Goal: Transaction & Acquisition: Purchase product/service

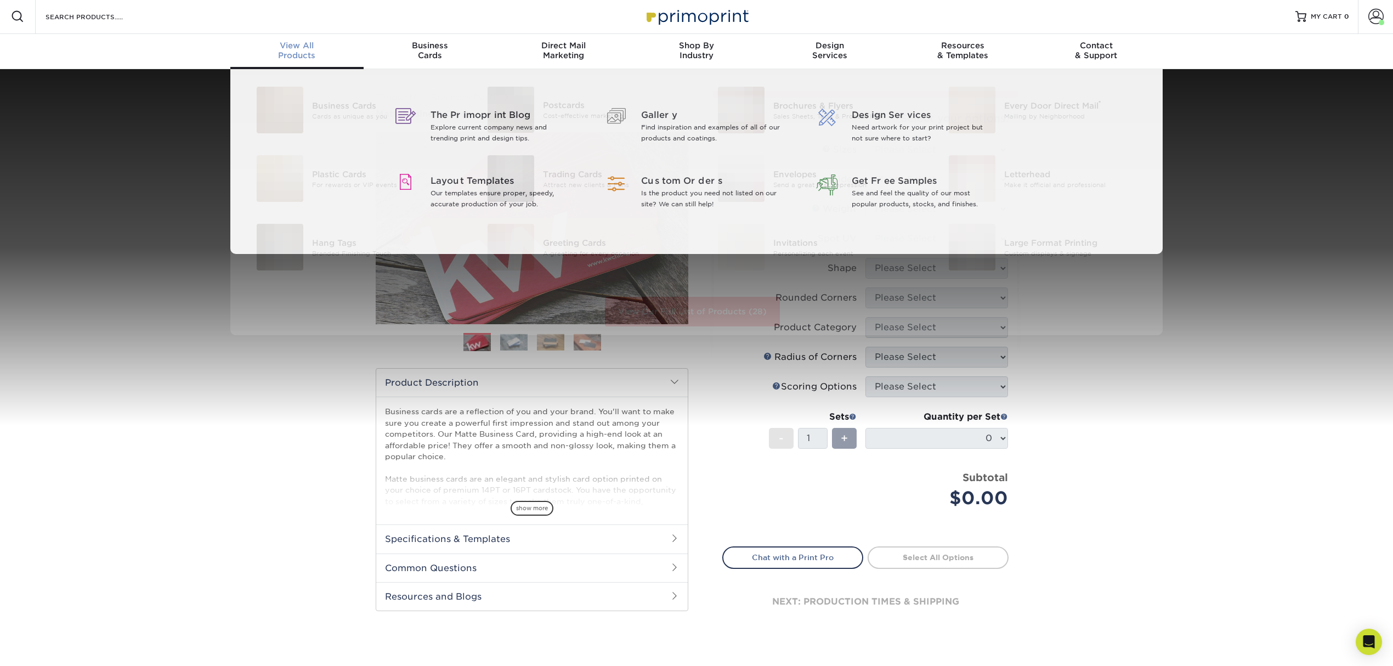
scroll to position [2, 0]
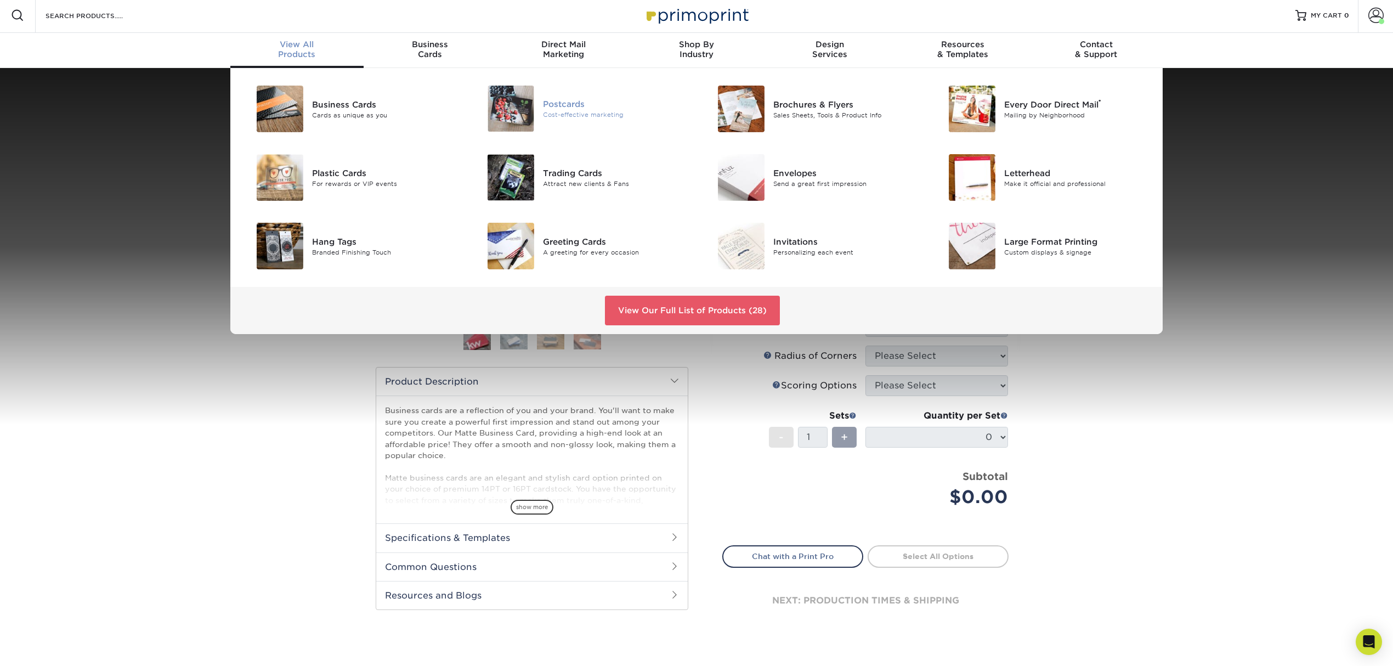
click at [531, 109] on img at bounding box center [510, 109] width 47 height 46
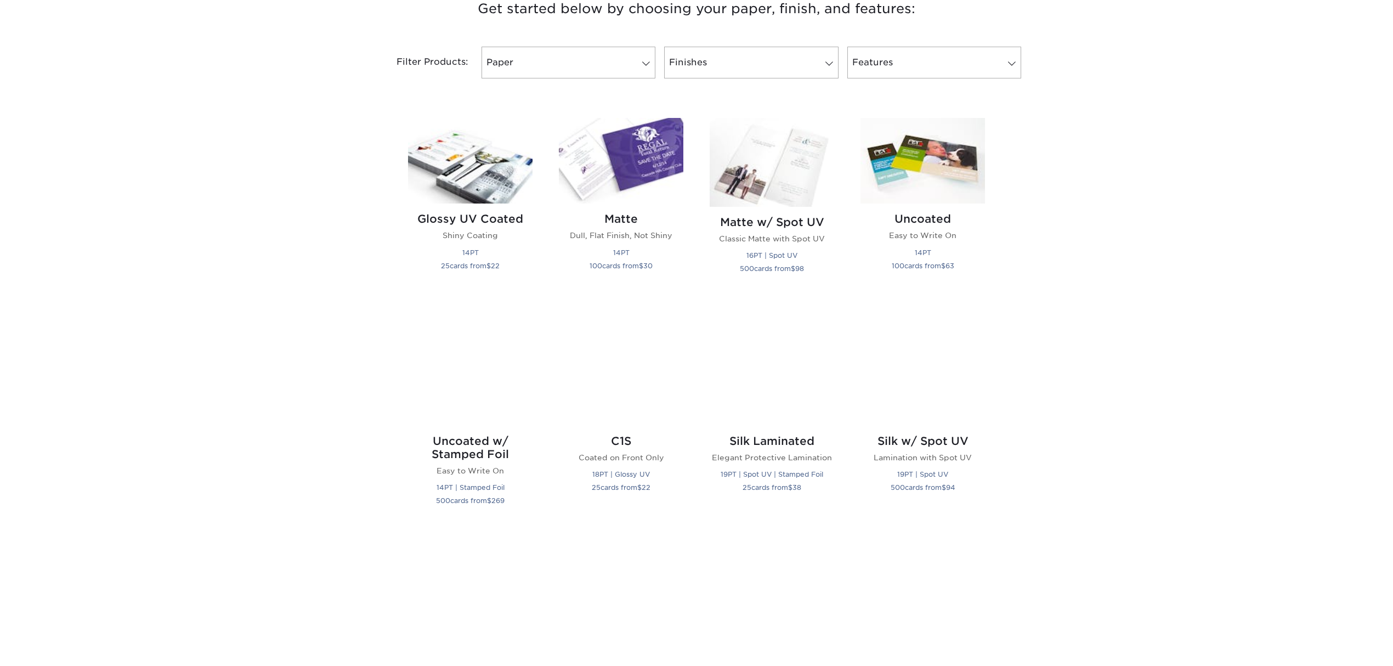
scroll to position [439, 0]
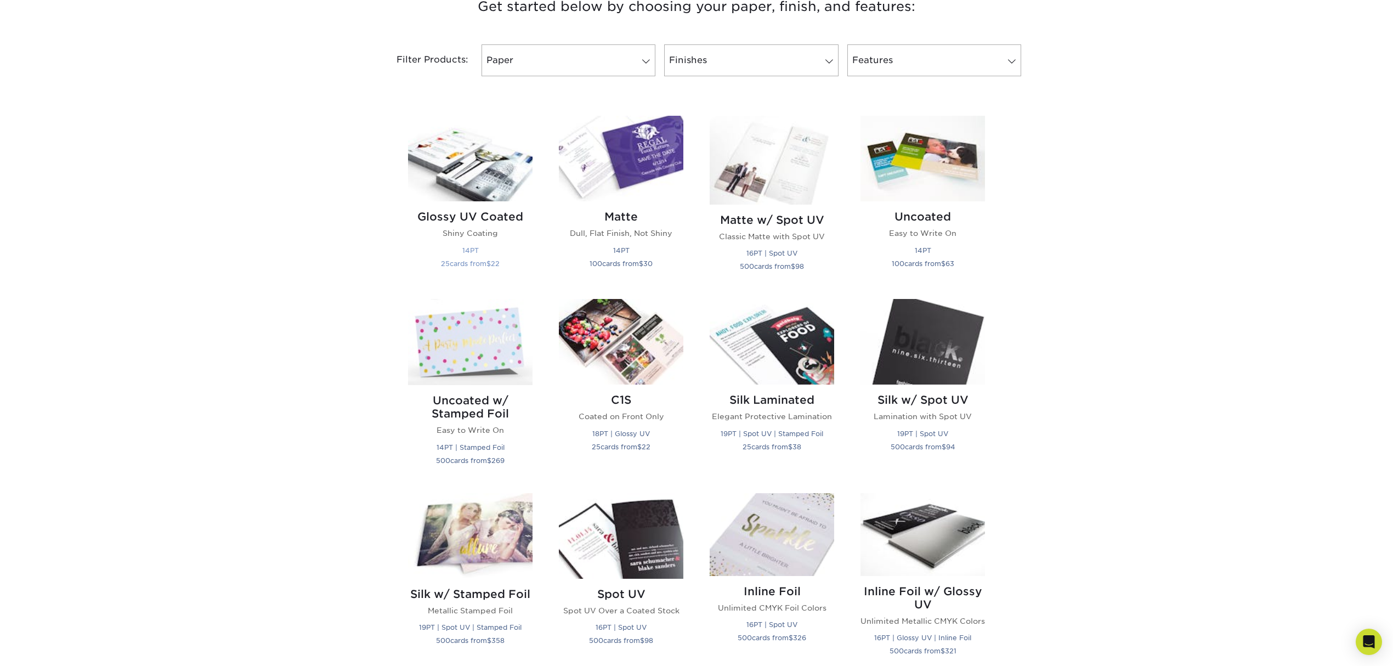
click at [487, 170] on img at bounding box center [470, 159] width 124 height 86
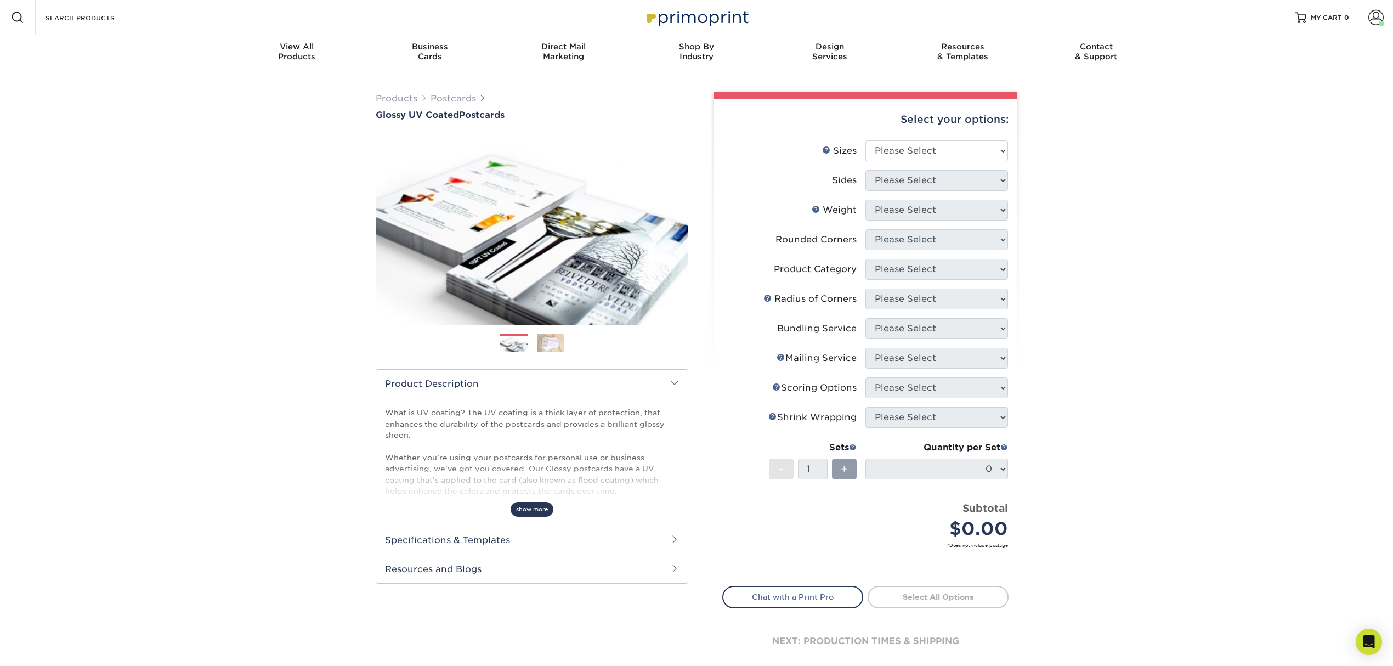
click at [542, 512] on span "show more" at bounding box center [531, 509] width 43 height 15
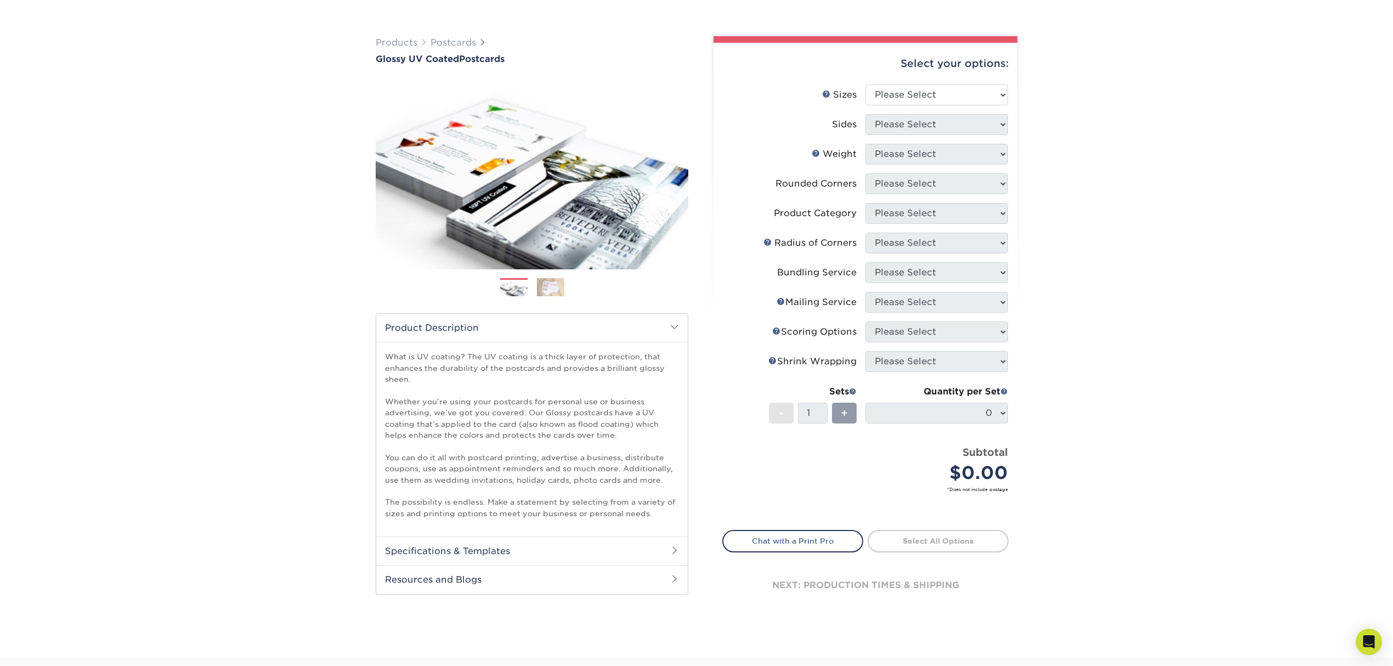
scroll to position [219, 0]
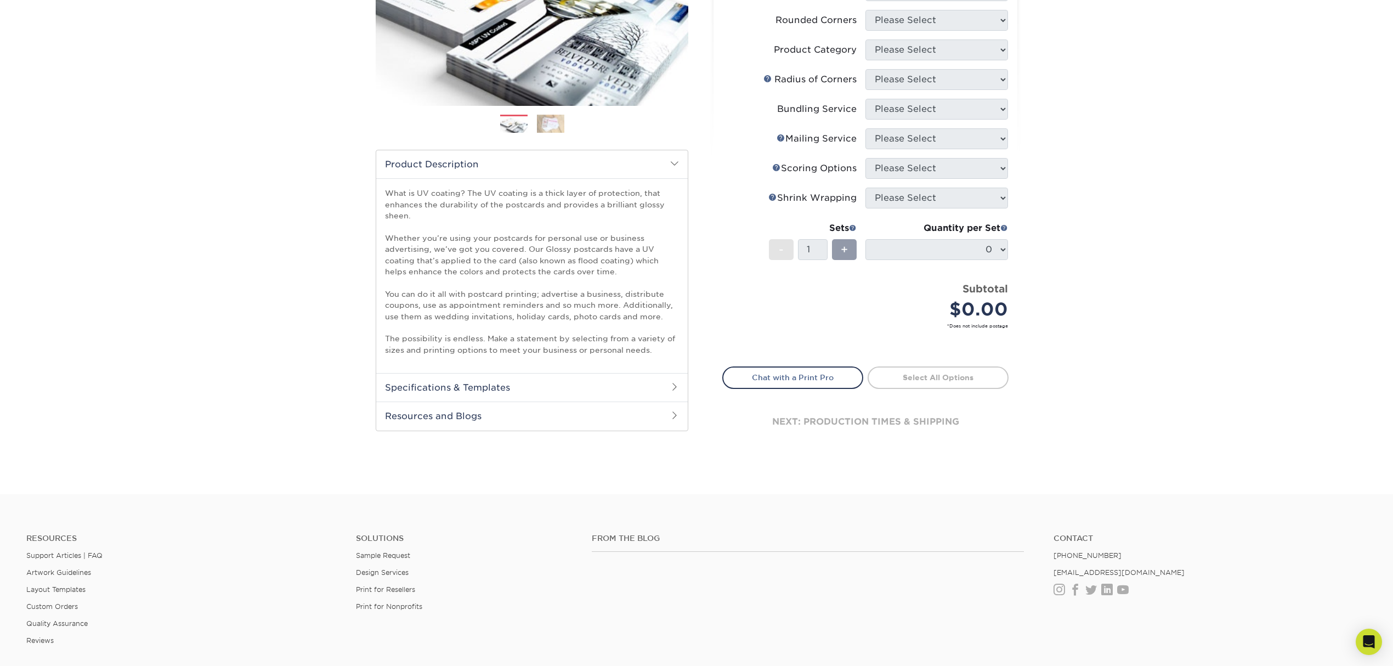
click at [621, 406] on h2 "Resources and Blogs" at bounding box center [531, 415] width 311 height 29
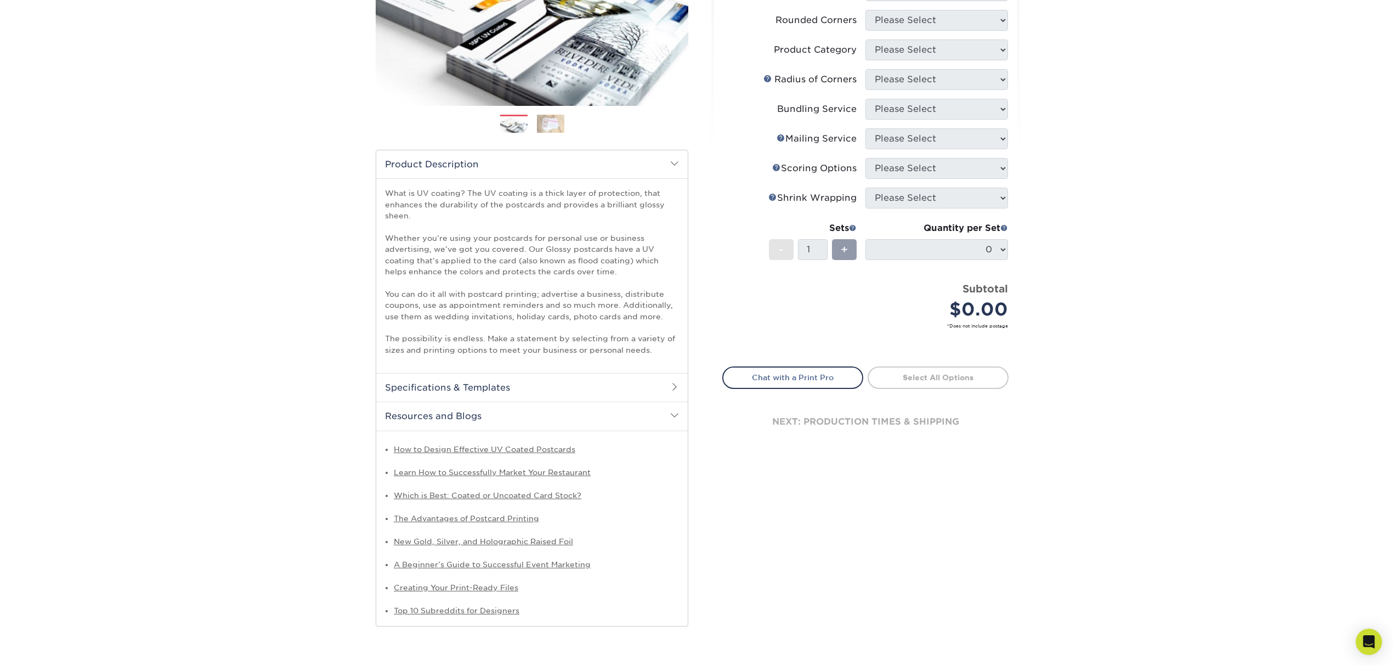
click at [627, 380] on h2 "Specifications & Templates" at bounding box center [531, 387] width 311 height 29
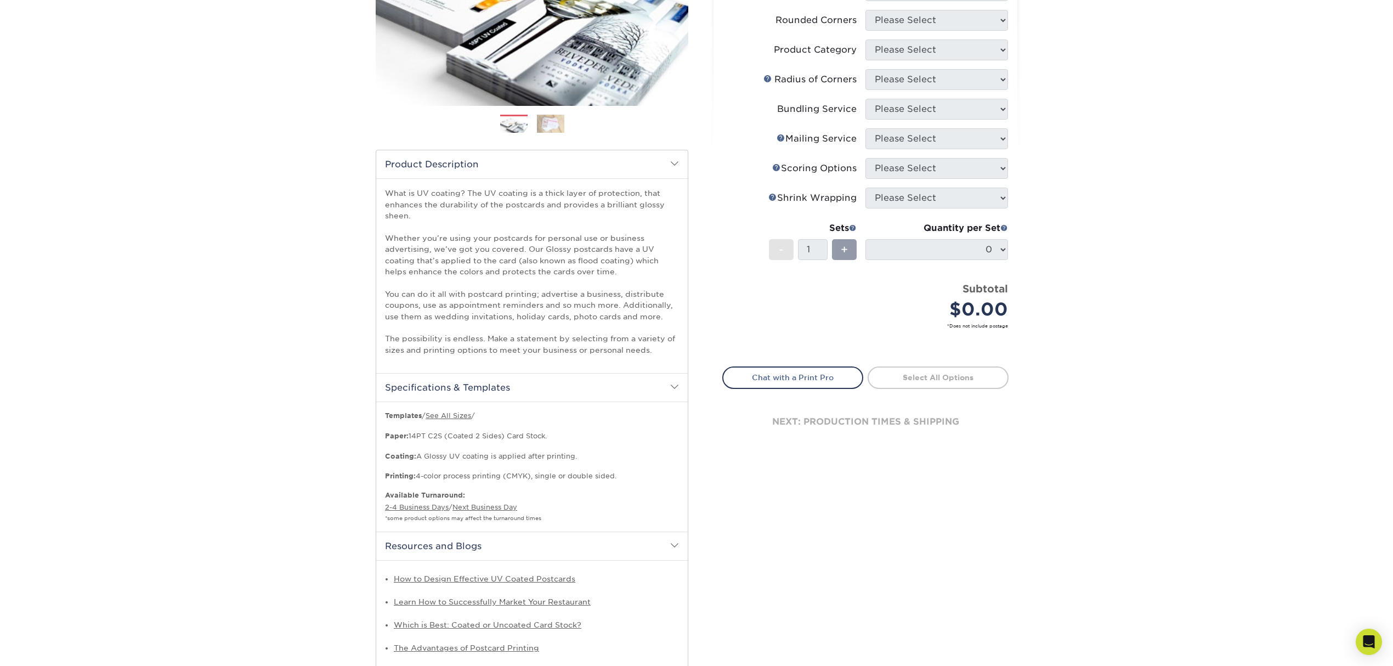
click at [627, 380] on h2 "Specifications & Templates" at bounding box center [531, 387] width 311 height 29
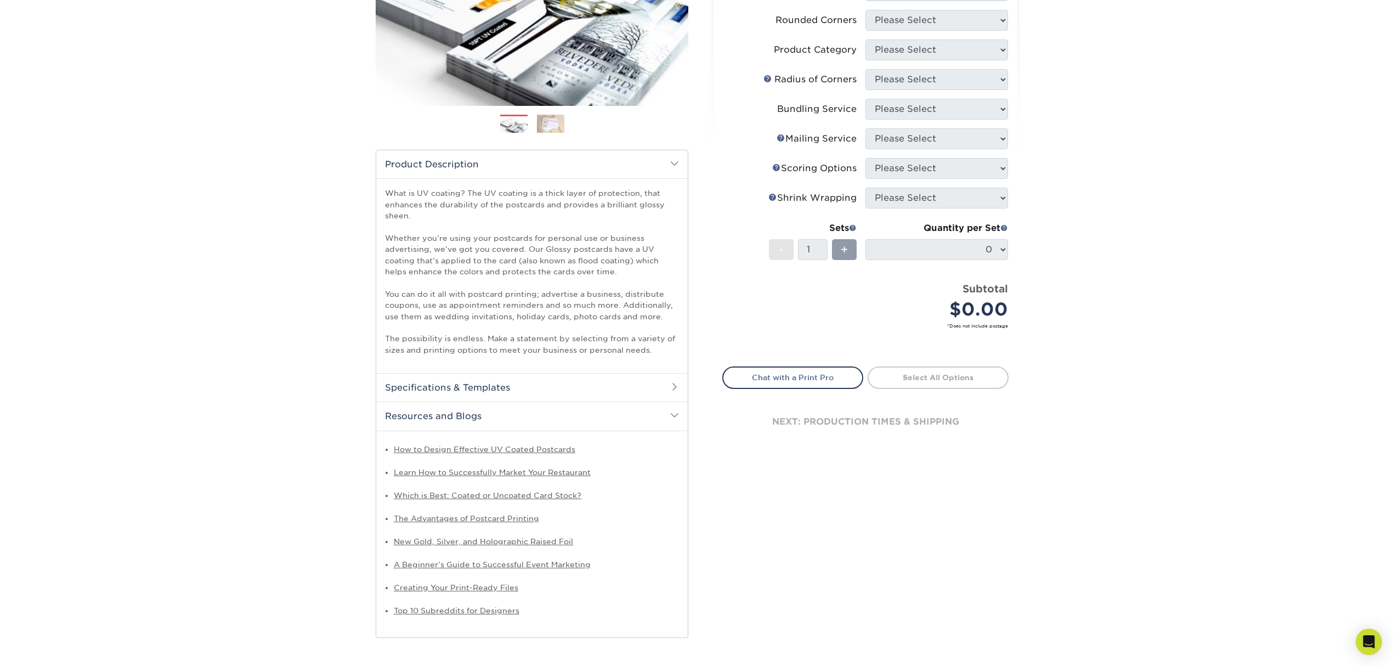
click at [621, 420] on h2 "Resources and Blogs" at bounding box center [531, 415] width 311 height 29
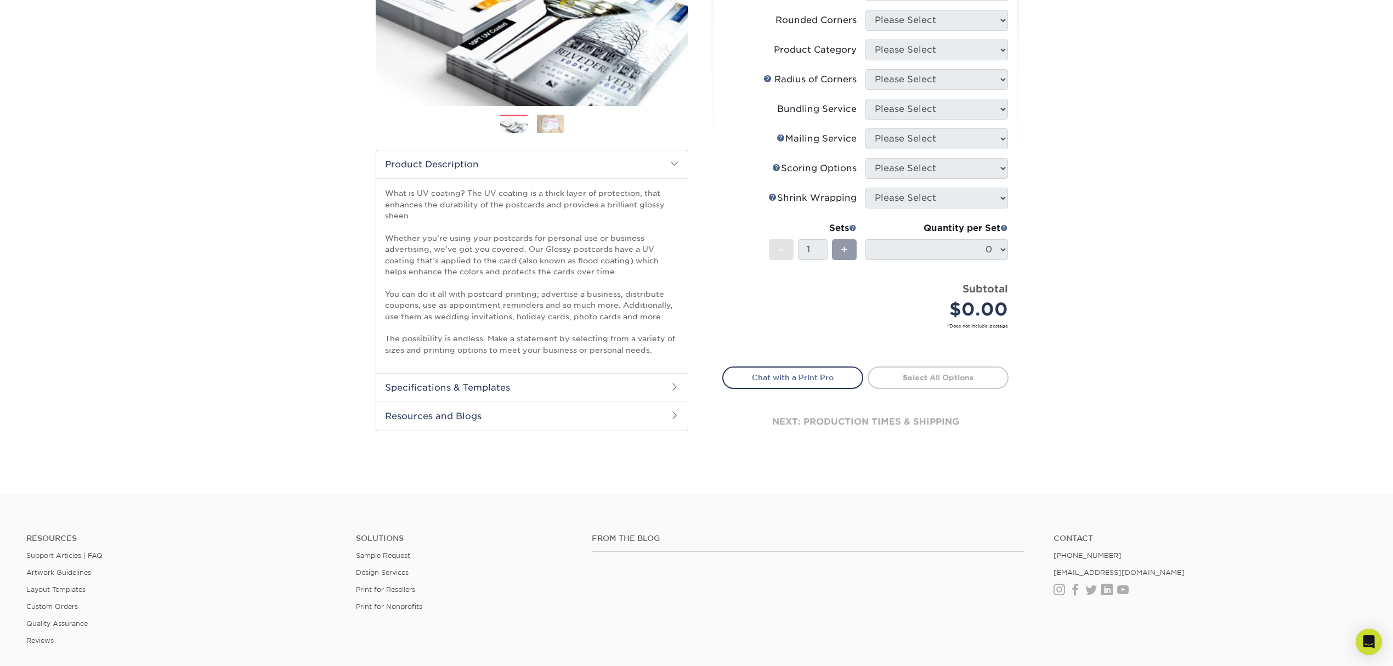
scroll to position [0, 0]
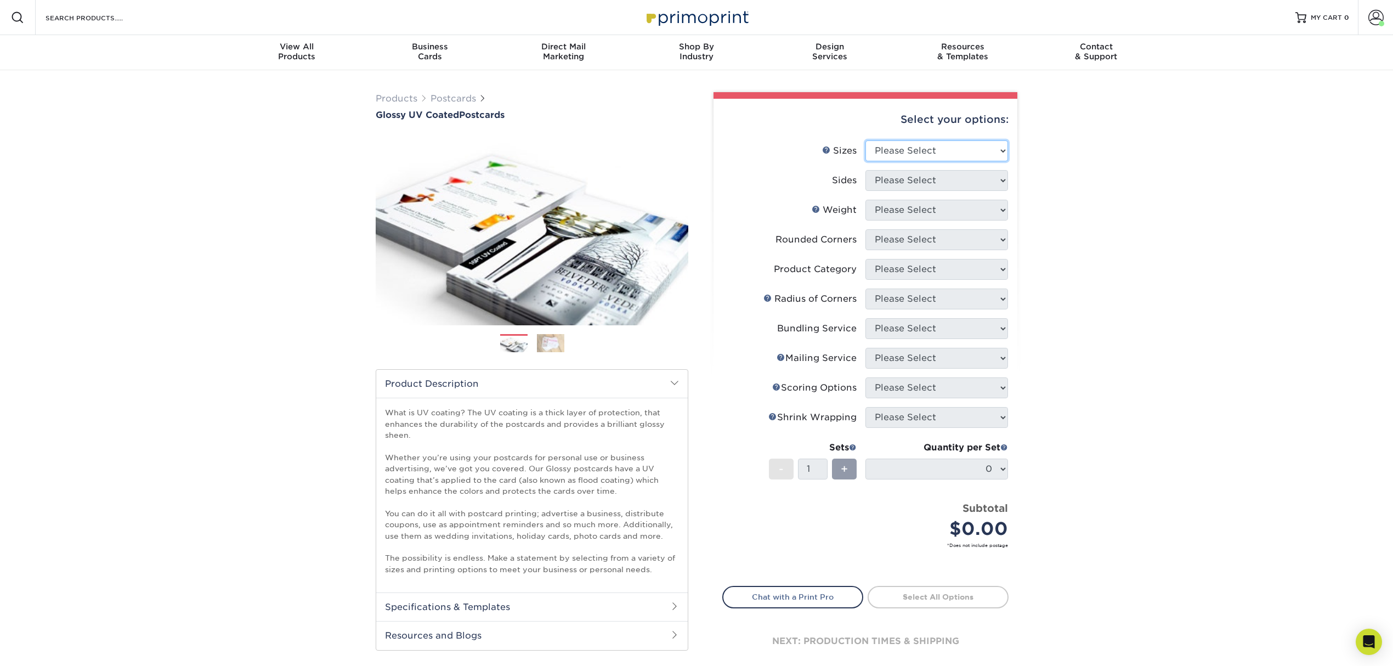
click at [960, 154] on select "Please Select 1.5" x 7" 2" x 4" 2" x 6" 2" x 7" 2" x 8" 2.12" x 5.5" 2.12" x 5.…" at bounding box center [936, 150] width 143 height 21
click at [912, 145] on select "Please Select 1.5" x 7" 2" x 4" 2" x 6" 2" x 7" 2" x 8" 2.12" x 5.5" 2.12" x 5.…" at bounding box center [936, 150] width 143 height 21
click at [997, 145] on select "Please Select 1.5" x 7" 2" x 4" 2" x 6" 2" x 7" 2" x 8" 2.12" x 5.5" 2.12" x 5.…" at bounding box center [936, 150] width 143 height 21
select select "4.00x6.00"
click at [865, 140] on select "Please Select 1.5" x 7" 2" x 4" 2" x 6" 2" x 7" 2" x 8" 2.12" x 5.5" 2.12" x 5.…" at bounding box center [936, 150] width 143 height 21
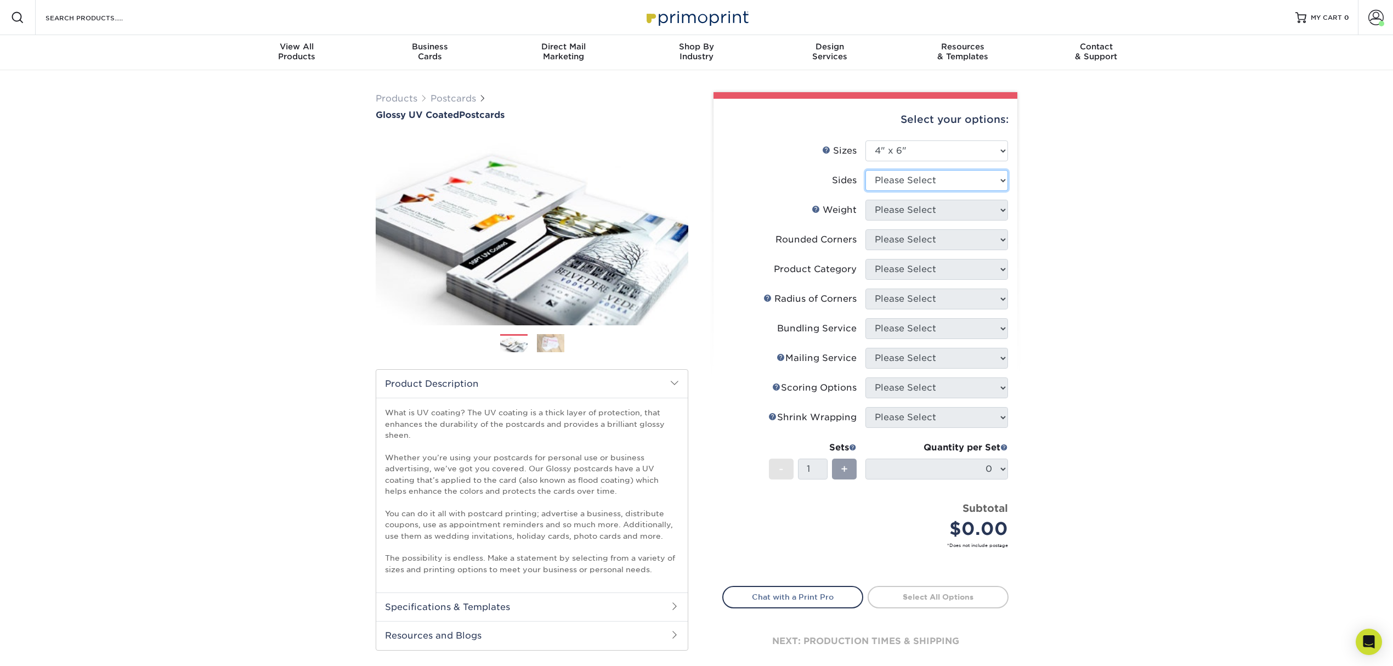
click at [943, 180] on select "Please Select Print Both Sides Print Front Only" at bounding box center [936, 180] width 143 height 21
select select "13abbda7-1d64-4f25-8bb2-c179b224825d"
click at [865, 170] on select "Please Select Print Both Sides Print Front Only" at bounding box center [936, 180] width 143 height 21
click at [931, 202] on select "Please Select 14PT 16PT 18PT C1S" at bounding box center [936, 210] width 143 height 21
select select "14PT"
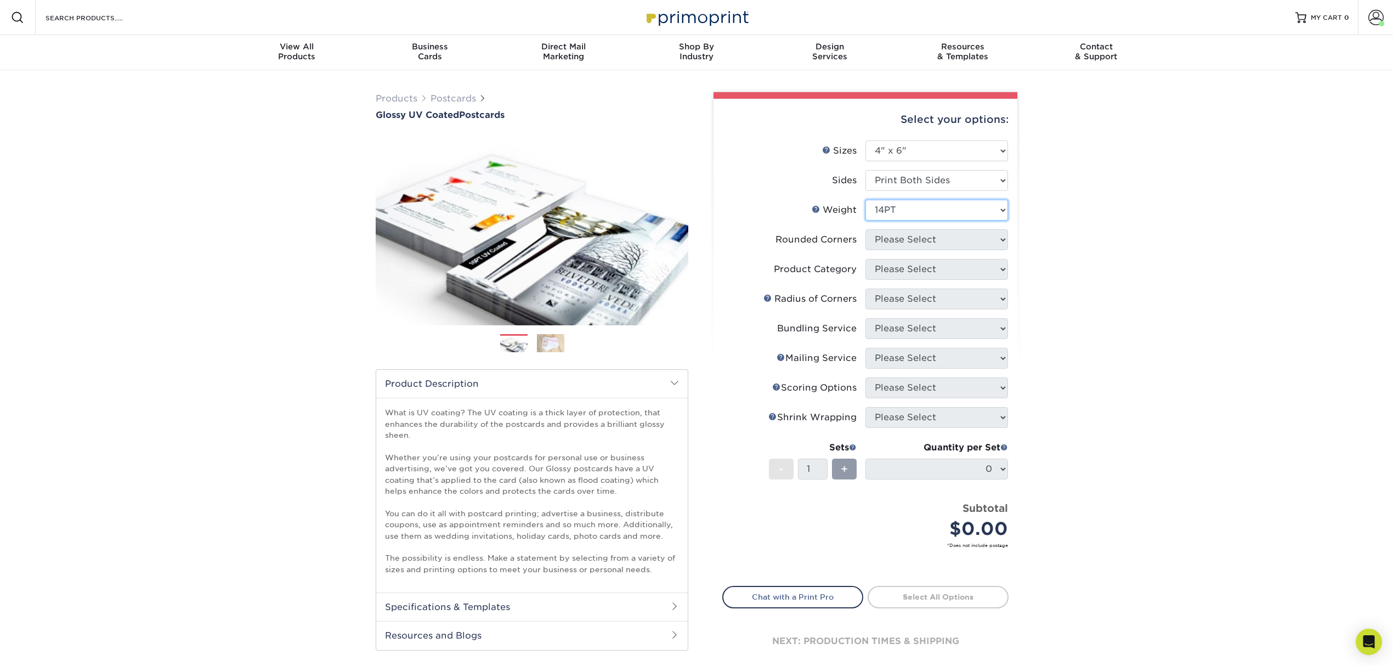
click at [865, 200] on select "Please Select 14PT 16PT 18PT C1S" at bounding box center [936, 210] width 143 height 21
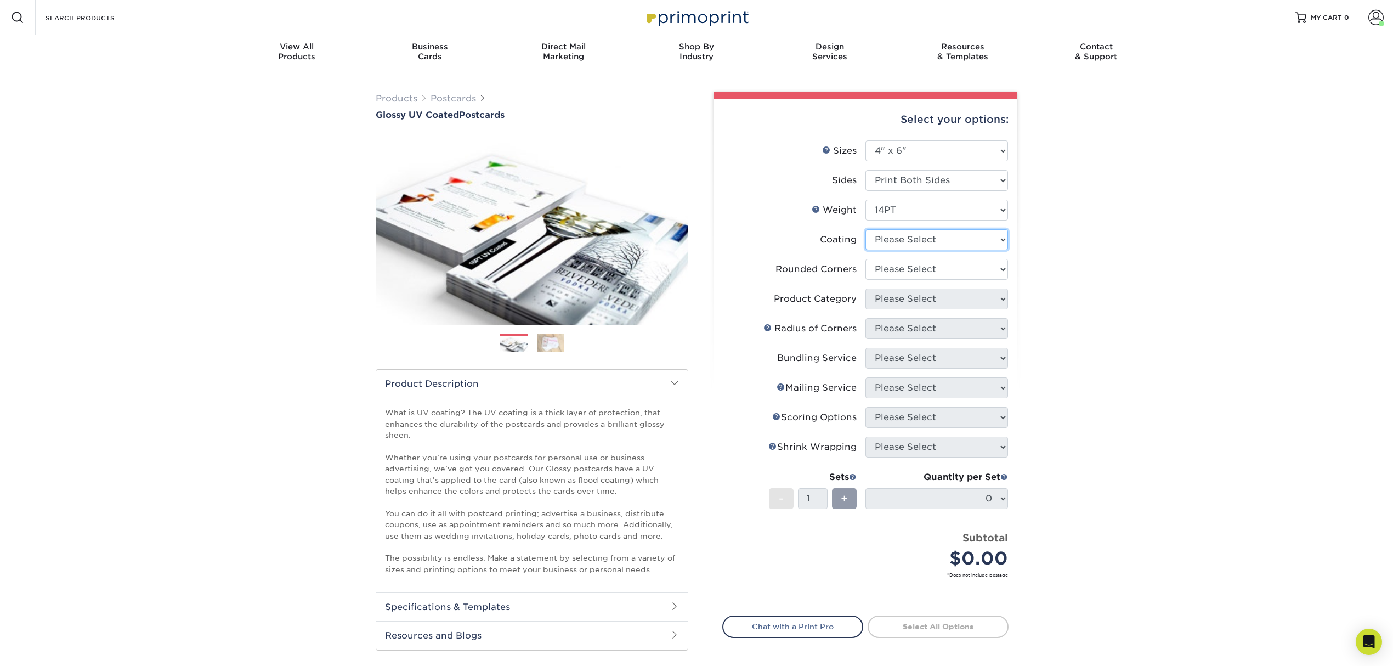
click at [920, 246] on select at bounding box center [936, 239] width 143 height 21
select select "1e8116af-acfc-44b1-83dc-8181aa338834"
click at [865, 229] on select at bounding box center [936, 239] width 143 height 21
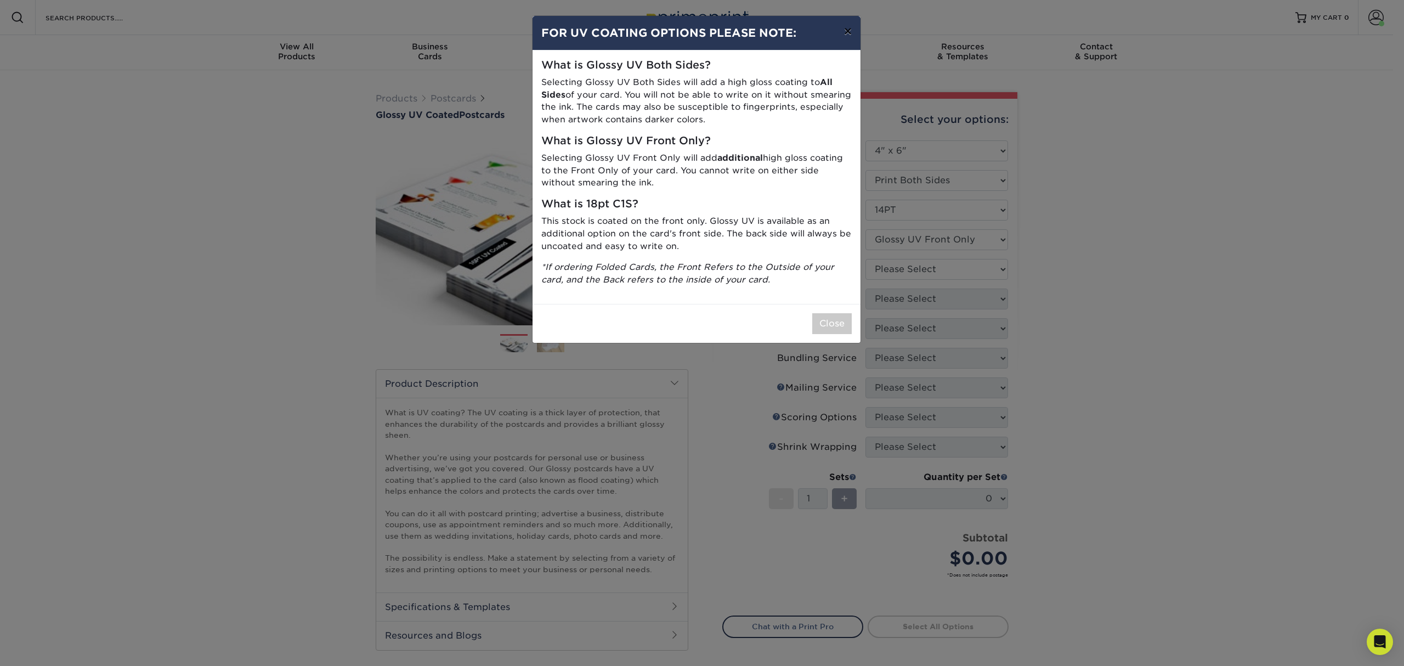
click at [845, 42] on button "×" at bounding box center [847, 31] width 25 height 31
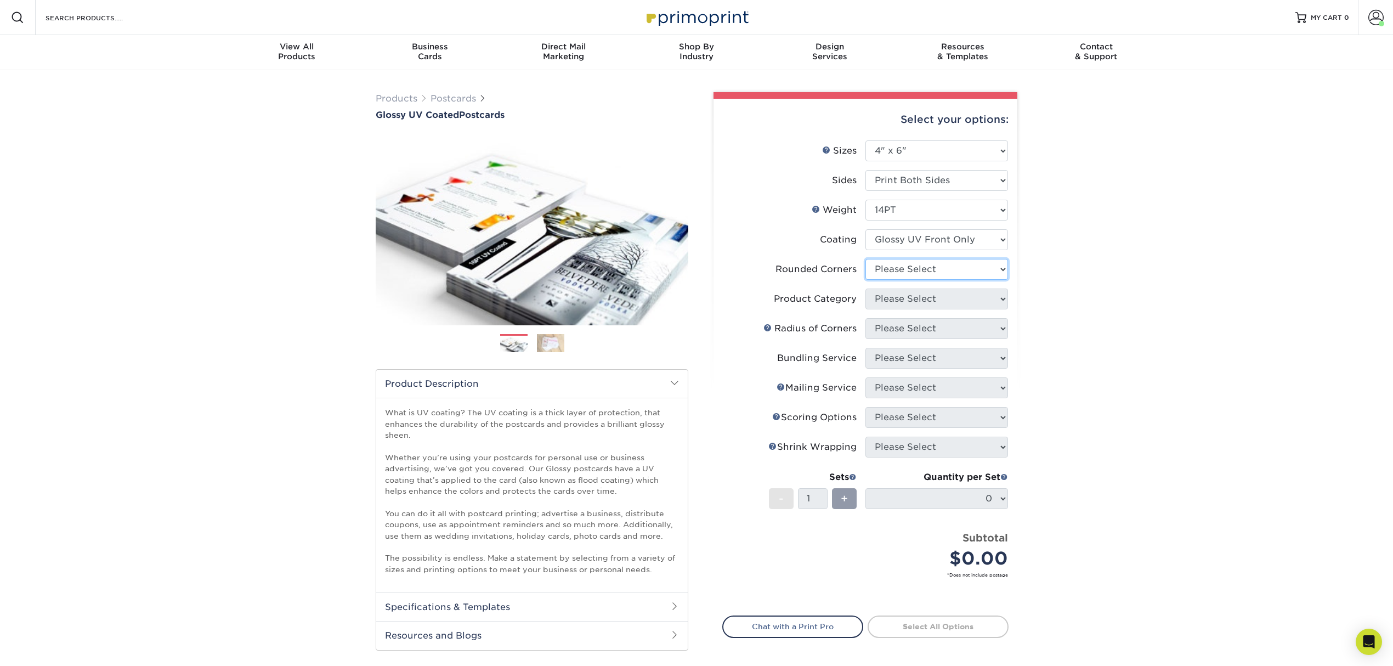
click at [926, 274] on select "Please Select Yes - Round 4 Corners No" at bounding box center [936, 269] width 143 height 21
select select "0"
click at [865, 259] on select "Please Select Yes - Round 4 Corners No" at bounding box center [936, 269] width 143 height 21
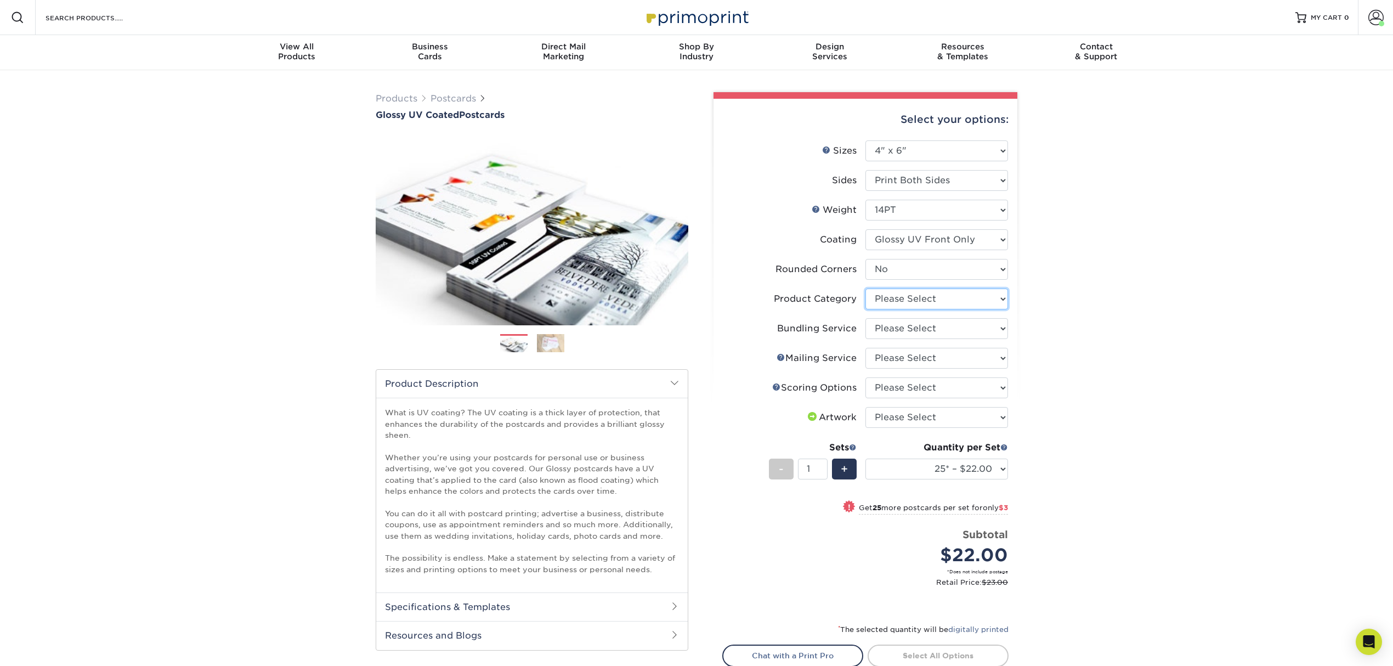
click at [914, 300] on select "Please Select Postcards" at bounding box center [936, 298] width 143 height 21
select select "9b7272e0-d6c8-4c3c-8e97-d3a1bcdab858"
click at [865, 288] on select "Please Select Postcards" at bounding box center [936, 298] width 143 height 21
click at [935, 328] on select "Please Select No Bundling Services Yes, Bundles of 50 (+2 Days) Yes, Bundles of…" at bounding box center [936, 328] width 143 height 21
select select "58689abb-25c0-461c-a4c3-a80b627d6649"
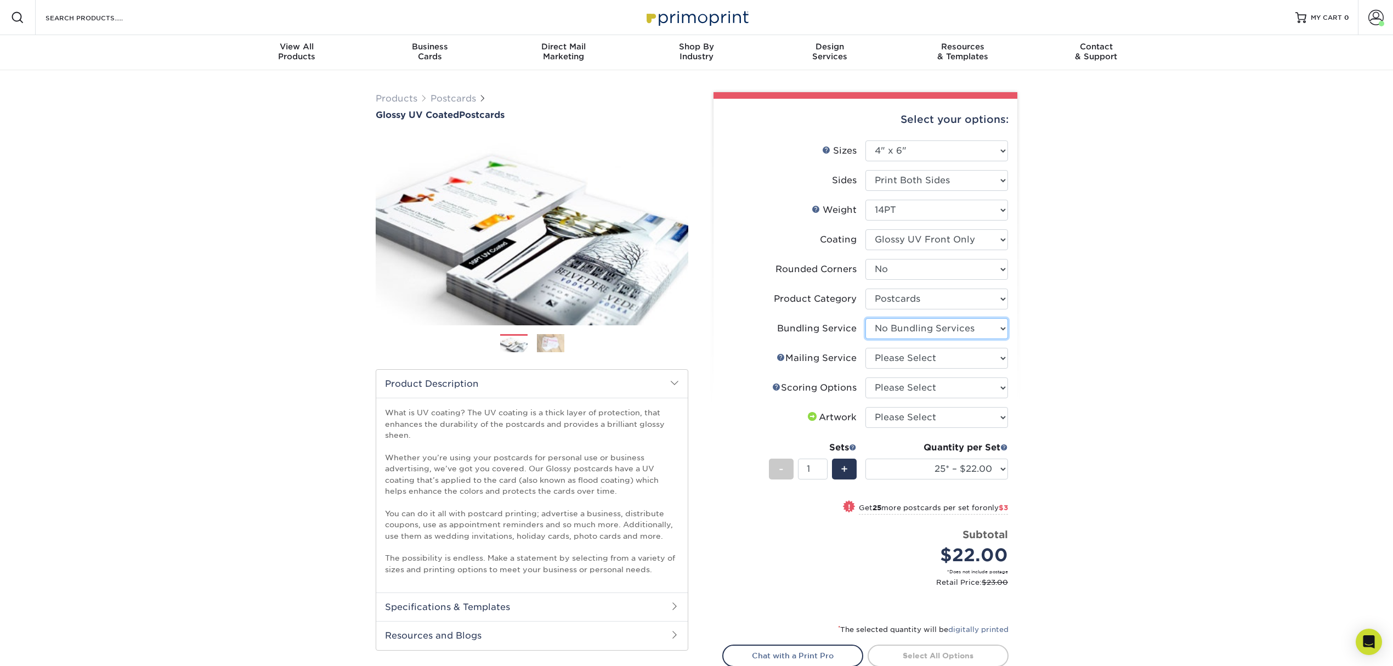
click at [865, 318] on select "Please Select No Bundling Services Yes, Bundles of 50 (+2 Days) Yes, Bundles of…" at bounding box center [936, 328] width 143 height 21
click at [931, 351] on select "Please Select No Direct Mailing Service No, I will mail/stamp/imprint Direct Ma…" at bounding box center [936, 358] width 143 height 21
click at [782, 358] on link "Mailing Service Help" at bounding box center [780, 357] width 9 height 9
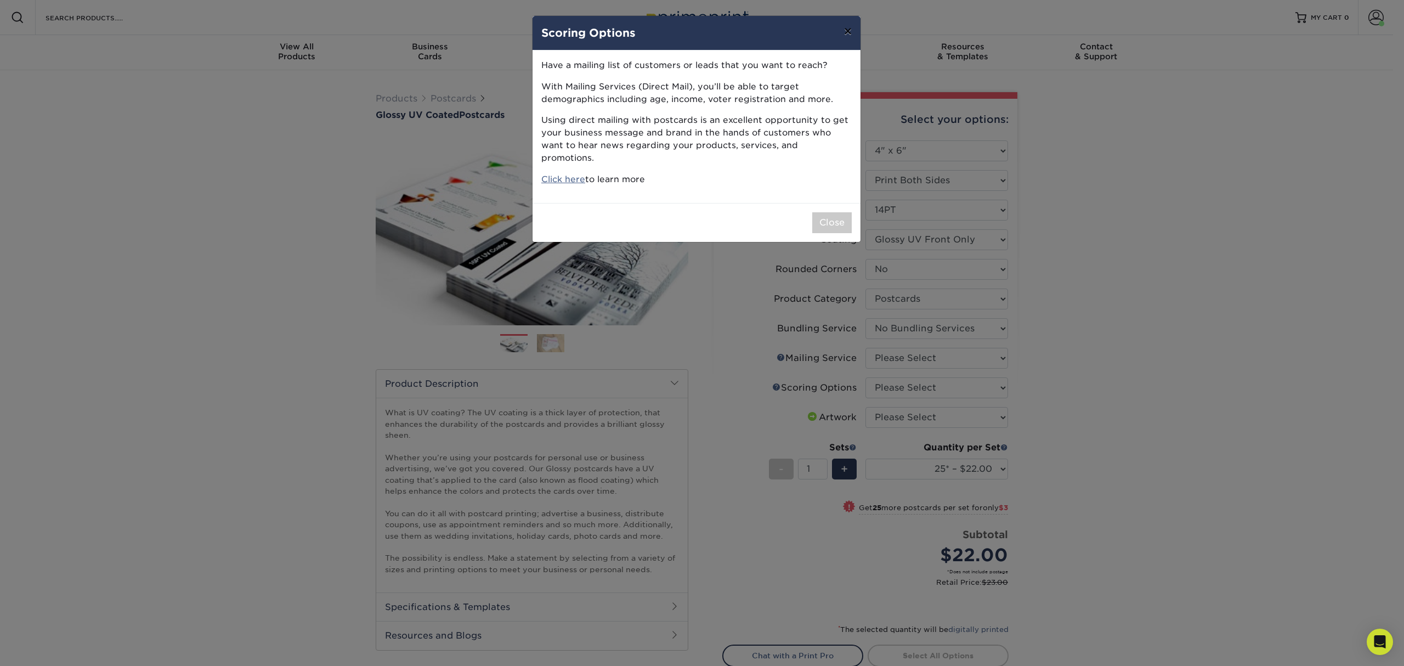
click at [849, 26] on button "×" at bounding box center [847, 31] width 25 height 31
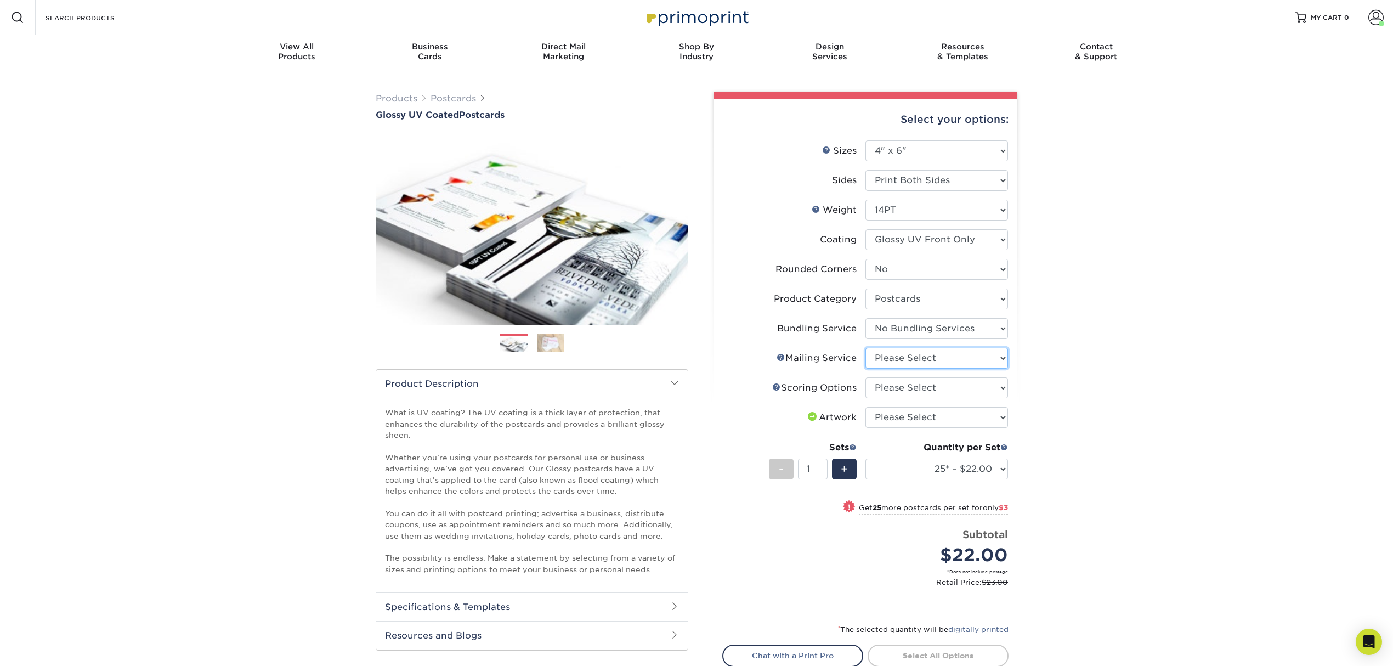
click at [930, 352] on select "Please Select No Direct Mailing Service No, I will mail/stamp/imprint Direct Ma…" at bounding box center [936, 358] width 143 height 21
select select "3e5e9bdd-d78a-4c28-a41d-fe1407925ca6"
click at [865, 348] on select "Please Select No Direct Mailing Service No, I will mail/stamp/imprint Direct Ma…" at bounding box center [936, 358] width 143 height 21
click at [931, 390] on select "Please Select No Scoring One Score" at bounding box center [936, 387] width 143 height 21
select select "16ebe401-5398-422d-8cb0-f3adbb82deb5"
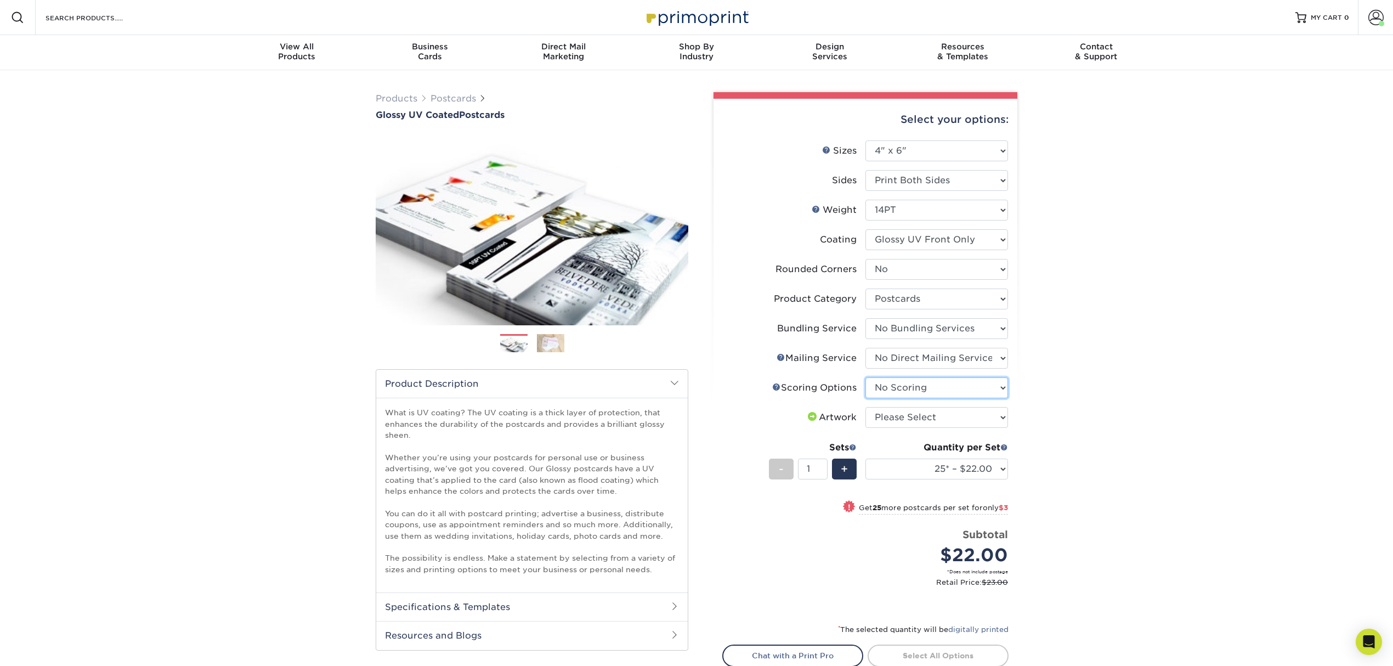
click at [865, 377] on select "Please Select No Scoring One Score" at bounding box center [936, 387] width 143 height 21
click at [918, 411] on select "Please Select I will upload files I need a design - $150" at bounding box center [936, 417] width 143 height 21
select select "upload"
click at [865, 407] on select "Please Select I will upload files I need a design - $150" at bounding box center [936, 417] width 143 height 21
click at [944, 150] on select "Please Select 1.5" x 7" 2" x 4" 2" x 6" 2" x 7" 2" x 8" 2.12" x 5.5" 2.12" x 5.…" at bounding box center [936, 150] width 143 height 21
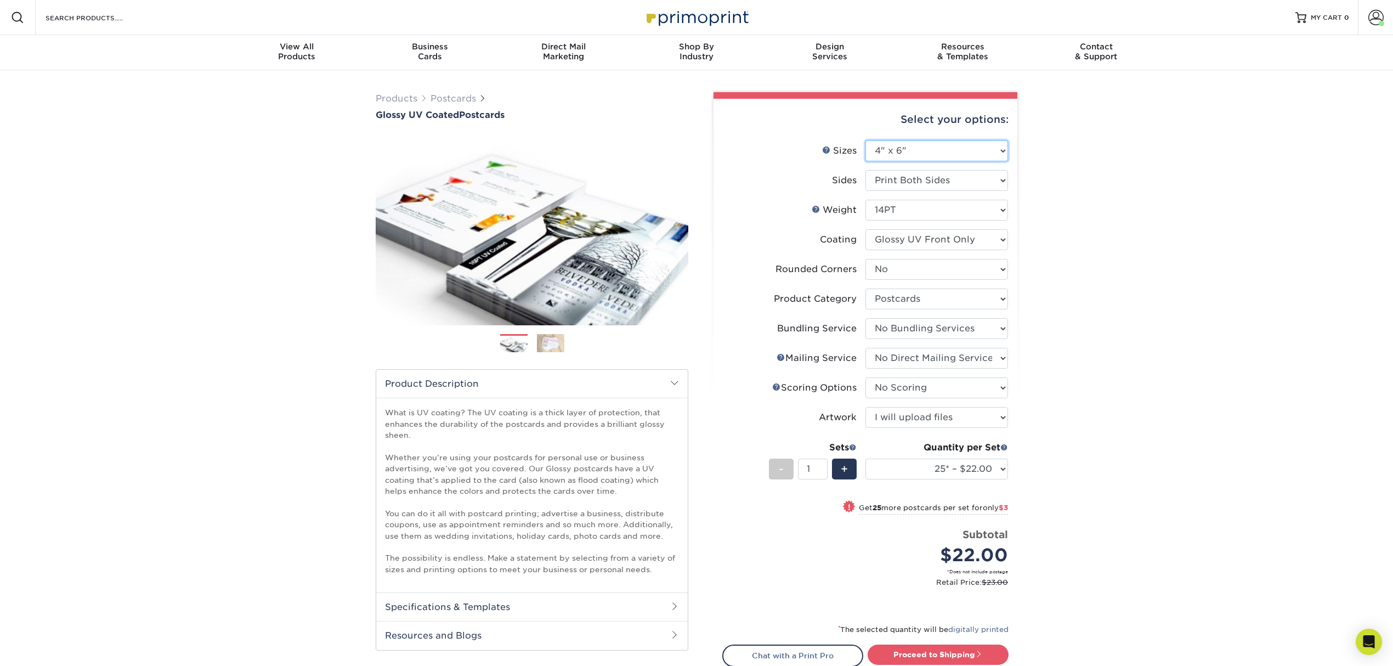
select select "5.00x7.00"
click at [865, 140] on select "Please Select 1.5" x 7" 2" x 4" 2" x 6" 2" x 7" 2" x 8" 2.12" x 5.5" 2.12" x 5.…" at bounding box center [936, 150] width 143 height 21
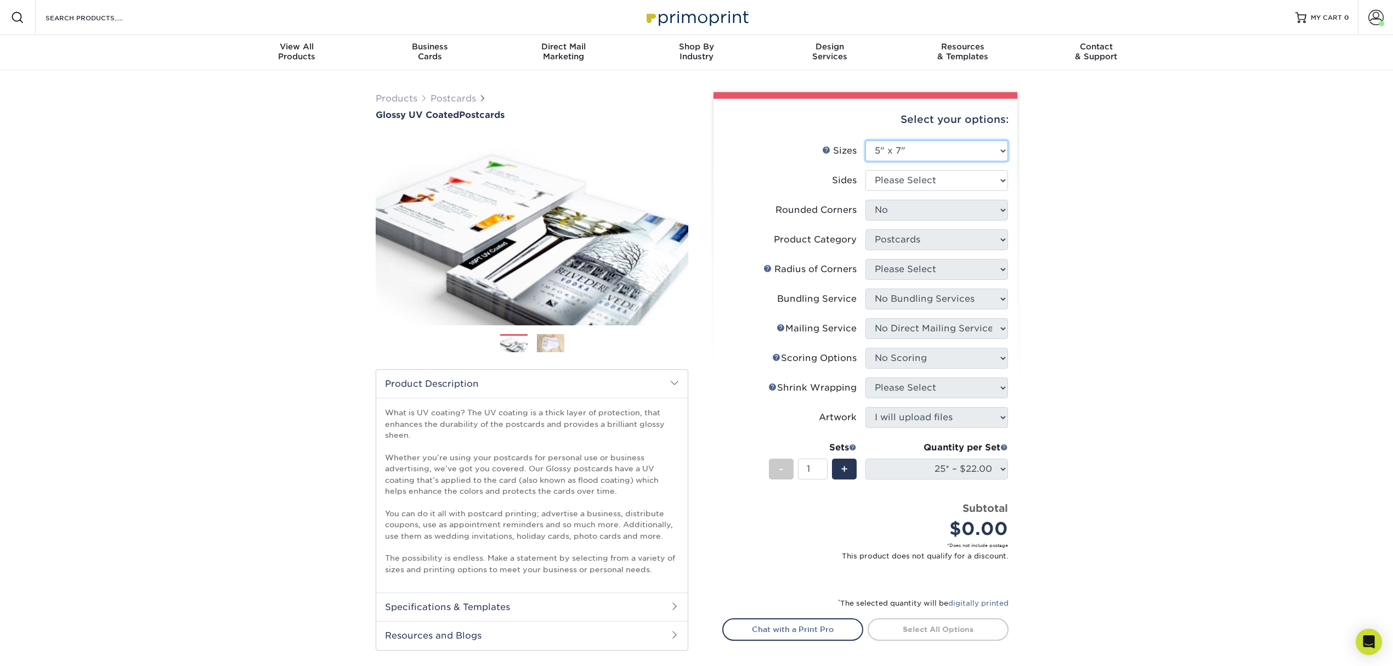
select select "-1"
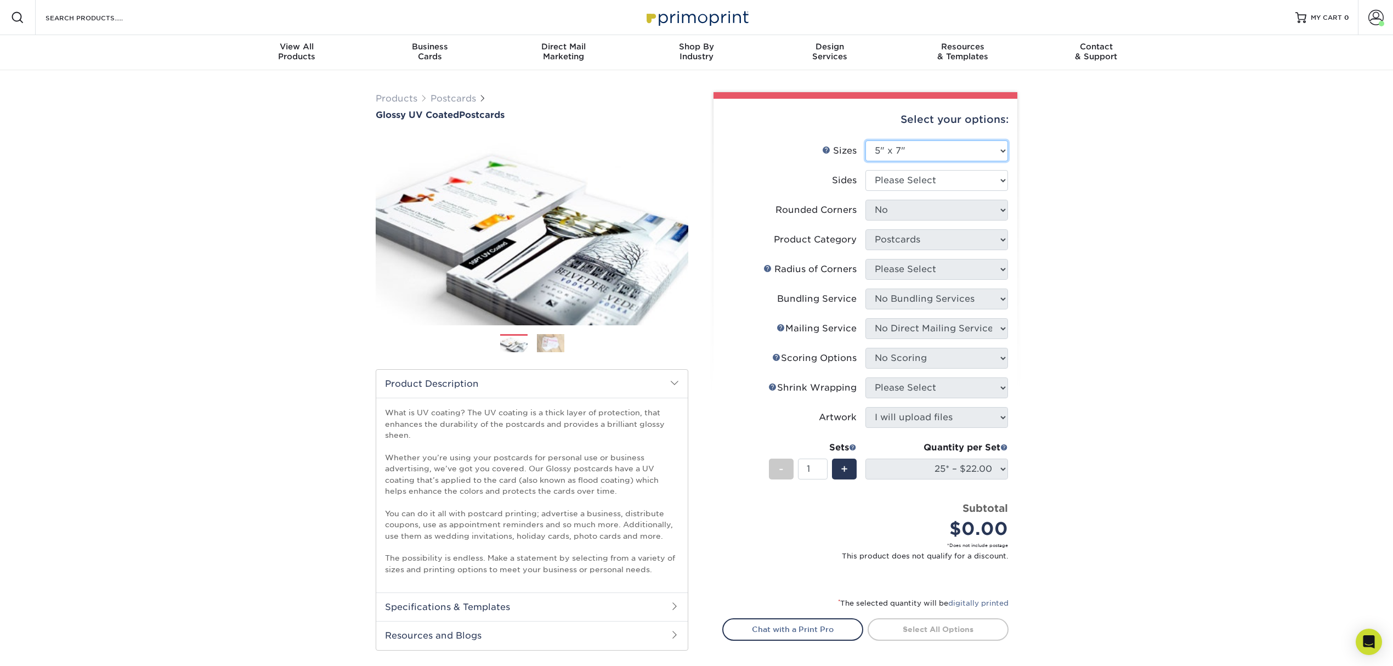
select select "-1"
select select
select select "-1"
click at [964, 185] on select "Please Select Print Both Sides Print Front Only" at bounding box center [936, 180] width 143 height 21
select select "13abbda7-1d64-4f25-8bb2-c179b224825d"
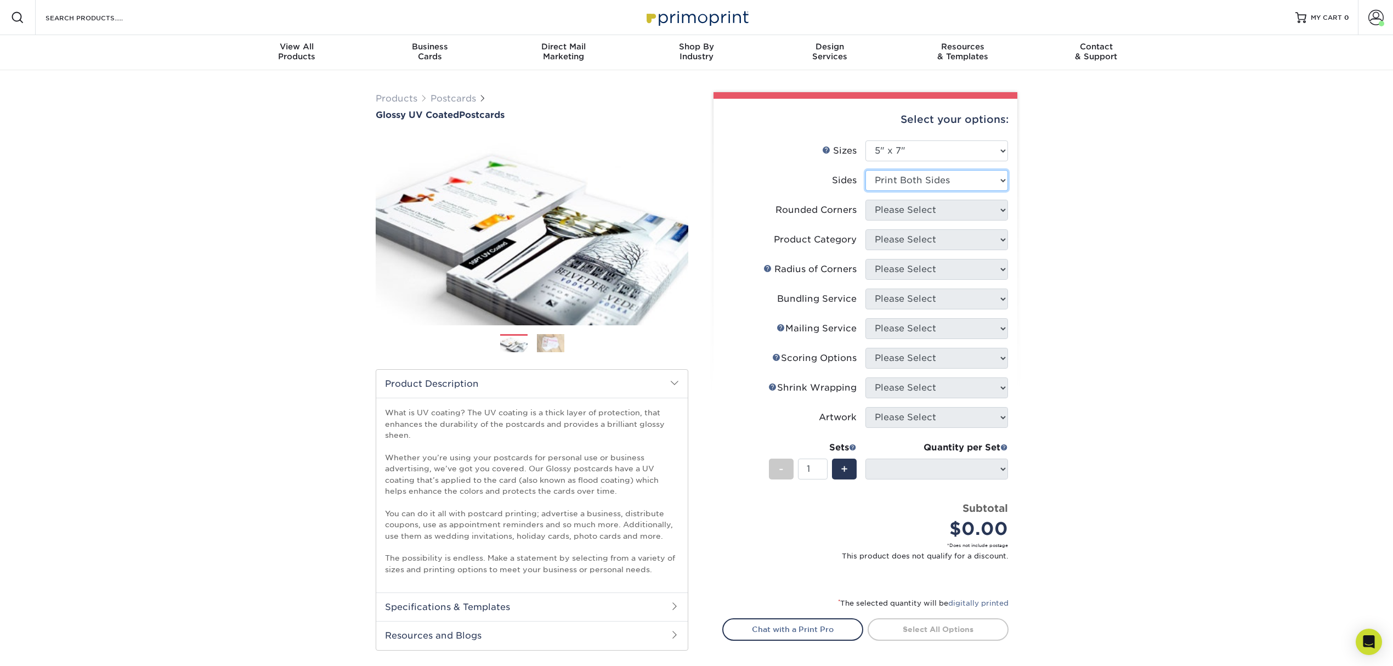
click at [865, 170] on select "Please Select Print Both Sides Print Front Only" at bounding box center [936, 180] width 143 height 21
select select
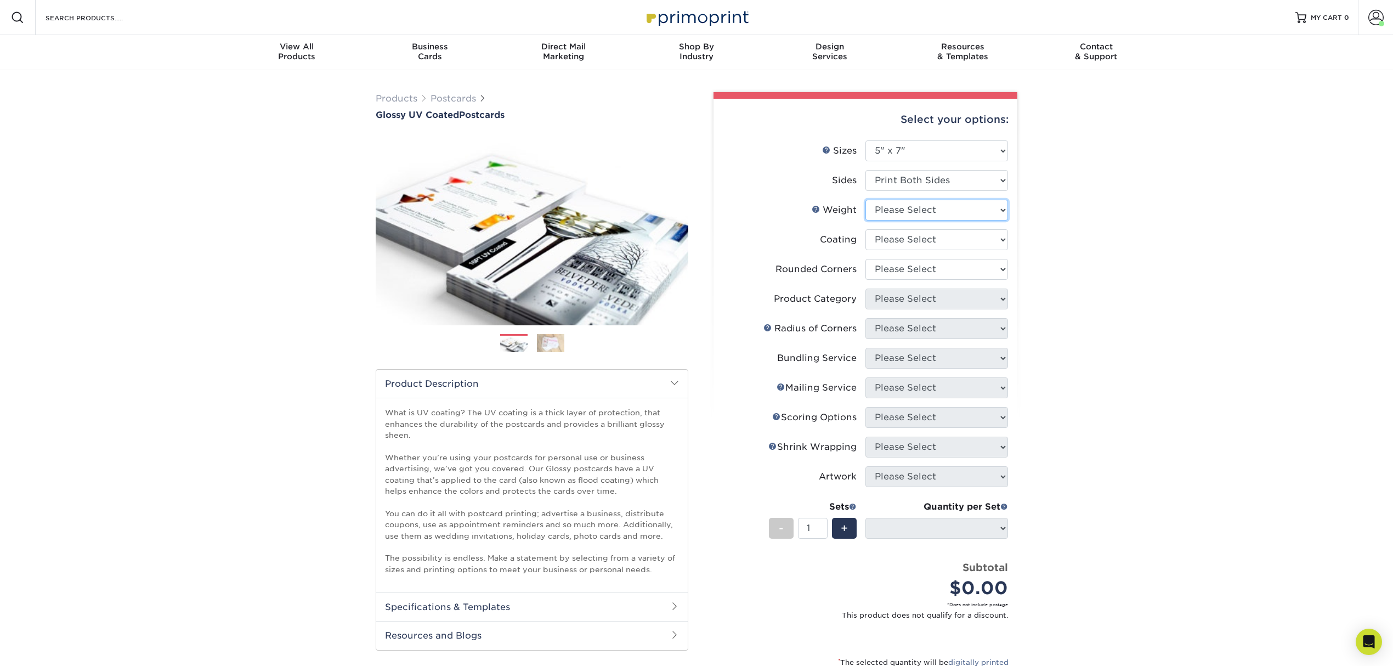
click at [956, 212] on select "Please Select 16PT 14PT 18PT C1S" at bounding box center [936, 210] width 143 height 21
select select "14PT"
click at [865, 200] on select "Please Select 16PT 14PT 18PT C1S" at bounding box center [936, 210] width 143 height 21
select select
click at [934, 242] on select at bounding box center [936, 239] width 143 height 21
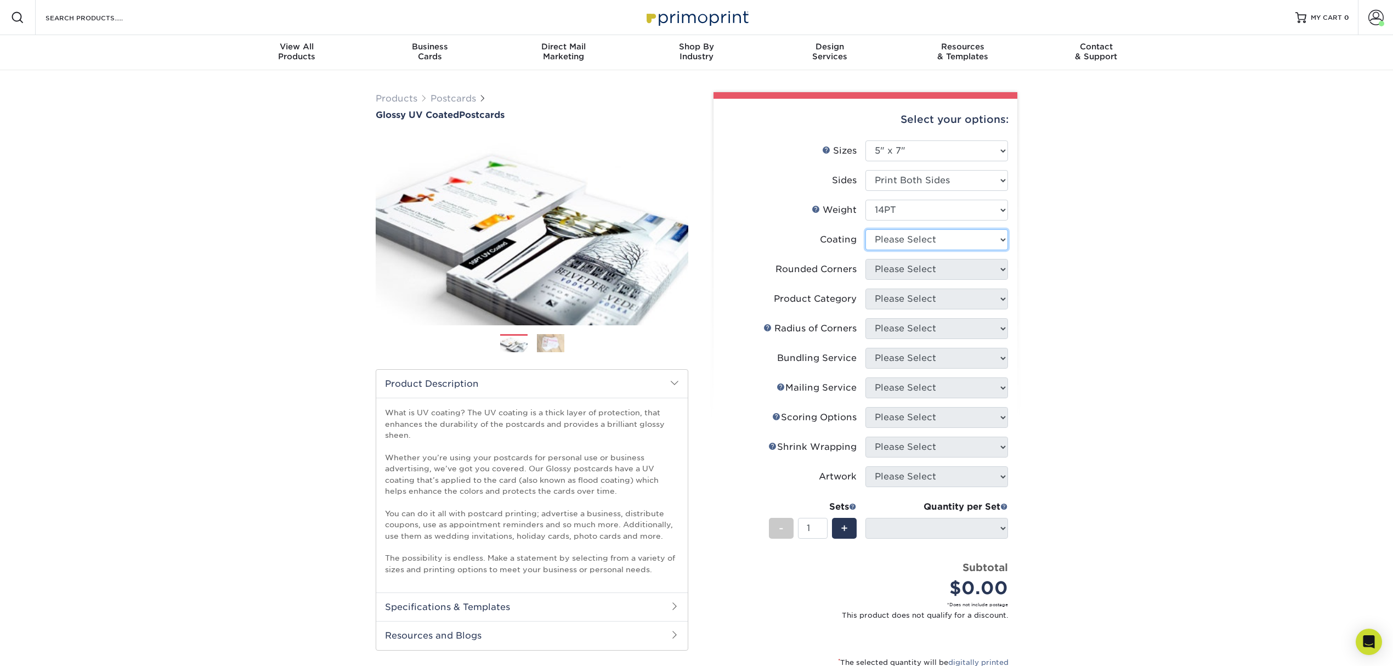
select select "1e8116af-acfc-44b1-83dc-8181aa338834"
click at [865, 229] on select at bounding box center [936, 239] width 143 height 21
select select
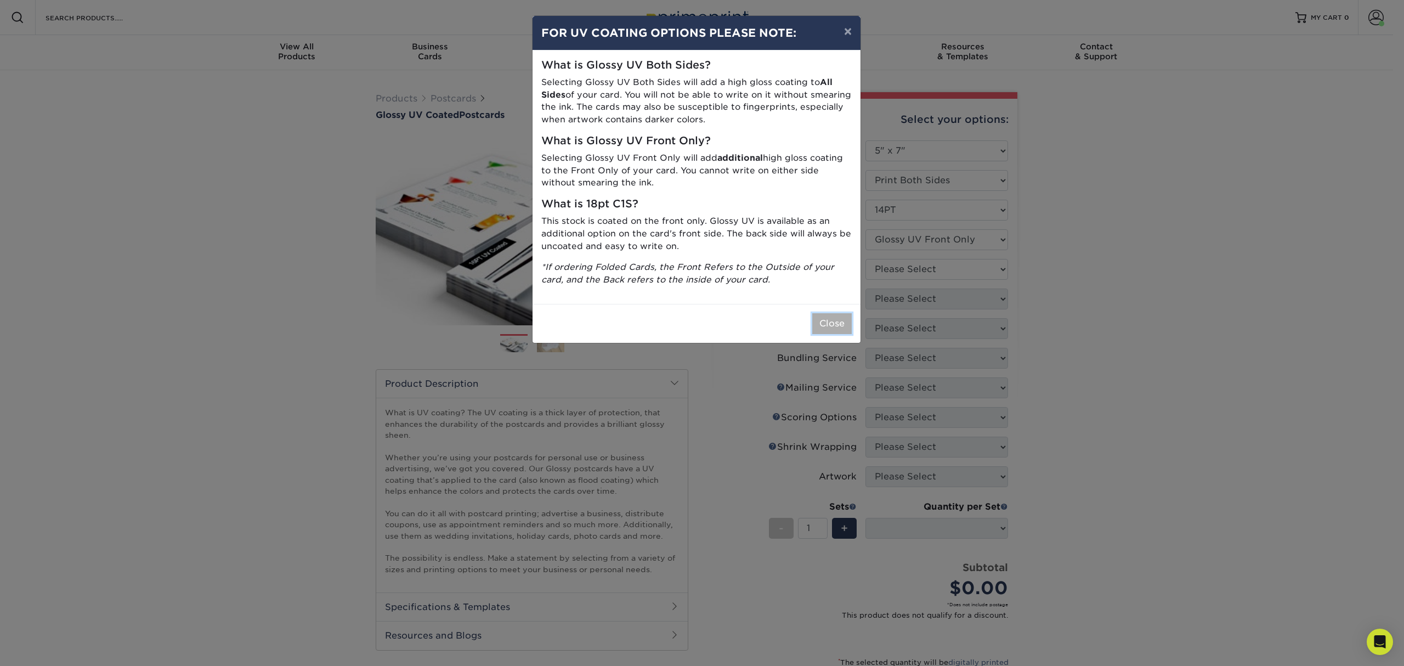
click at [843, 319] on button "Close" at bounding box center [831, 323] width 39 height 21
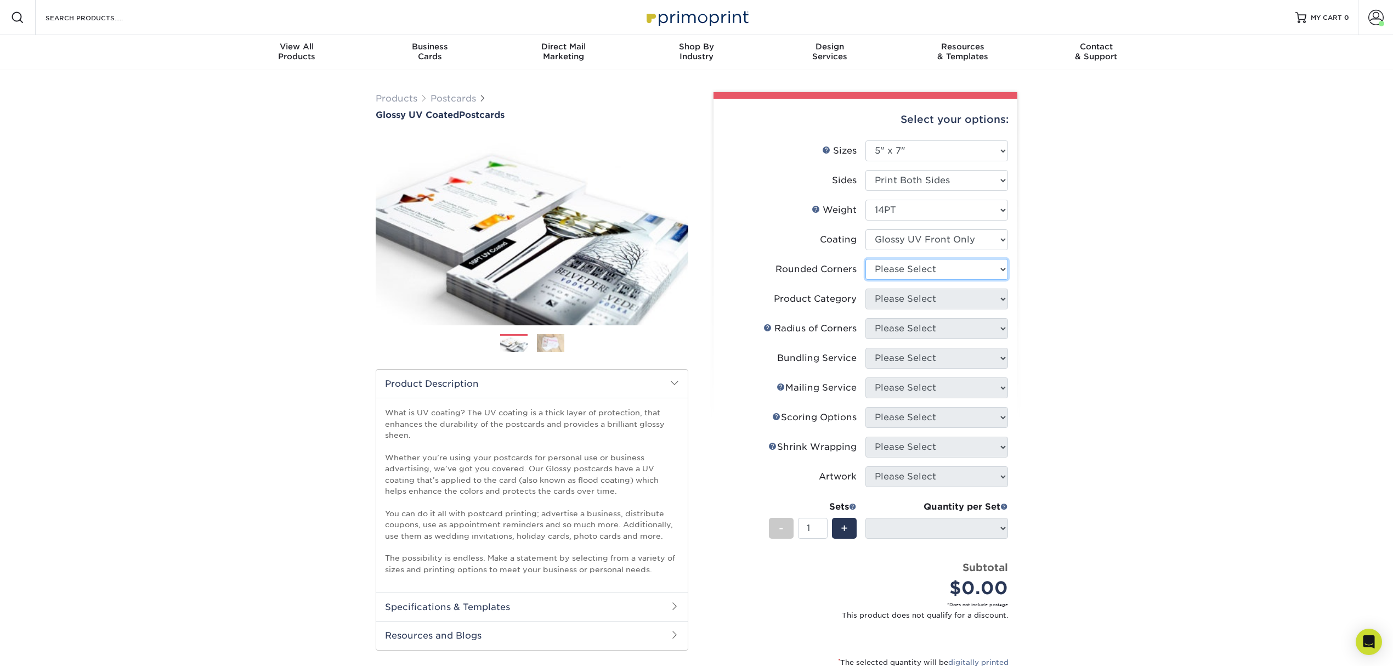
click at [901, 264] on select "Please Select Yes - Round 4 Corners No" at bounding box center [936, 269] width 143 height 21
select select "0"
click at [865, 259] on select "Please Select Yes - Round 4 Corners No" at bounding box center [936, 269] width 143 height 21
select select "-1"
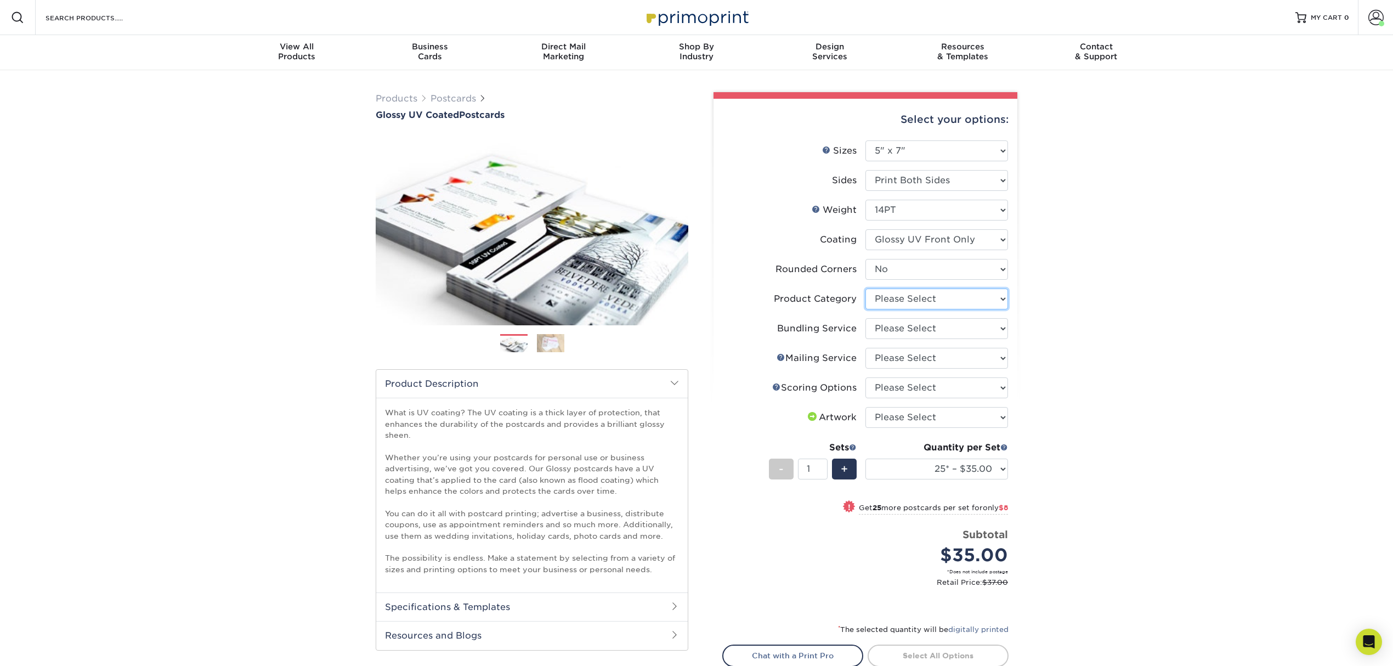
click at [898, 297] on select "Please Select Postcards" at bounding box center [936, 298] width 143 height 21
select select "9b7272e0-d6c8-4c3c-8e97-d3a1bcdab858"
click at [865, 288] on select "Please Select Postcards" at bounding box center [936, 298] width 143 height 21
click at [899, 334] on select "Please Select No Bundling Services Yes, Bundles of 50 (+2 Days) Yes, Bundles of…" at bounding box center [936, 328] width 143 height 21
select select "58689abb-25c0-461c-a4c3-a80b627d6649"
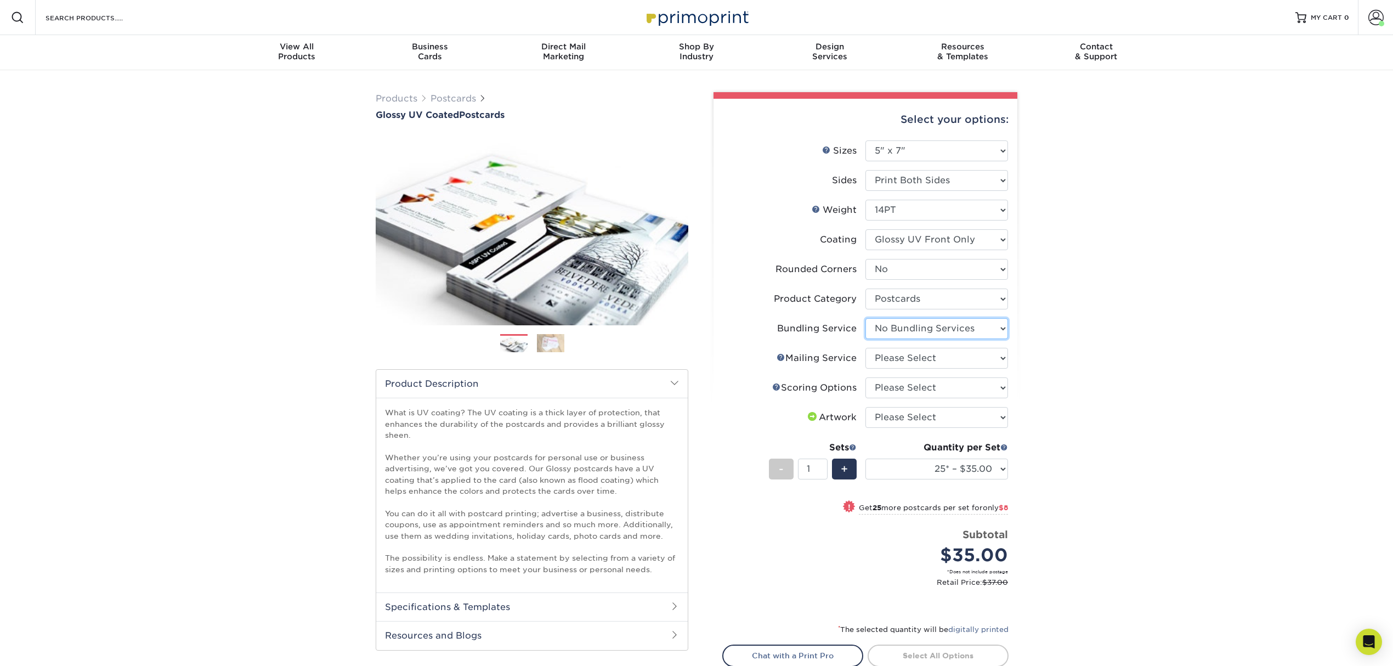
click at [865, 318] on select "Please Select No Bundling Services Yes, Bundles of 50 (+2 Days) Yes, Bundles of…" at bounding box center [936, 328] width 143 height 21
click at [898, 349] on select "Please Select No Direct Mailing Service No, I will mail/stamp/imprint Direct Ma…" at bounding box center [936, 358] width 143 height 21
select select "3e5e9bdd-d78a-4c28-a41d-fe1407925ca6"
click at [865, 348] on select "Please Select No Direct Mailing Service No, I will mail/stamp/imprint Direct Ma…" at bounding box center [936, 358] width 143 height 21
click at [898, 378] on select "Please Select No Scoring One Score Score in Half Two Scores" at bounding box center [936, 387] width 143 height 21
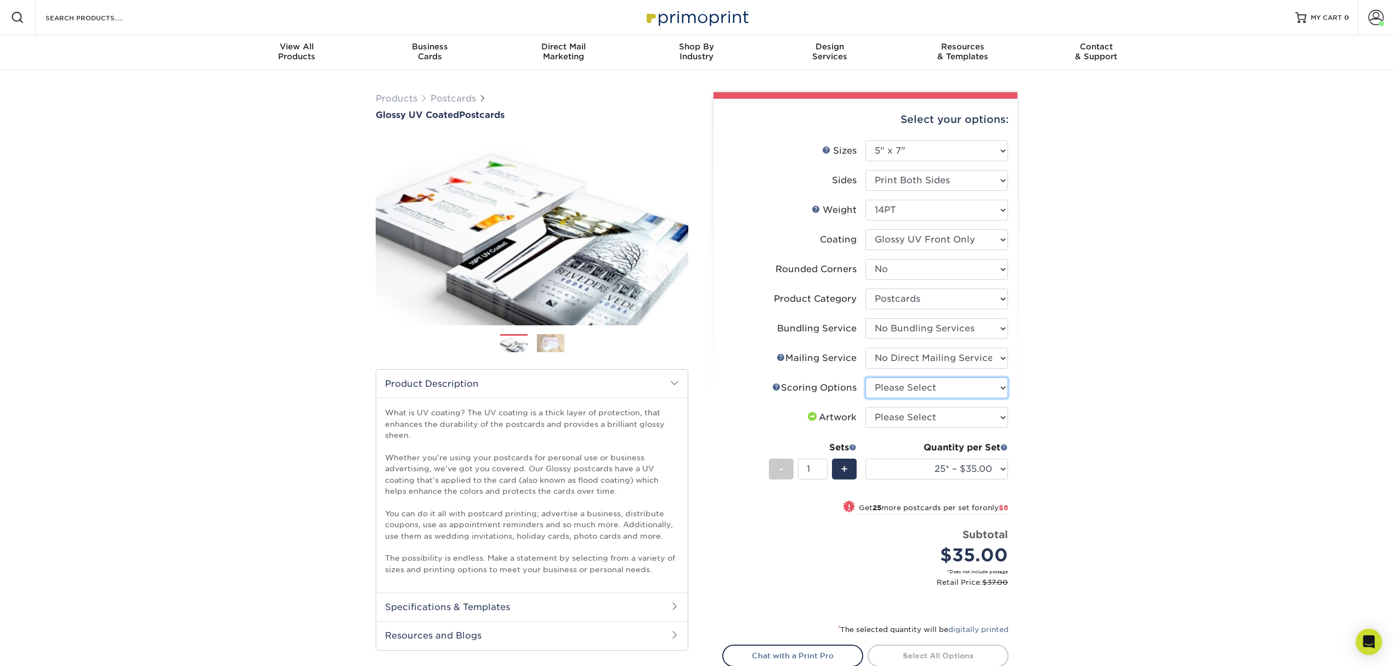
select select "16ebe401-5398-422d-8cb0-f3adbb82deb5"
click at [865, 377] on select "Please Select No Scoring One Score Score in Half Two Scores" at bounding box center [936, 387] width 143 height 21
click at [909, 413] on select "Please Select I will upload files I need a design - $150" at bounding box center [936, 417] width 143 height 21
select select "upload"
click at [865, 407] on select "Please Select I will upload files I need a design - $150" at bounding box center [936, 417] width 143 height 21
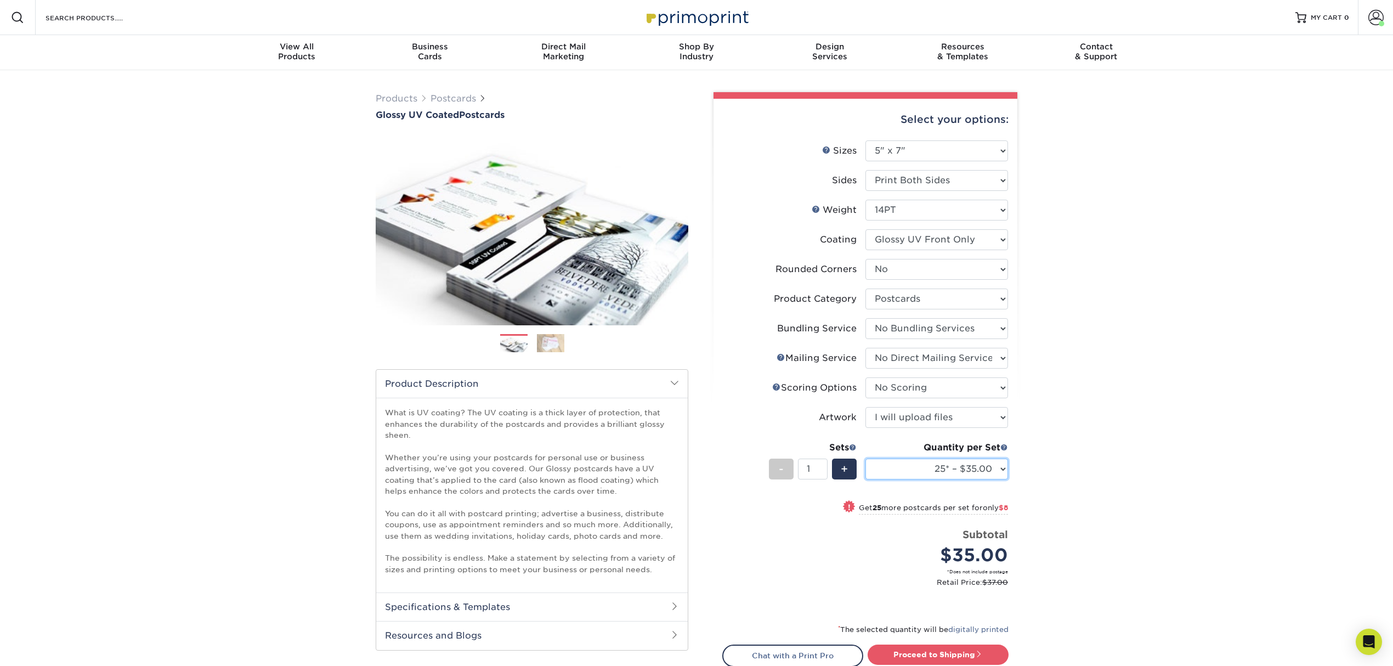
click at [895, 475] on select "25* – $35.00 50* – $43.00 75* – $54.00 100* – $74.00 250* – $119.00 500 – $153.…" at bounding box center [936, 468] width 143 height 21
click at [966, 164] on li "Sizes Help Sizes Please Select 1.5" x 7" 2" x 4" 2" x 6" 2" x 7" 2" x 8" 2.12" …" at bounding box center [865, 155] width 285 height 30
click at [975, 152] on select "Please Select 1.5" x 7" 2" x 4" 2" x 6" 2" x 7" 2" x 8" 2.12" x 5.5" 2.12" x 5.…" at bounding box center [936, 150] width 143 height 21
select select "6.00x8.00"
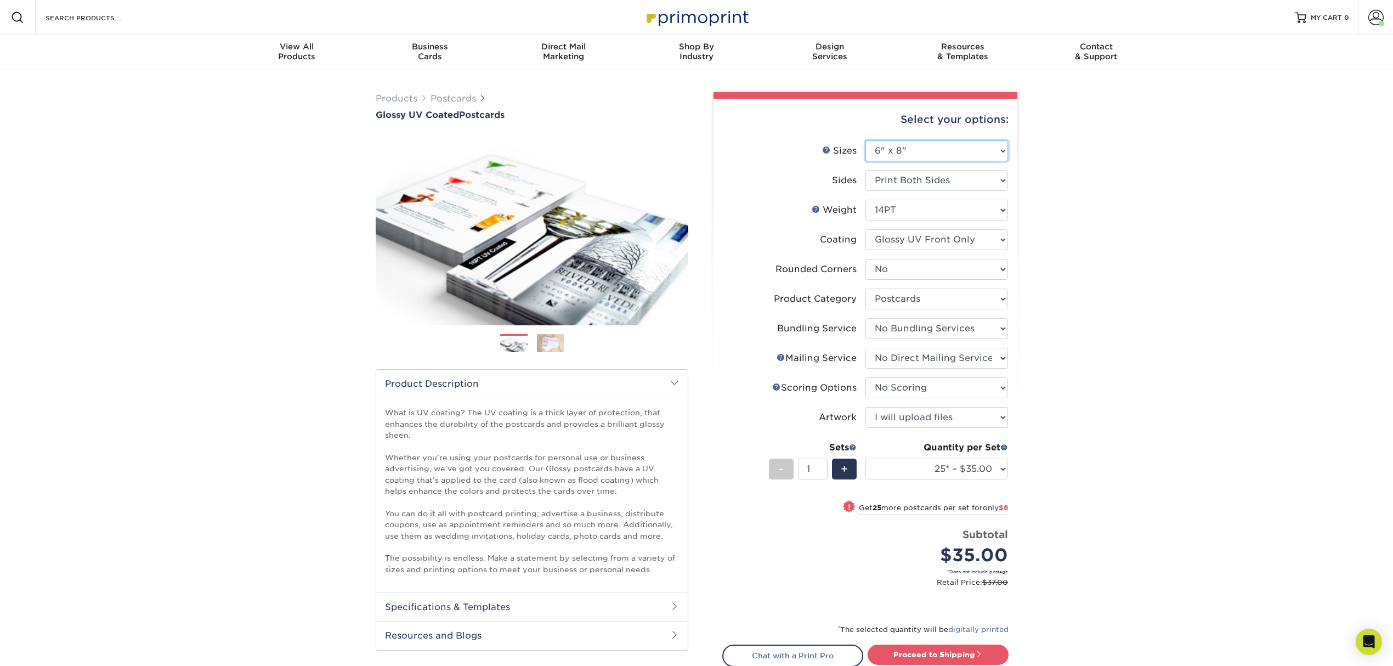
click at [865, 140] on select "Please Select 1.5" x 7" 2" x 4" 2" x 6" 2" x 7" 2" x 8" 2.12" x 5.5" 2.12" x 5.…" at bounding box center [936, 150] width 143 height 21
select select "-1"
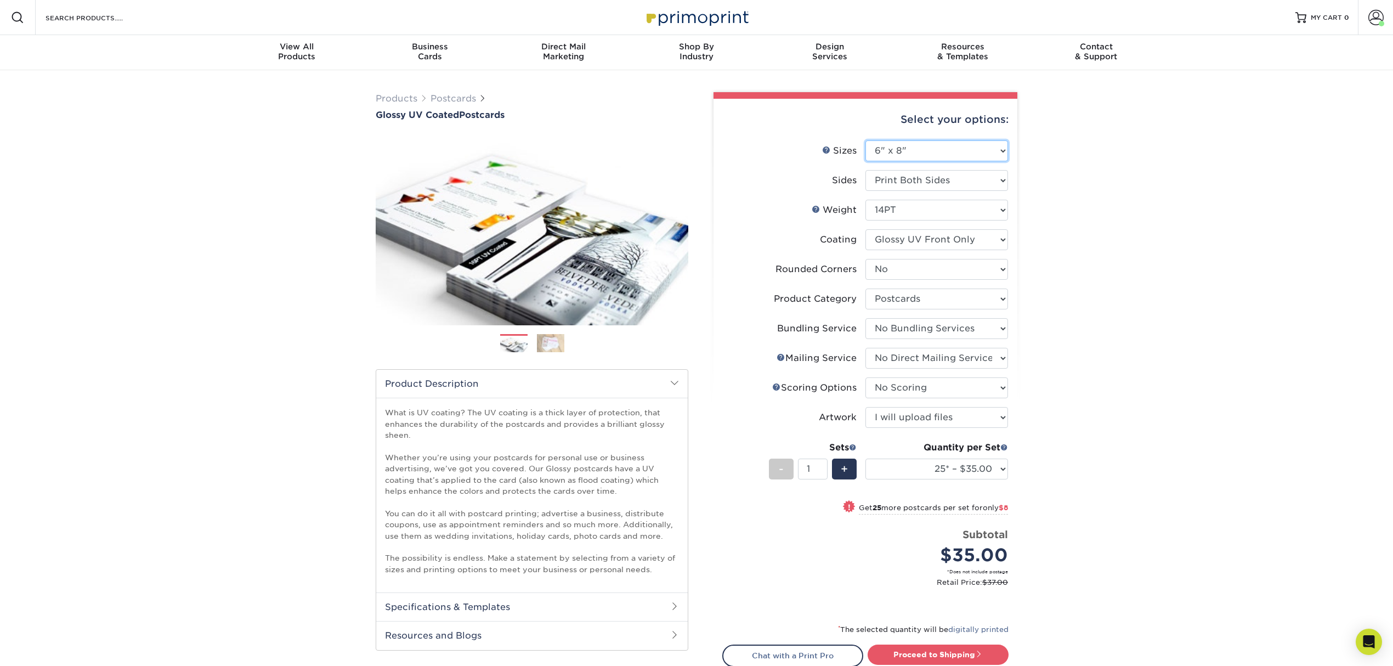
select select "-1"
select select
select select "-1"
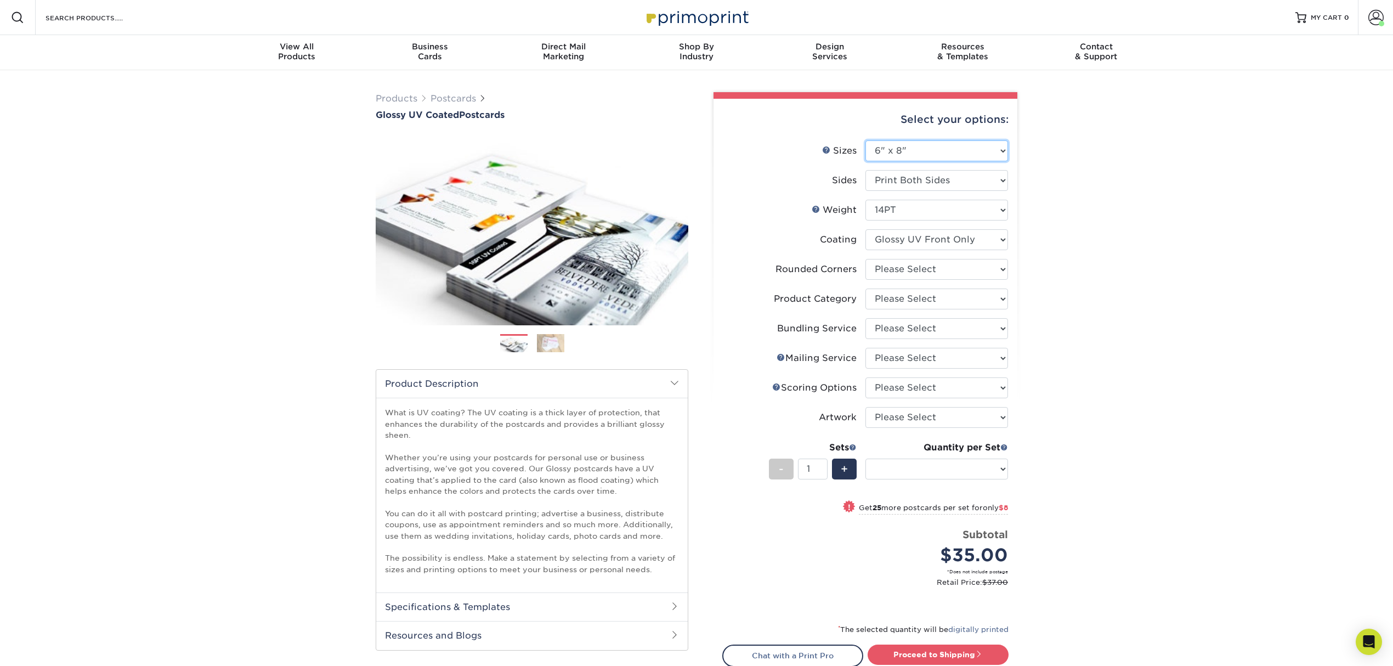
select select "-1"
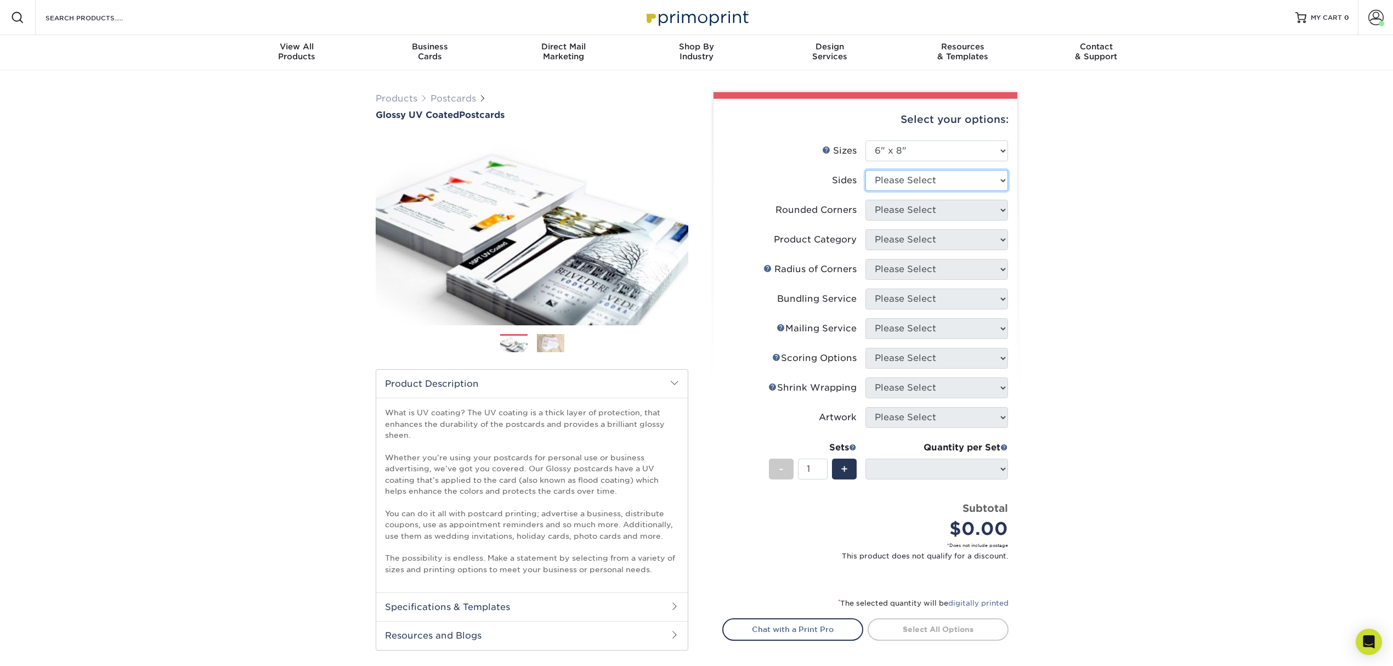
click at [930, 186] on select "Please Select Print Both Sides Print Front Only" at bounding box center [936, 180] width 143 height 21
select select "13abbda7-1d64-4f25-8bb2-c179b224825d"
click at [865, 170] on select "Please Select Print Both Sides Print Front Only" at bounding box center [936, 180] width 143 height 21
select select
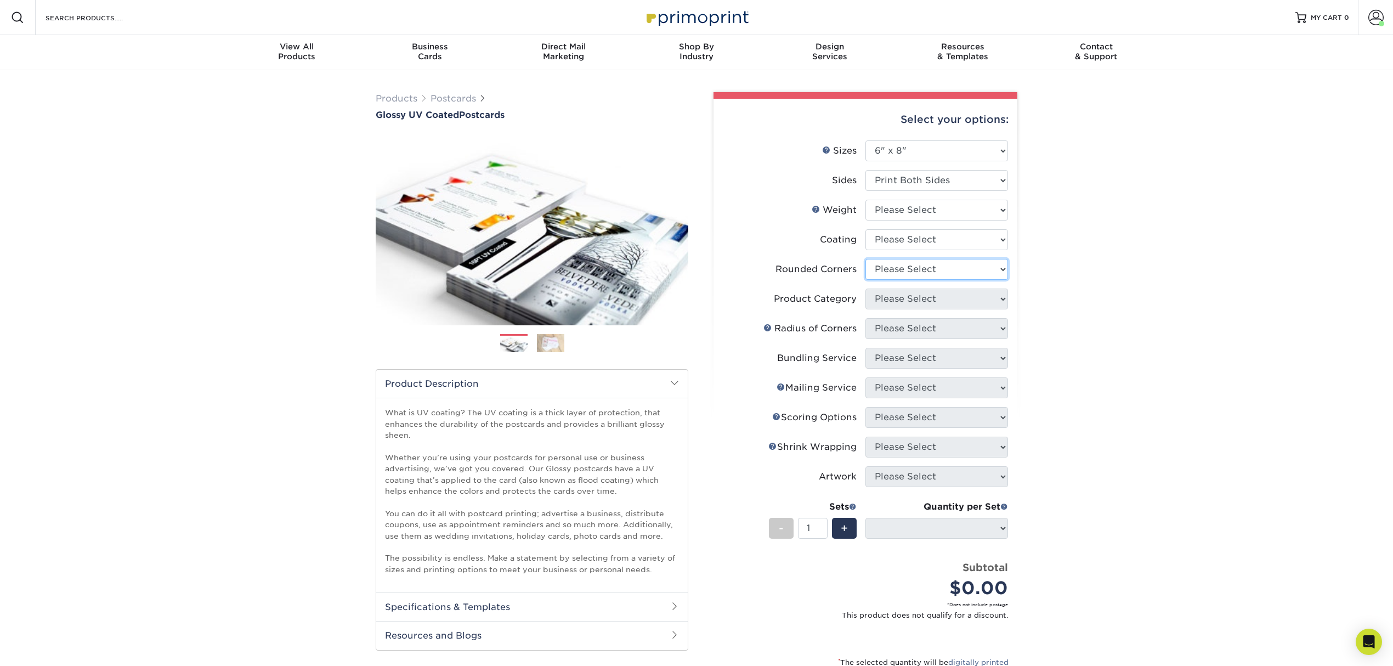
click at [923, 262] on select "Please Select Yes - Round 4 Corners No" at bounding box center [936, 269] width 143 height 21
click at [865, 259] on select "Please Select Yes - Round 4 Corners No" at bounding box center [936, 269] width 143 height 21
select select "-1"
select select
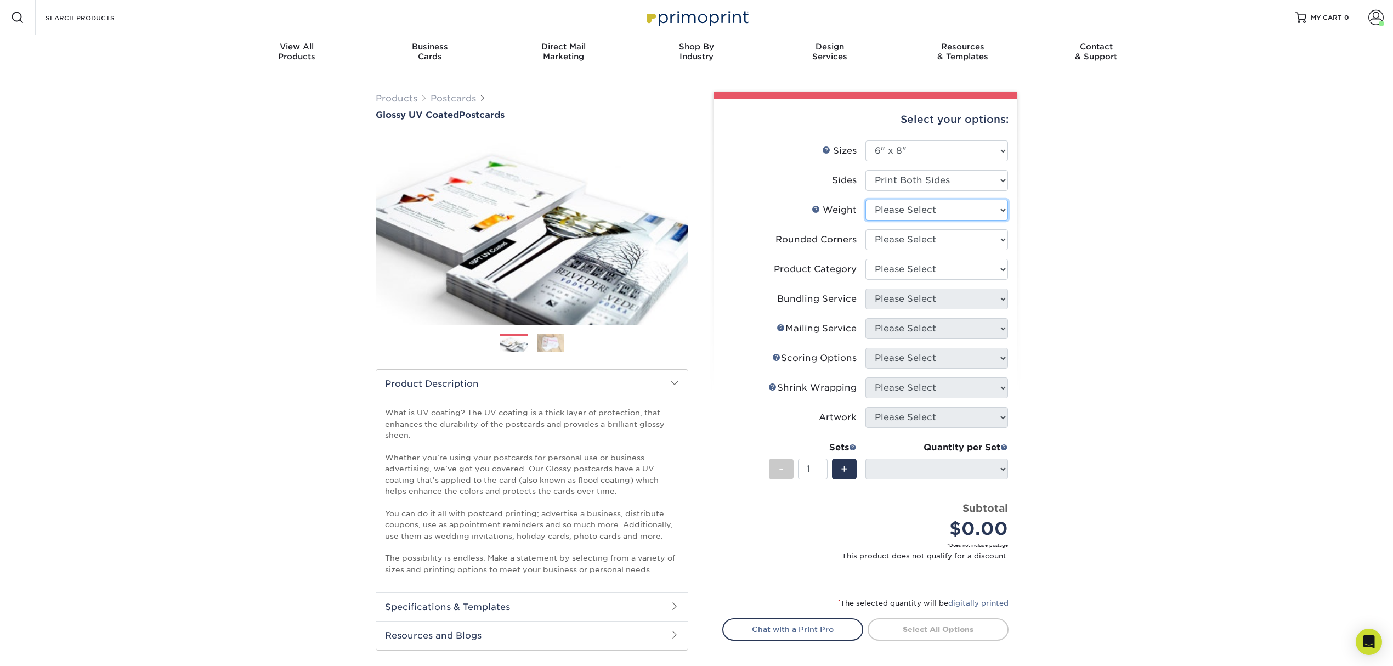
click at [915, 207] on select "Please Select 14PT 16PT 18PT C1S" at bounding box center [936, 210] width 143 height 21
select select "14PT"
click at [865, 200] on select "Please Select 14PT 16PT 18PT C1S" at bounding box center [936, 210] width 143 height 21
select select
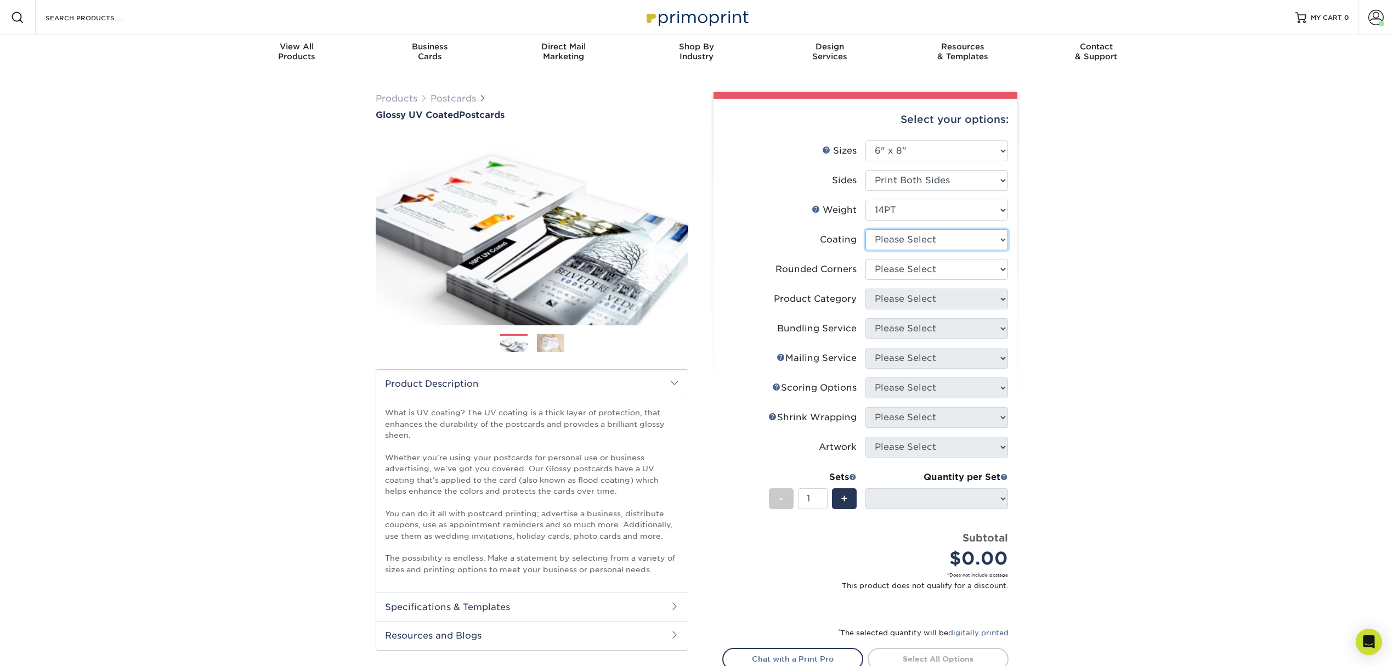
click at [926, 236] on select at bounding box center [936, 239] width 143 height 21
select select "ae367451-b2b8-45df-a344-0f05b6a12993"
click at [865, 229] on select at bounding box center [936, 239] width 143 height 21
select select "-1"
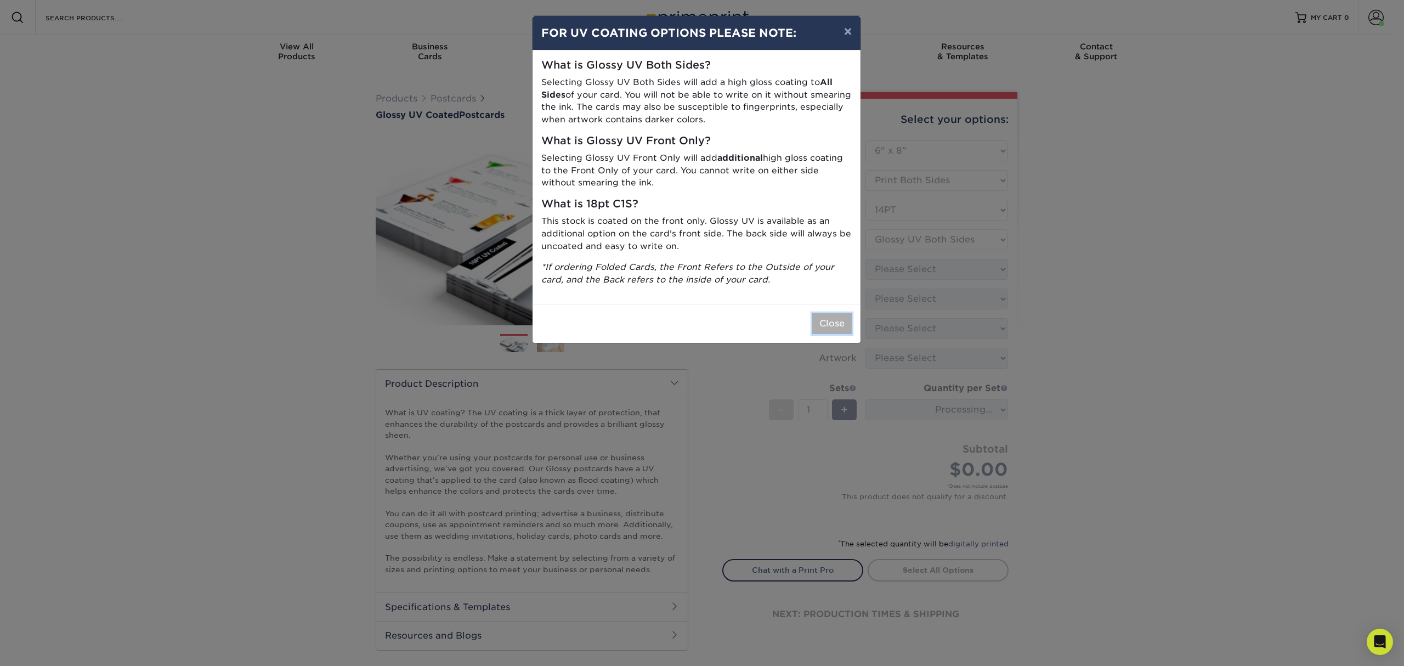
click at [825, 320] on button "Close" at bounding box center [831, 323] width 39 height 21
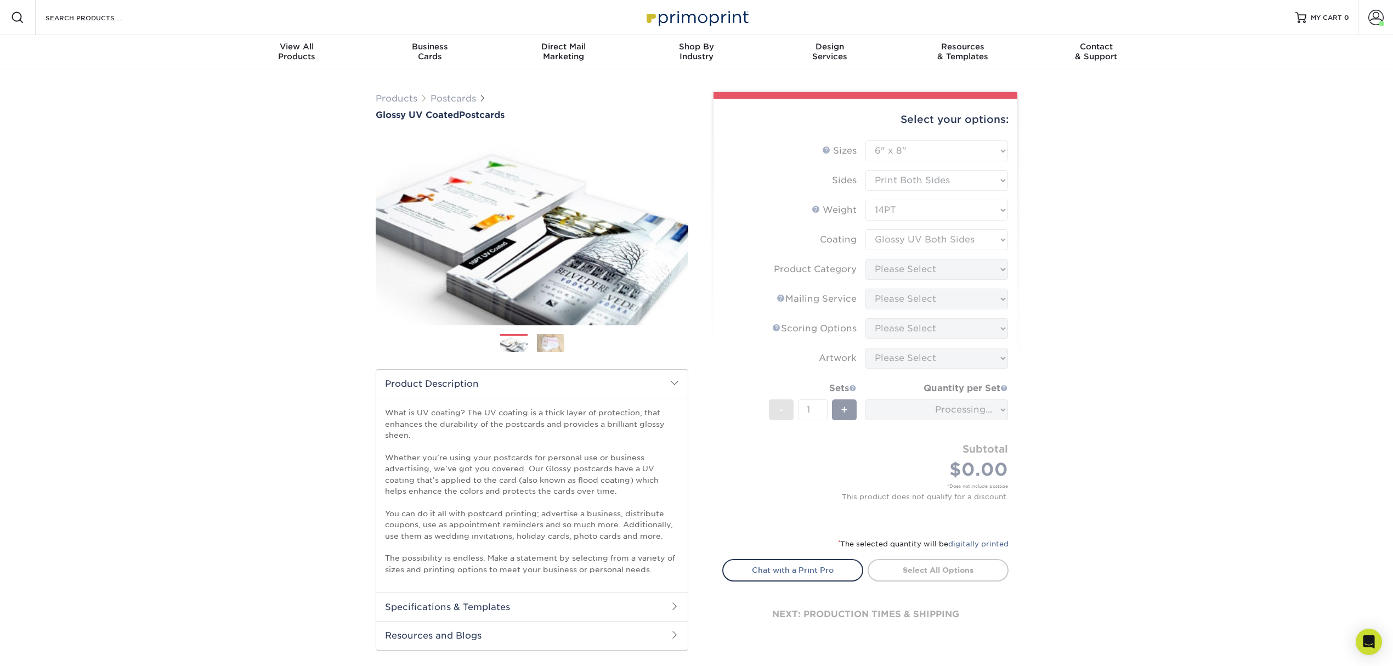
click at [899, 266] on form "Sizes Help Sizes Please Select 1.5" x 7" 2" x 4" 2" x 6" 2" x 7" 2" x 8" 2.12" …" at bounding box center [865, 332] width 286 height 384
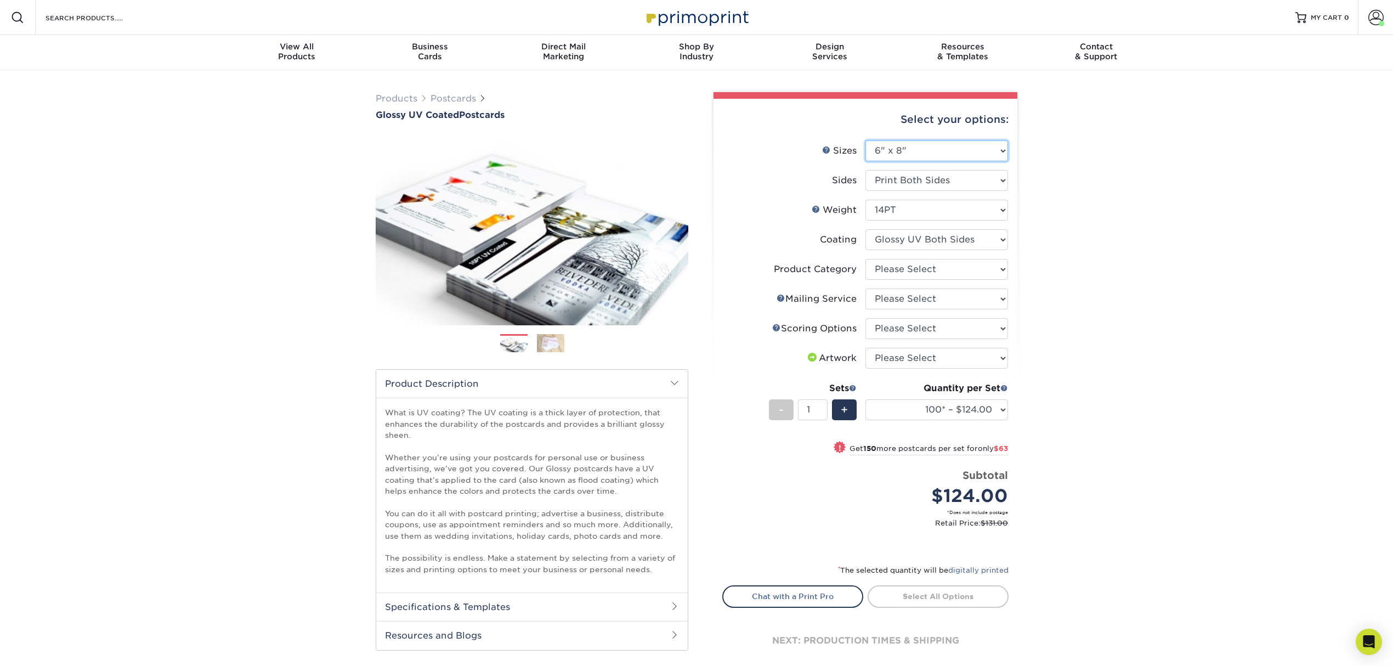
click at [921, 155] on select "Please Select 1.5" x 7" 2" x 4" 2" x 6" 2" x 7" 2" x 8" 2.12" x 5.5" 2.12" x 5.…" at bounding box center [936, 150] width 143 height 21
select select "5.00x7.00"
click at [865, 140] on select "Please Select 1.5" x 7" 2" x 4" 2" x 6" 2" x 7" 2" x 8" 2.12" x 5.5" 2.12" x 5.…" at bounding box center [936, 150] width 143 height 21
select select
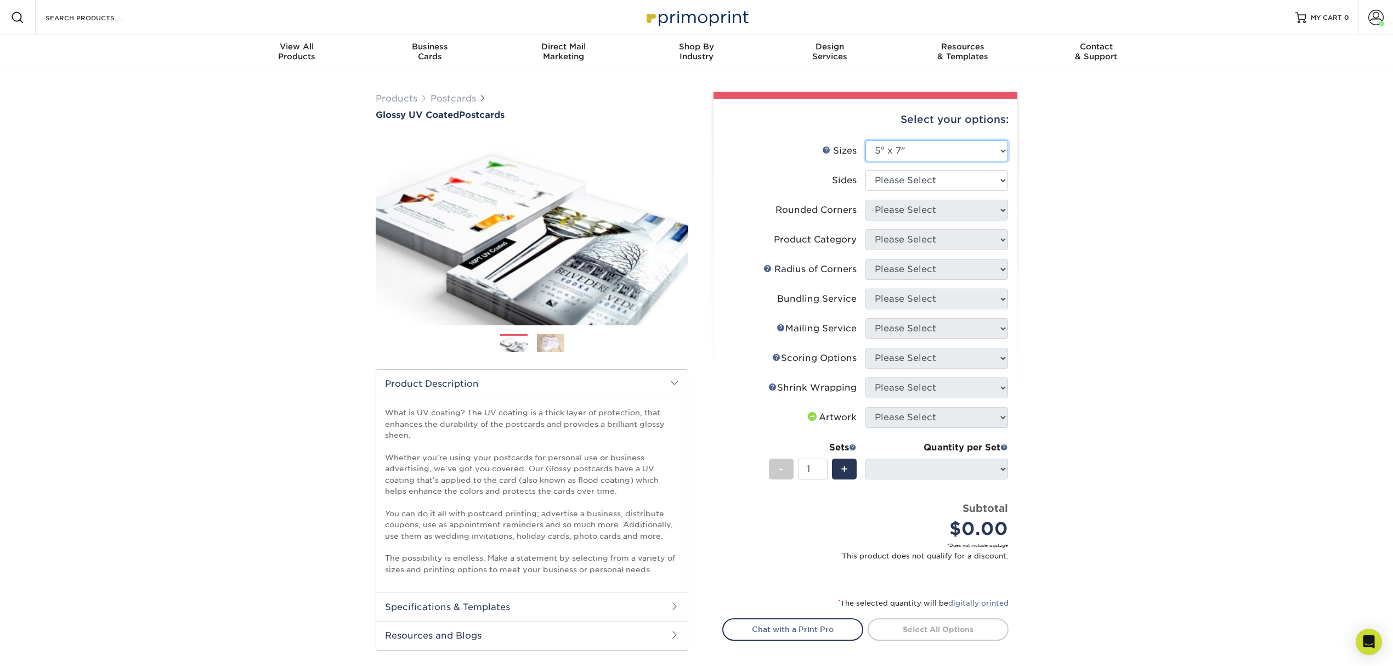
click at [922, 155] on select "Please Select 1.5" x 7" 2" x 4" 2" x 6" 2" x 7" 2" x 8" 2.12" x 5.5" 2.12" x 5.…" at bounding box center [936, 150] width 143 height 21
click at [1095, 350] on div "Products Postcards Glossy UV Coated Postcards Previous Next show more 25" at bounding box center [696, 408] width 1393 height 676
click at [965, 174] on select "Please Select Print Both Sides Print Front Only" at bounding box center [936, 180] width 143 height 21
select select "13abbda7-1d64-4f25-8bb2-c179b224825d"
click at [865, 170] on select "Please Select Print Both Sides Print Front Only" at bounding box center [936, 180] width 143 height 21
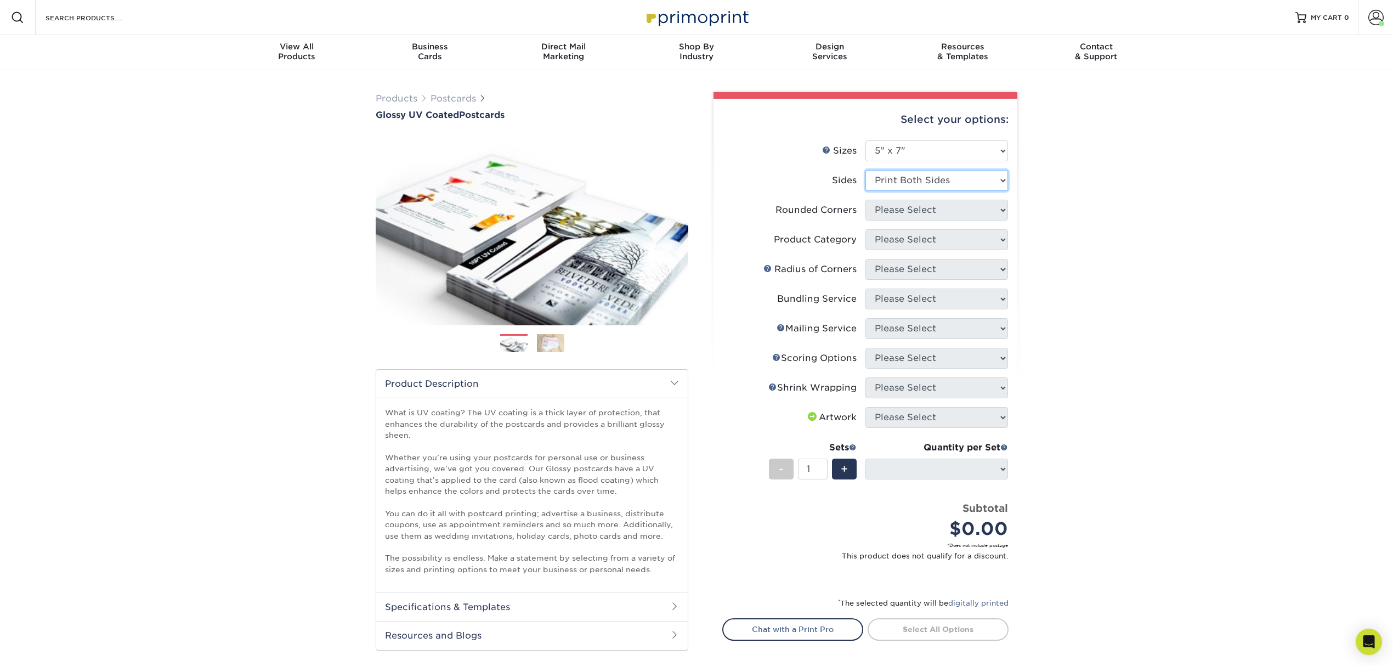
select select
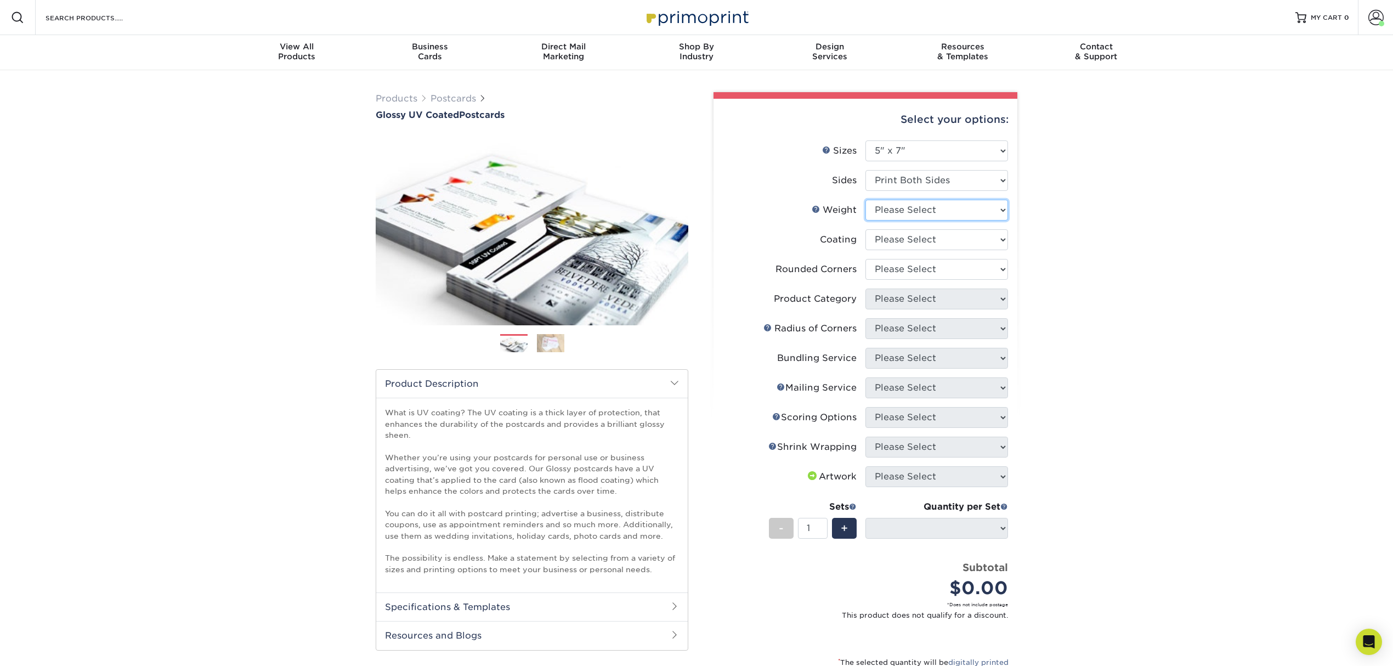
click at [960, 208] on select "Please Select 16PT 14PT 18PT C1S" at bounding box center [936, 210] width 143 height 21
select select "16PT"
click at [865, 200] on select "Please Select 16PT 14PT 18PT C1S" at bounding box center [936, 210] width 143 height 21
select select
click at [948, 232] on select at bounding box center [936, 239] width 143 height 21
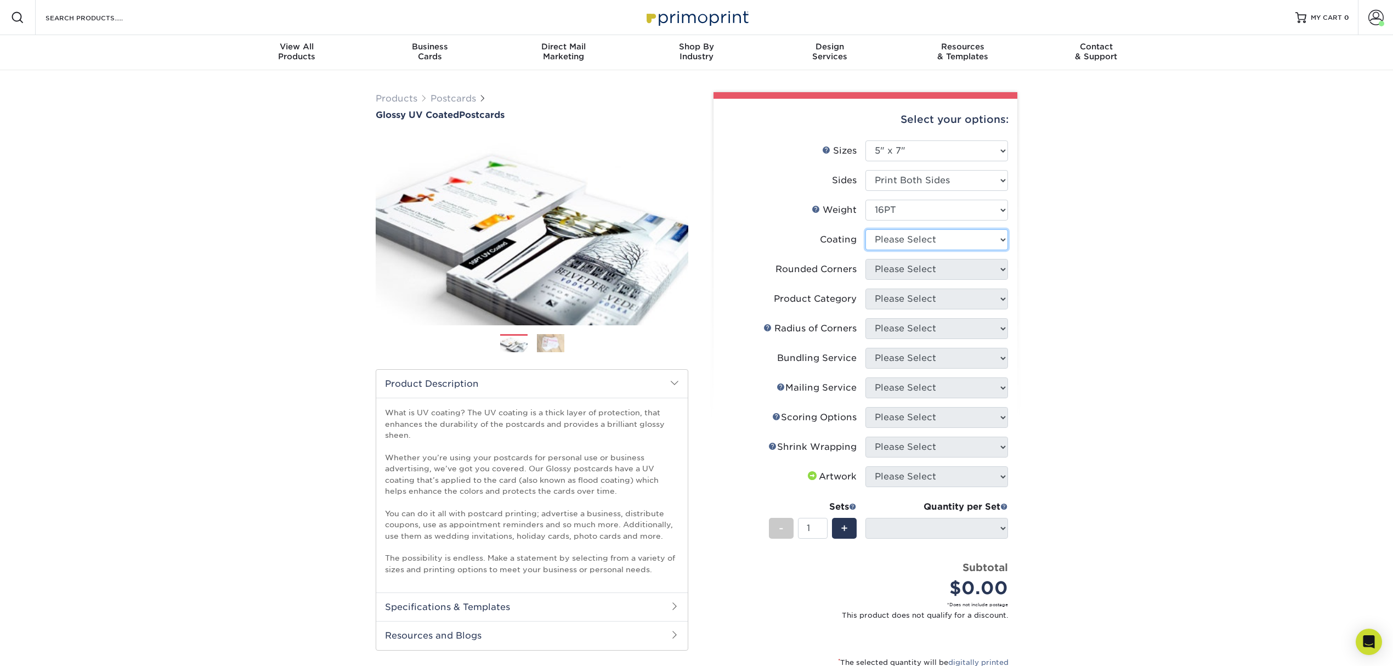
select select "1e8116af-acfc-44b1-83dc-8181aa338834"
click at [865, 229] on select at bounding box center [936, 239] width 143 height 21
select select
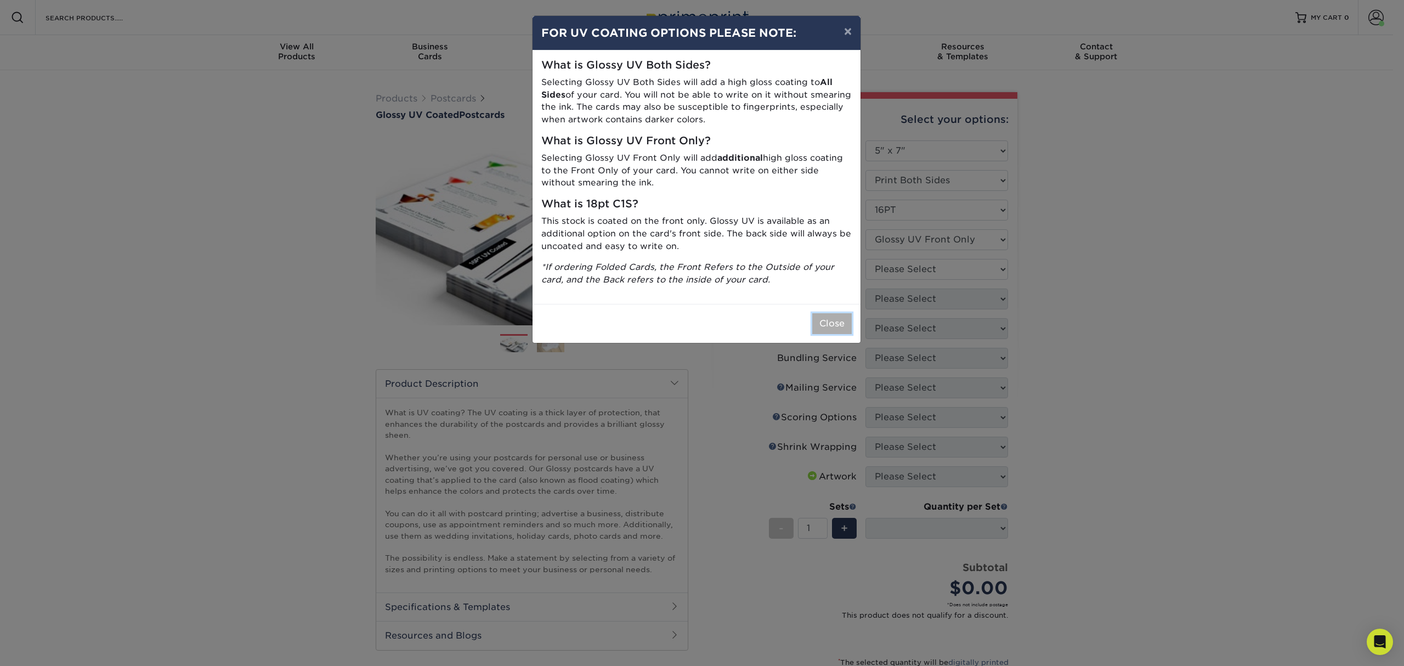
click at [825, 323] on button "Close" at bounding box center [831, 323] width 39 height 21
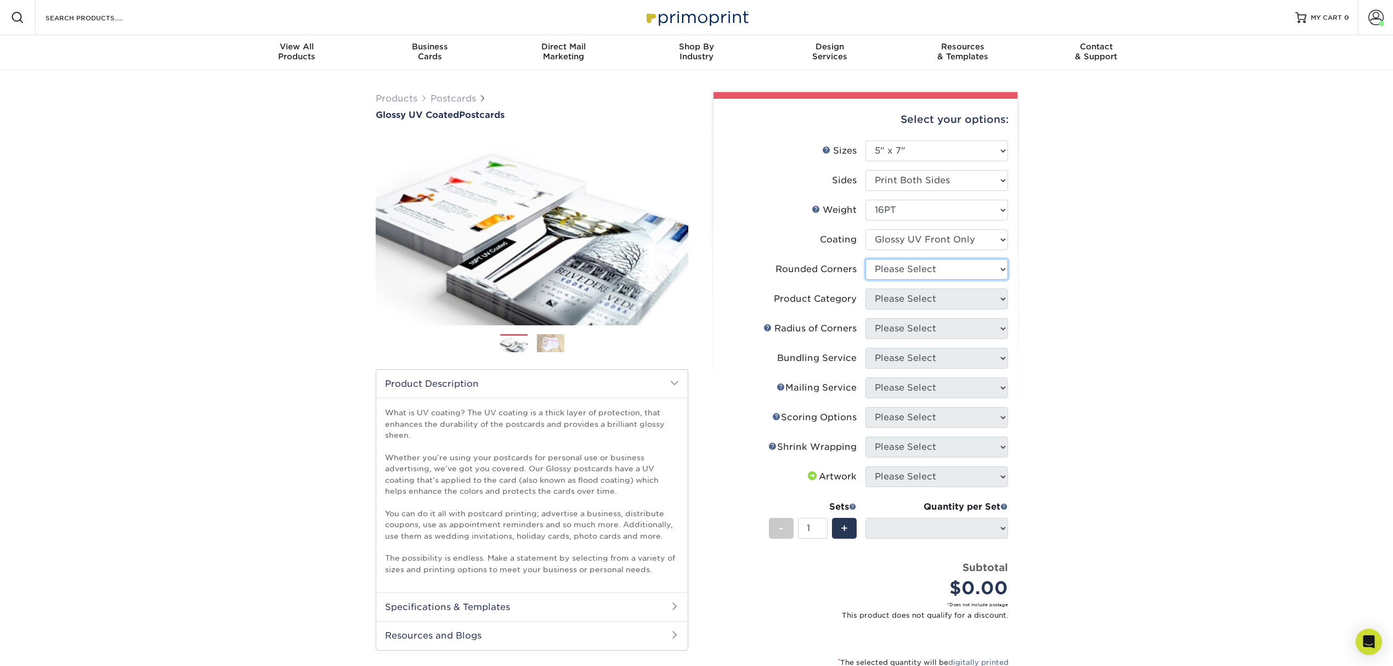
click at [907, 266] on select "Please Select Yes - Round 4 Corners No" at bounding box center [936, 269] width 143 height 21
select select "0"
click at [865, 259] on select "Please Select Yes - Round 4 Corners No" at bounding box center [936, 269] width 143 height 21
select select "-1"
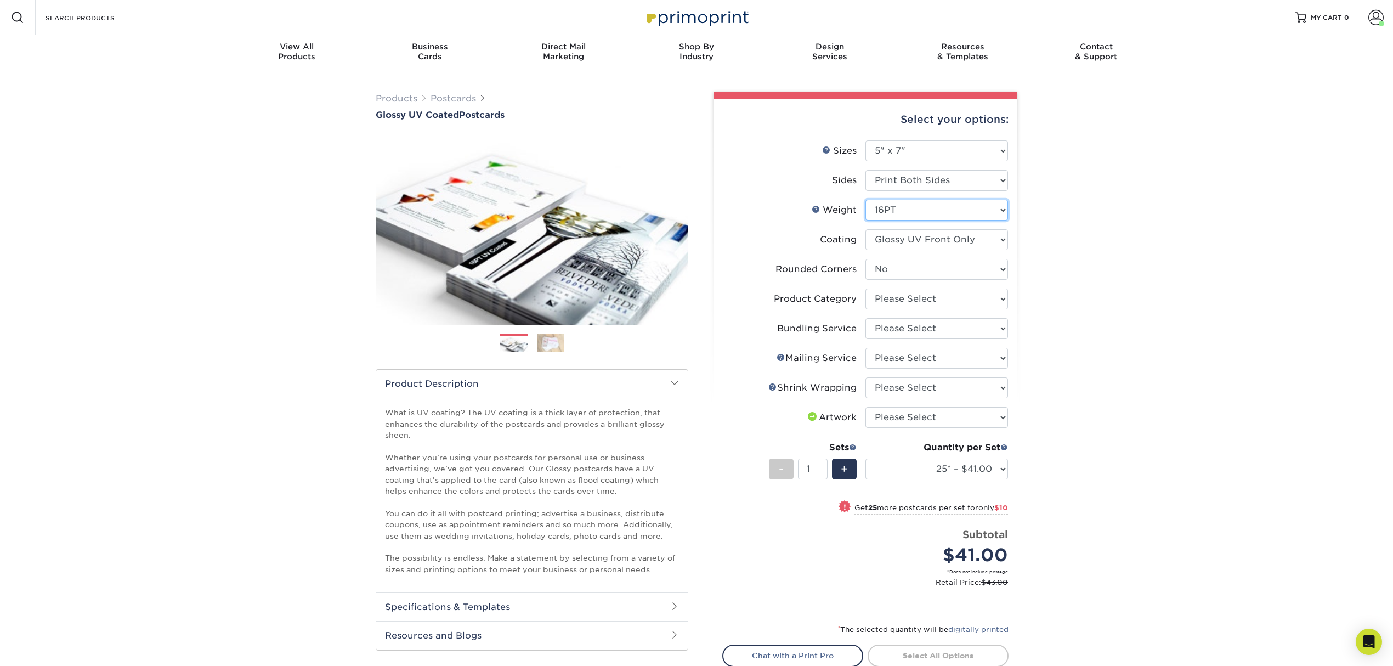
click at [939, 213] on select "Please Select 16PT 14PT 18PT C1S" at bounding box center [936, 210] width 143 height 21
select select "14PT"
click at [865, 200] on select "Please Select 16PT 14PT 18PT C1S" at bounding box center [936, 210] width 143 height 21
select select "-1"
select select
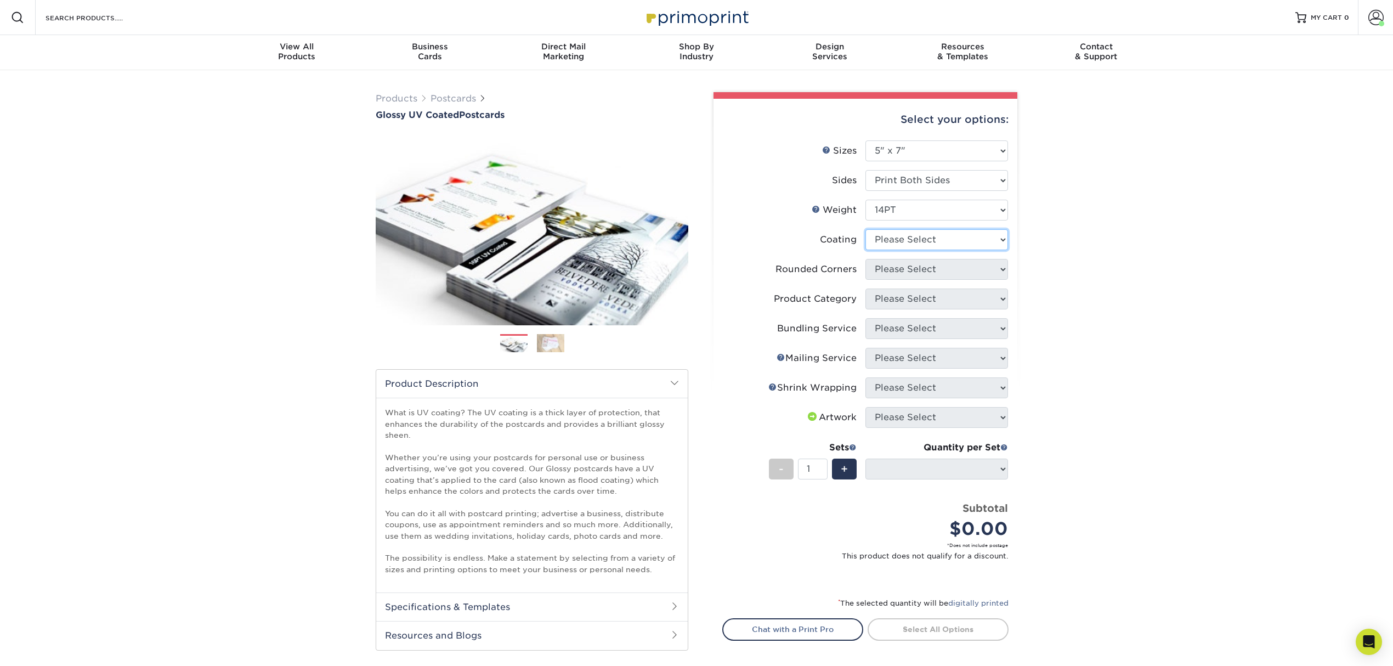
click at [935, 235] on select at bounding box center [936, 239] width 143 height 21
select select "1e8116af-acfc-44b1-83dc-8181aa338834"
click at [865, 229] on select at bounding box center [936, 239] width 143 height 21
select select
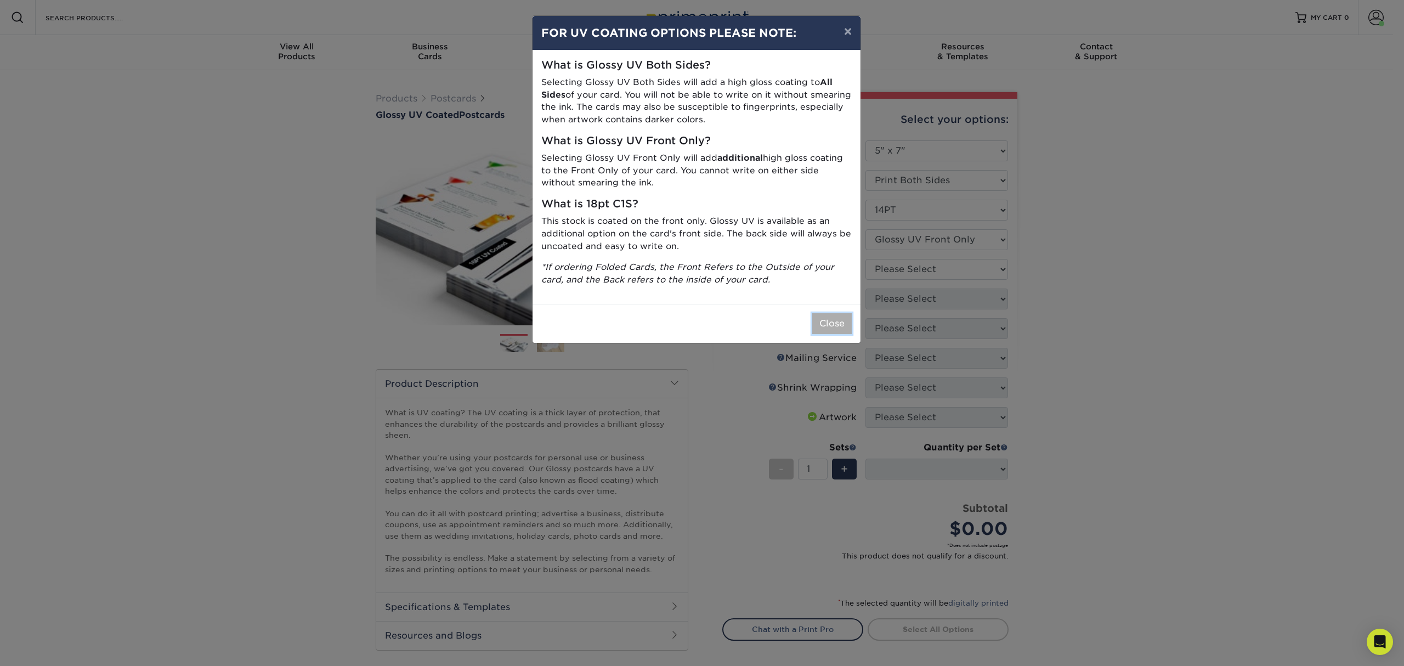
click at [830, 314] on button "Close" at bounding box center [831, 323] width 39 height 21
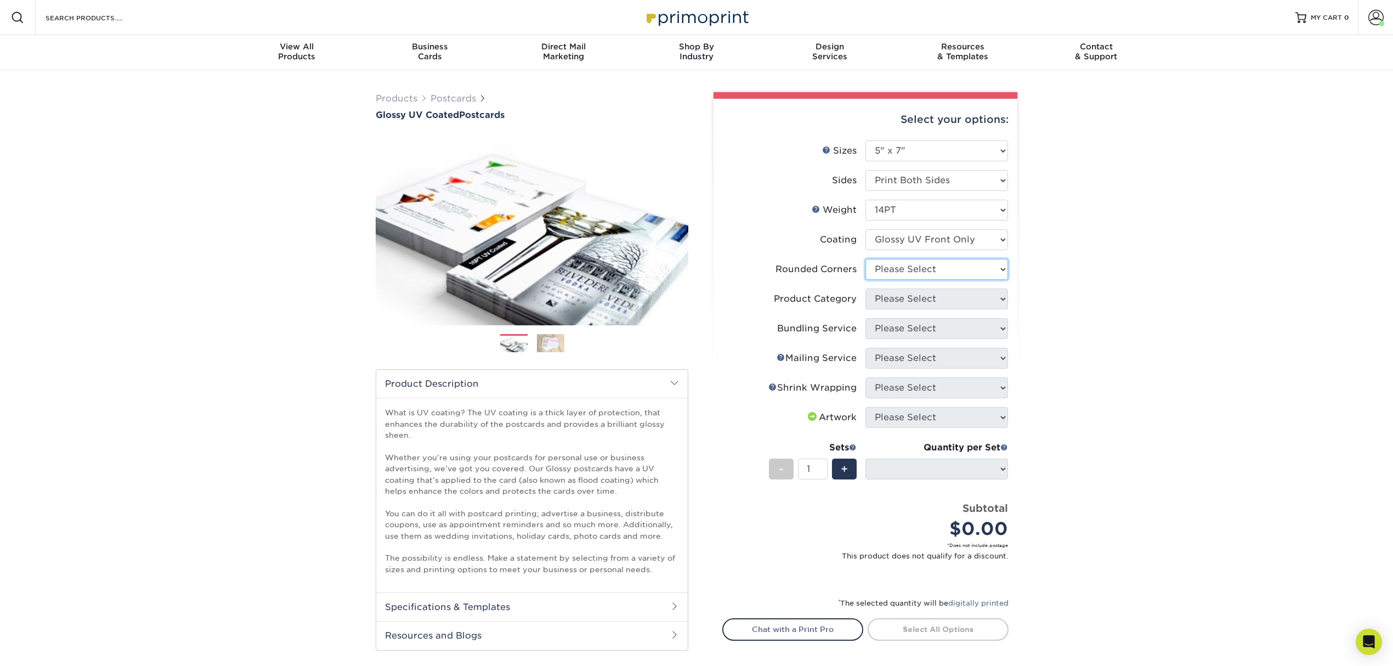
click at [900, 259] on select "Please Select Yes - Round 4 Corners No" at bounding box center [936, 269] width 143 height 21
select select "0"
click at [865, 259] on select "Please Select Yes - Round 4 Corners No" at bounding box center [936, 269] width 143 height 21
select select "-1"
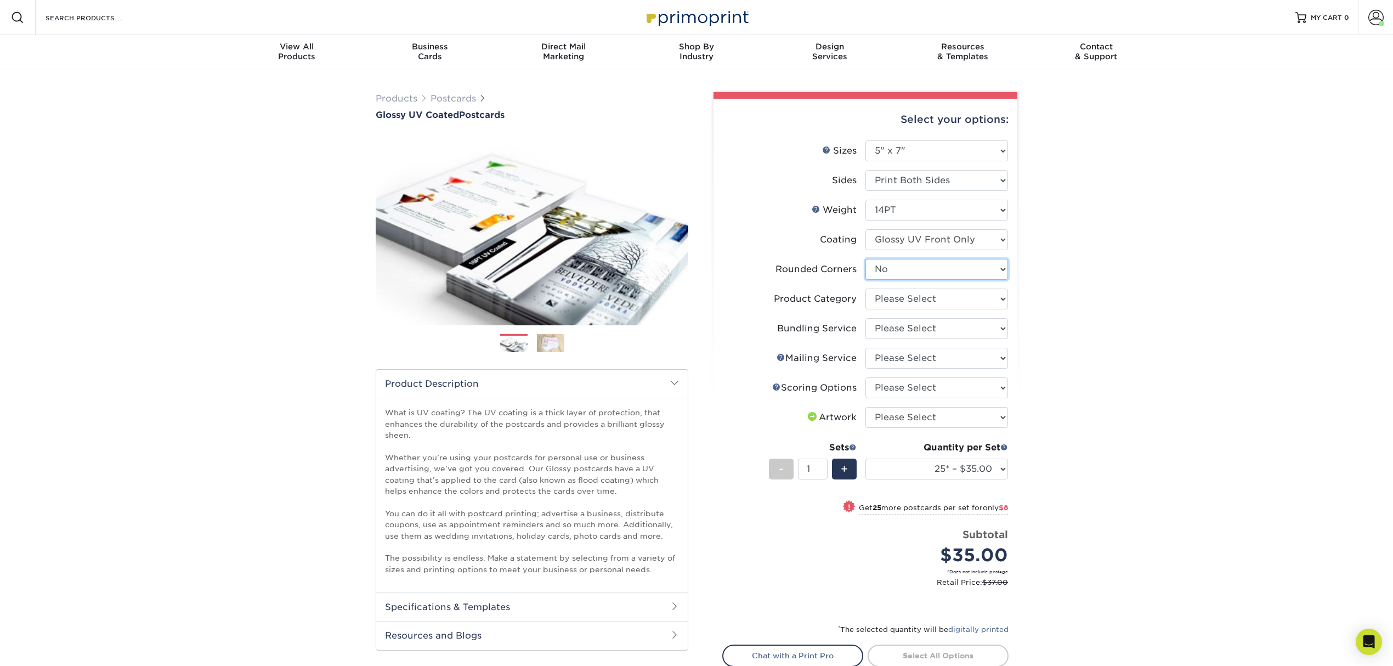
click at [932, 270] on select "Please Select Yes - Round 4 Corners No" at bounding box center [936, 269] width 143 height 21
click at [865, 259] on select "Please Select Yes - Round 4 Corners No" at bounding box center [936, 269] width 143 height 21
click at [909, 308] on select "Please Select Postcards" at bounding box center [936, 298] width 143 height 21
select select "9b7272e0-d6c8-4c3c-8e97-d3a1bcdab858"
click at [865, 288] on select "Please Select Postcards" at bounding box center [936, 298] width 143 height 21
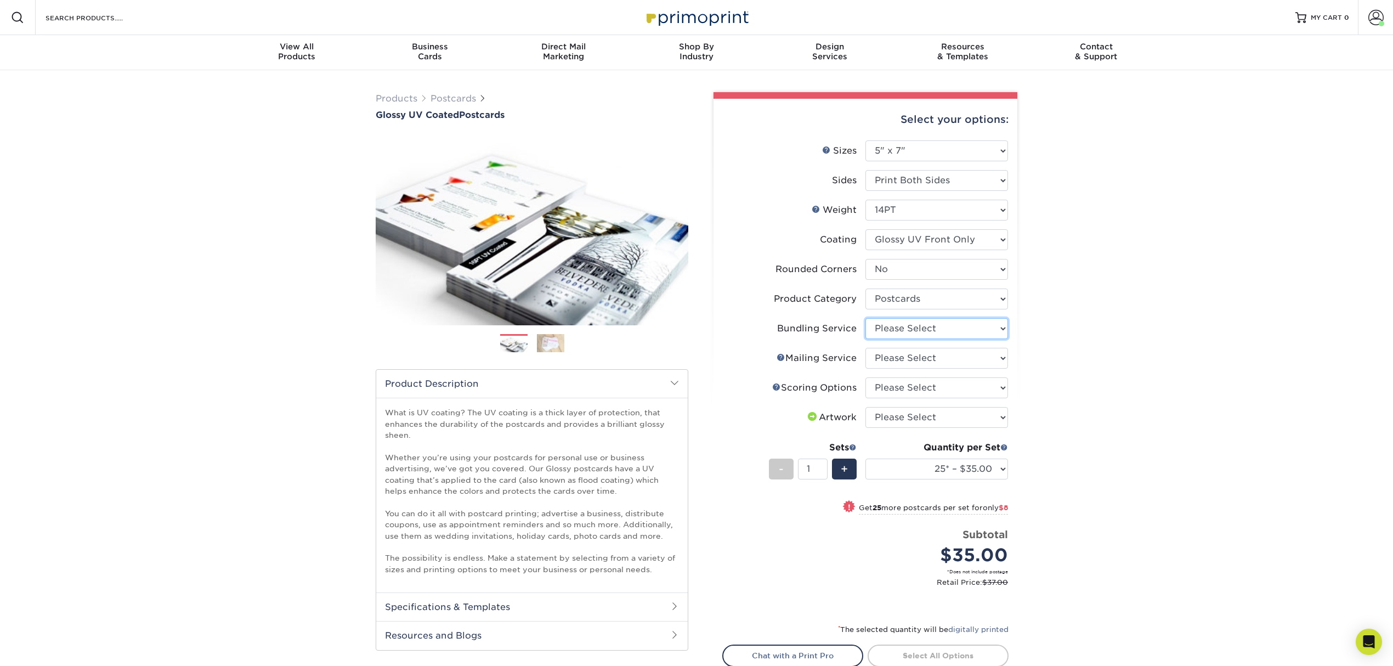
click at [906, 327] on select "Please Select No Bundling Services Yes, Bundles of 50 (+2 Days) Yes, Bundles of…" at bounding box center [936, 328] width 143 height 21
select select "58689abb-25c0-461c-a4c3-a80b627d6649"
click at [865, 318] on select "Please Select No Bundling Services Yes, Bundles of 50 (+2 Days) Yes, Bundles of…" at bounding box center [936, 328] width 143 height 21
click at [914, 348] on select "Please Select No Direct Mailing Service No, I will mail/stamp/imprint Direct Ma…" at bounding box center [936, 358] width 143 height 21
select select "3e5e9bdd-d78a-4c28-a41d-fe1407925ca6"
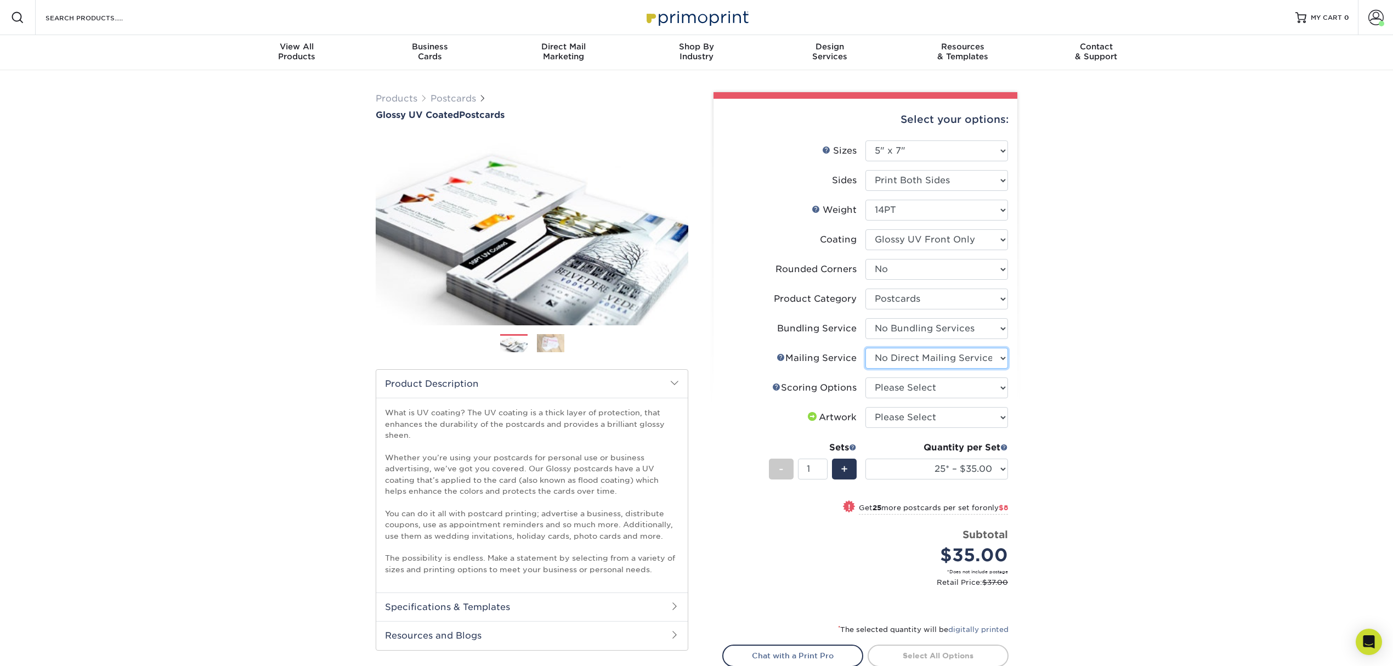
click at [865, 348] on select "Please Select No Direct Mailing Service No, I will mail/stamp/imprint Direct Ma…" at bounding box center [936, 358] width 143 height 21
click at [917, 387] on select "Please Select No Scoring One Score Score in Half Two Scores" at bounding box center [936, 387] width 143 height 21
select select "16ebe401-5398-422d-8cb0-f3adbb82deb5"
click at [865, 377] on select "Please Select No Scoring One Score Score in Half Two Scores" at bounding box center [936, 387] width 143 height 21
click at [924, 408] on select "Please Select I will upload files I need a design - $150" at bounding box center [936, 417] width 143 height 21
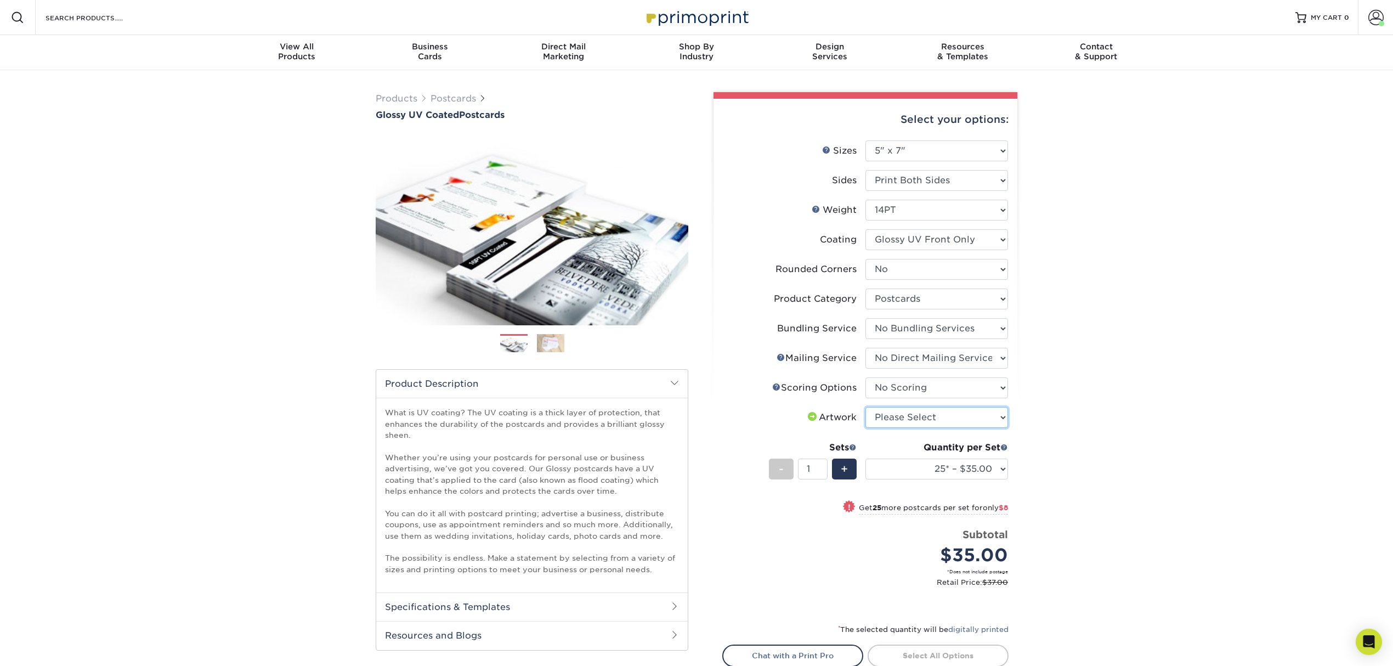
select select "upload"
click at [865, 407] on select "Please Select I will upload files I need a design - $150" at bounding box center [936, 417] width 143 height 21
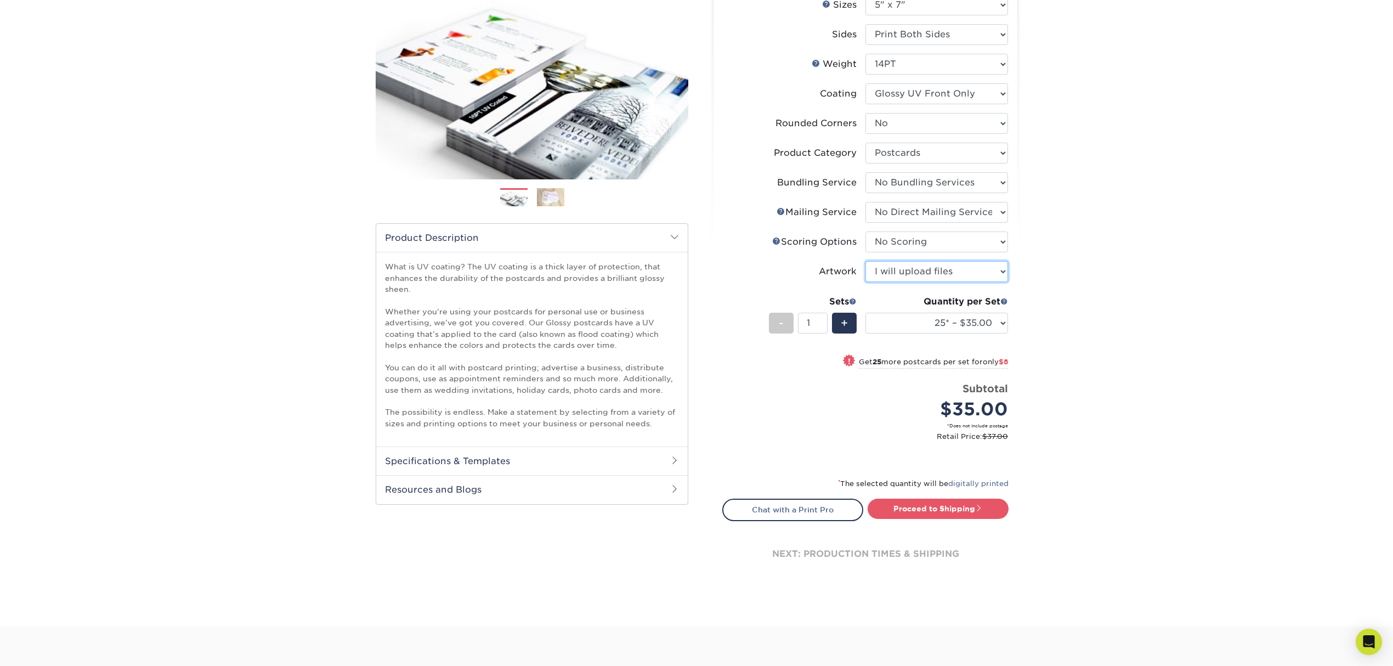
scroll to position [365, 0]
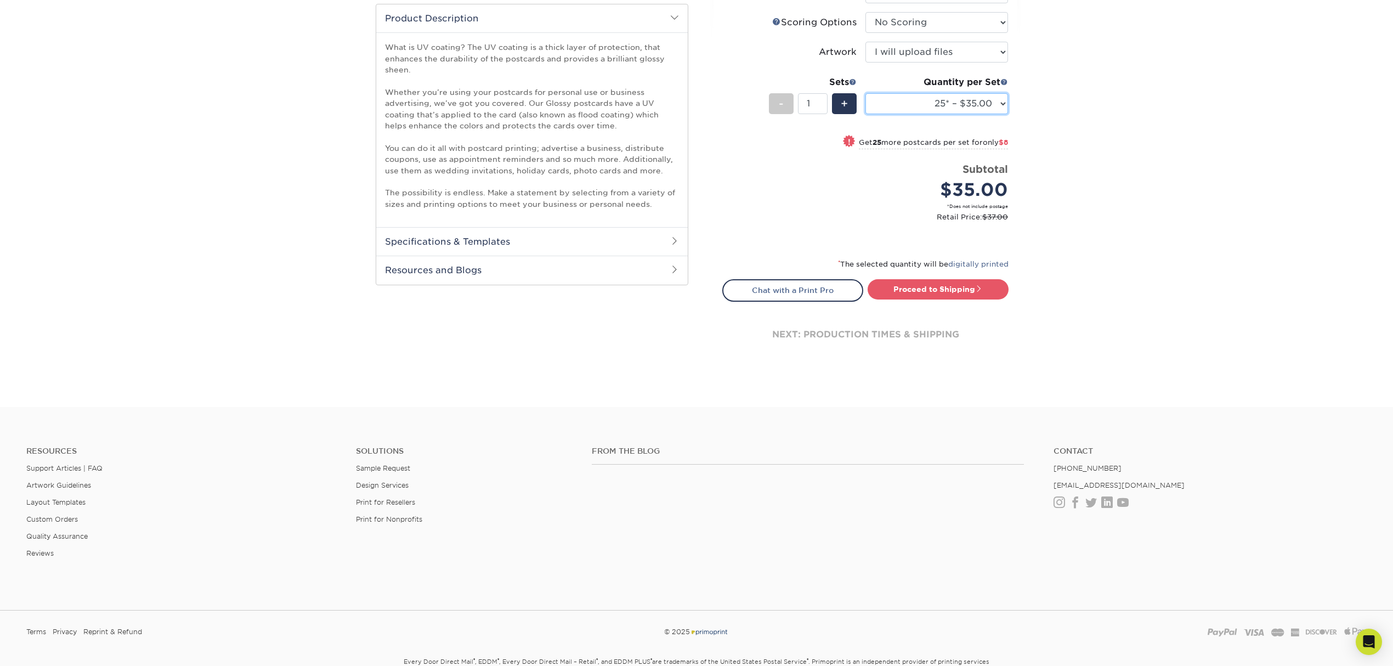
click at [941, 101] on select "25* – $35.00 50* – $43.00 75* – $54.00 100* – $74.00 250* – $119.00 500 – $153.…" at bounding box center [936, 103] width 143 height 21
click at [865, 93] on select "25* – $35.00 50* – $43.00 75* – $54.00 100* – $74.00 250* – $119.00 500 – $153.…" at bounding box center [936, 103] width 143 height 21
click at [933, 281] on link "Proceed to Shipping" at bounding box center [937, 289] width 141 height 20
type input "Set 1"
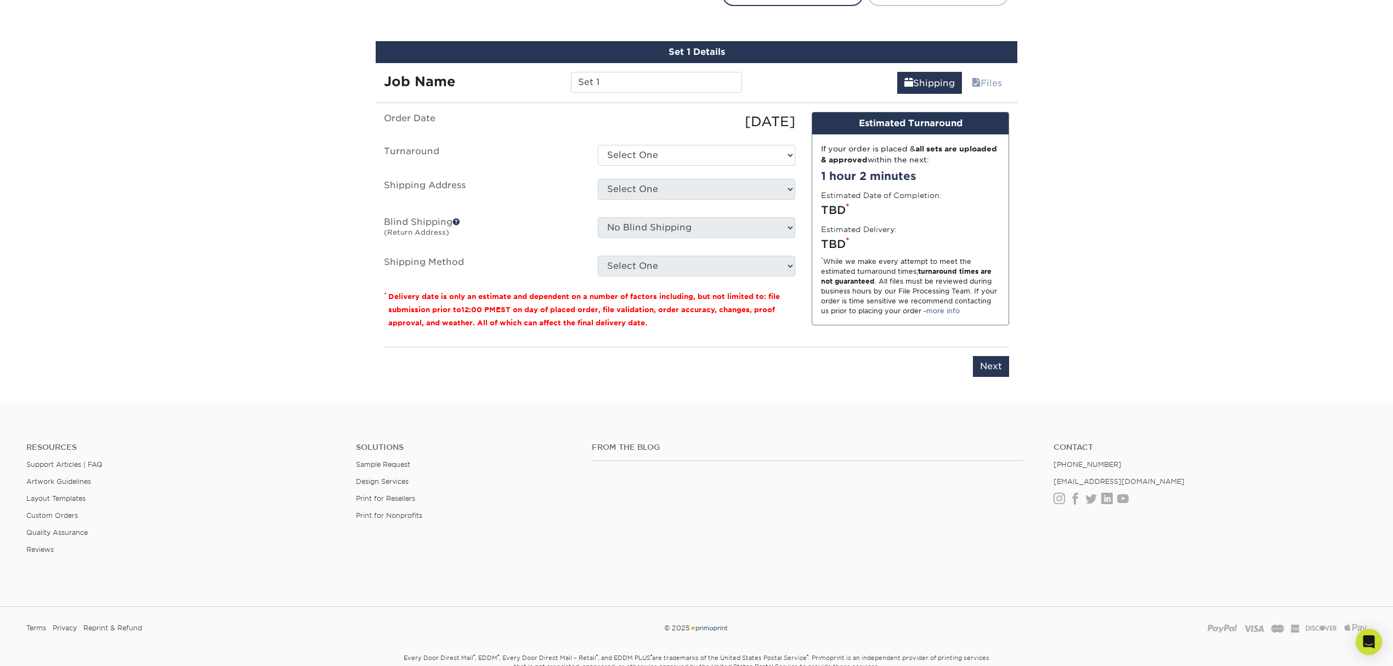
scroll to position [672, 0]
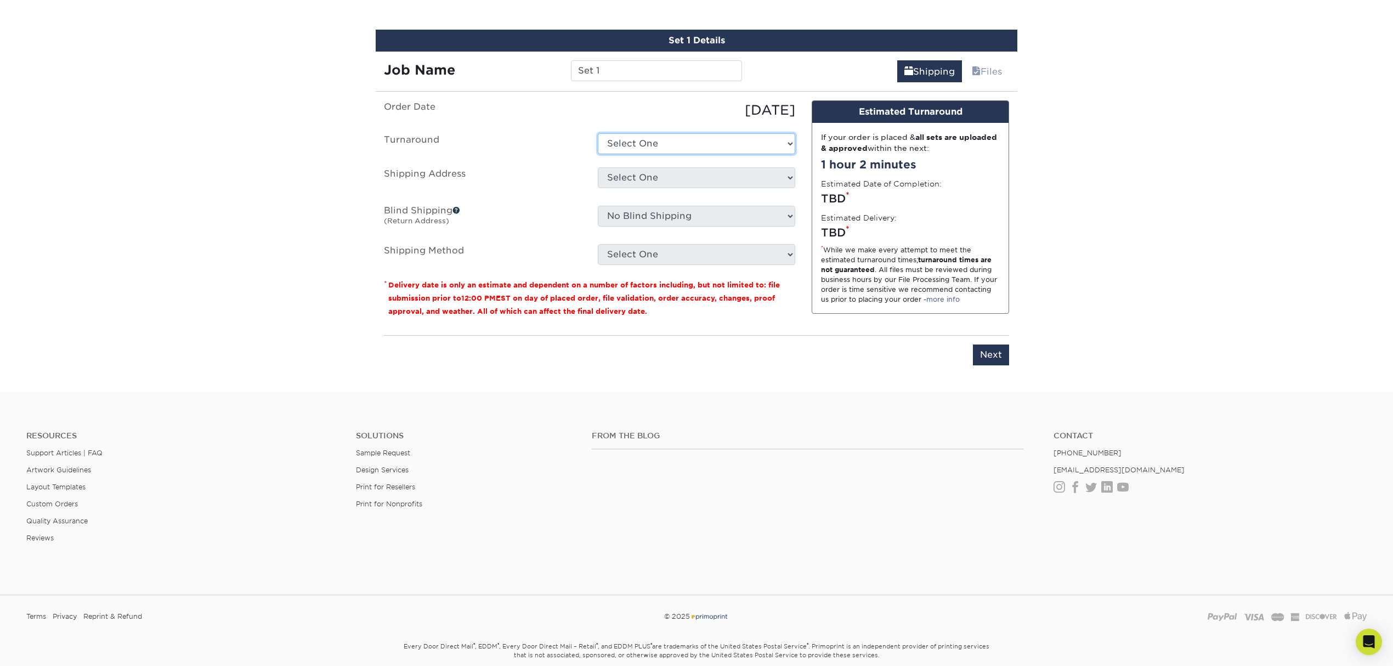
click at [697, 145] on select "Select One 2-4 Business Days 2 Day Next Business Day" at bounding box center [696, 143] width 197 height 21
select select "eb3af248-6e76-4e96-a37a-2d6369401f13"
click at [598, 133] on select "Select One 2-4 Business Days 2 Day Next Business Day" at bounding box center [696, 143] width 197 height 21
click at [687, 184] on select "Select One Business Cards - 16pt Raised UV + Add New Address" at bounding box center [696, 177] width 197 height 21
select select "newaddress"
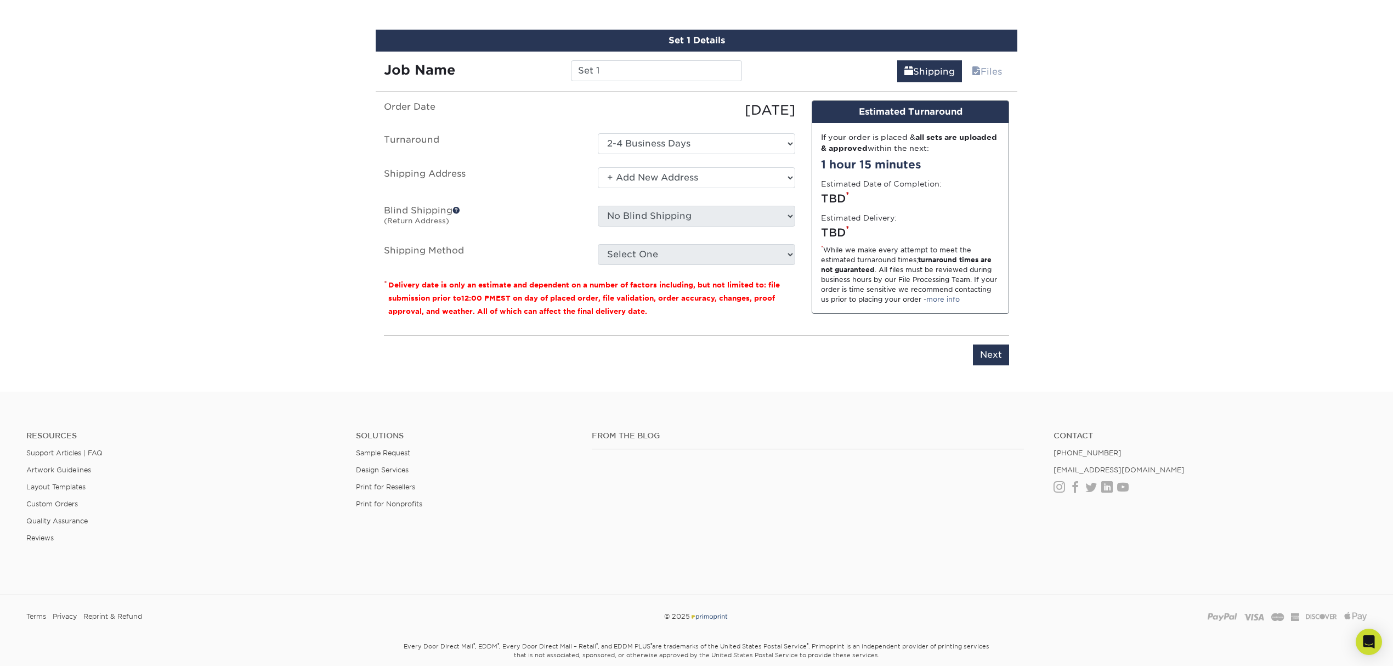
click at [598, 167] on select "Select One Business Cards - 16pt Raised UV + Add New Address" at bounding box center [696, 177] width 197 height 21
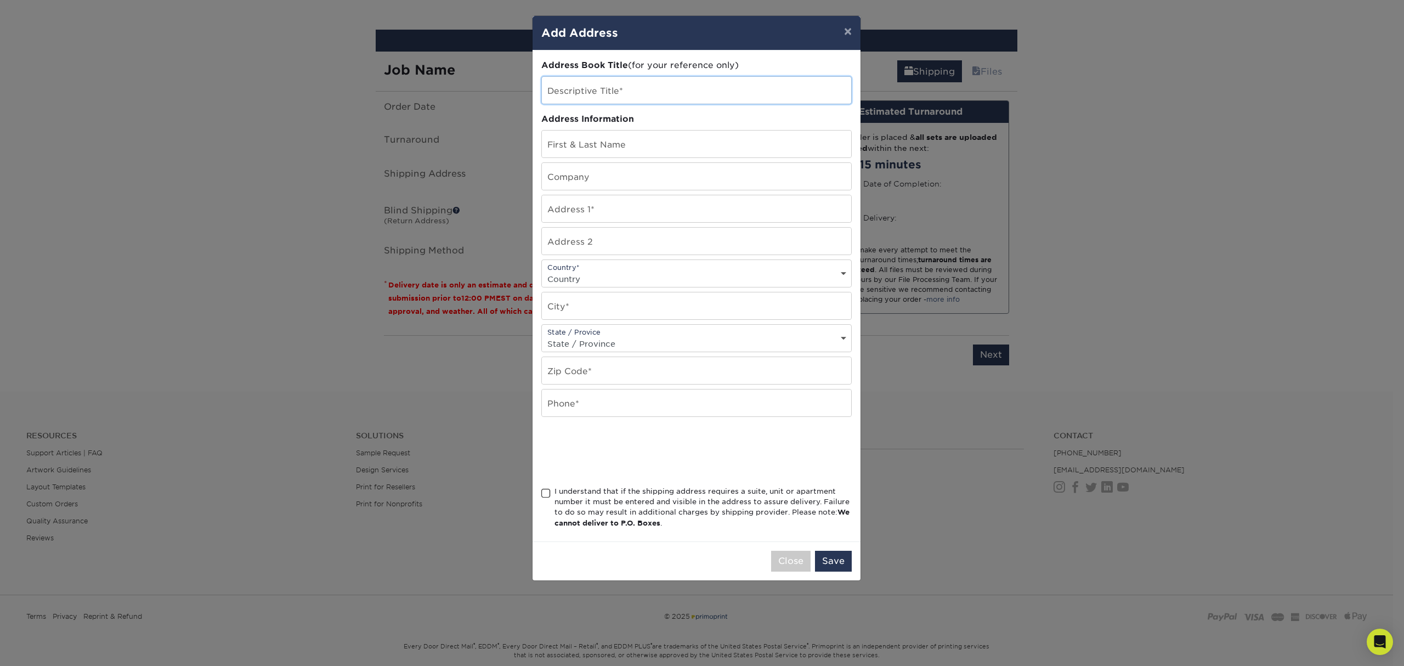
click at [696, 99] on input "text" at bounding box center [696, 90] width 309 height 27
type input "SpeedPro Silver Spring"
click at [693, 157] on input "text" at bounding box center [696, 144] width 309 height 27
type input "SpeedPro Silver Spring"
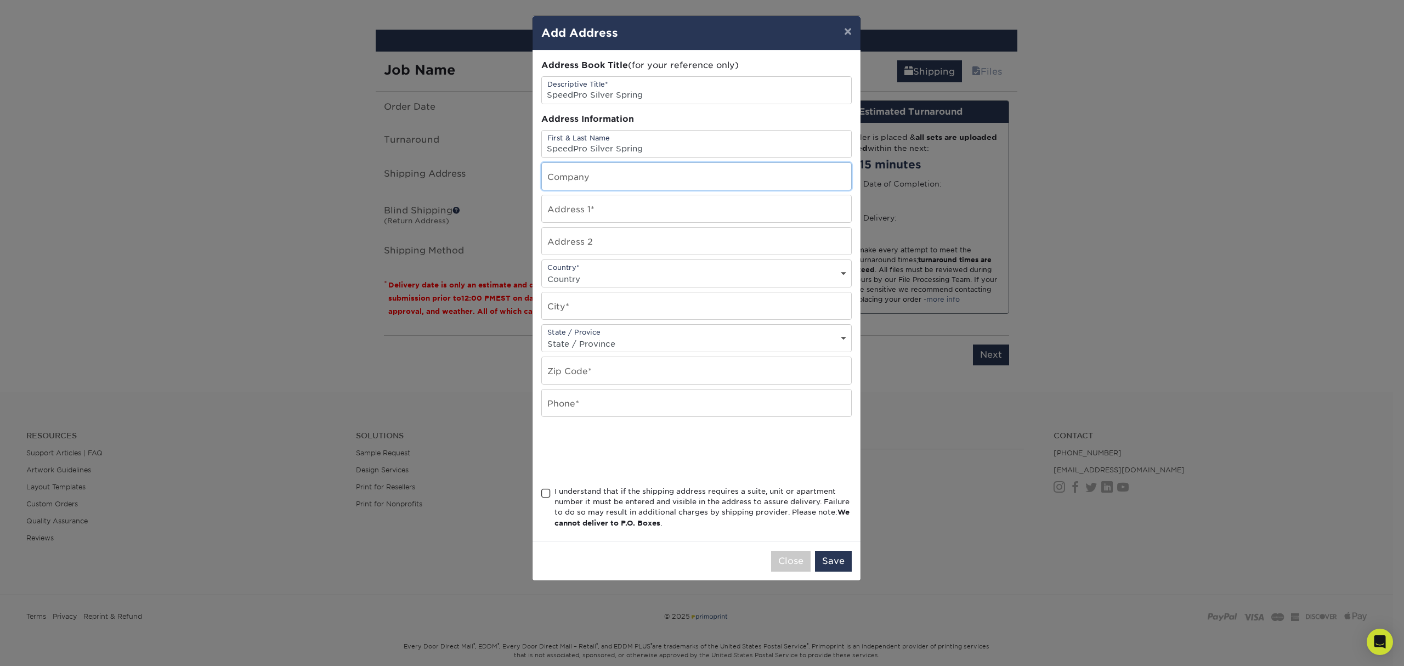
type input "[STREET_ADDRESS]"
select select "US"
type input "Silver Spring"
select select "MD"
type input "20910"
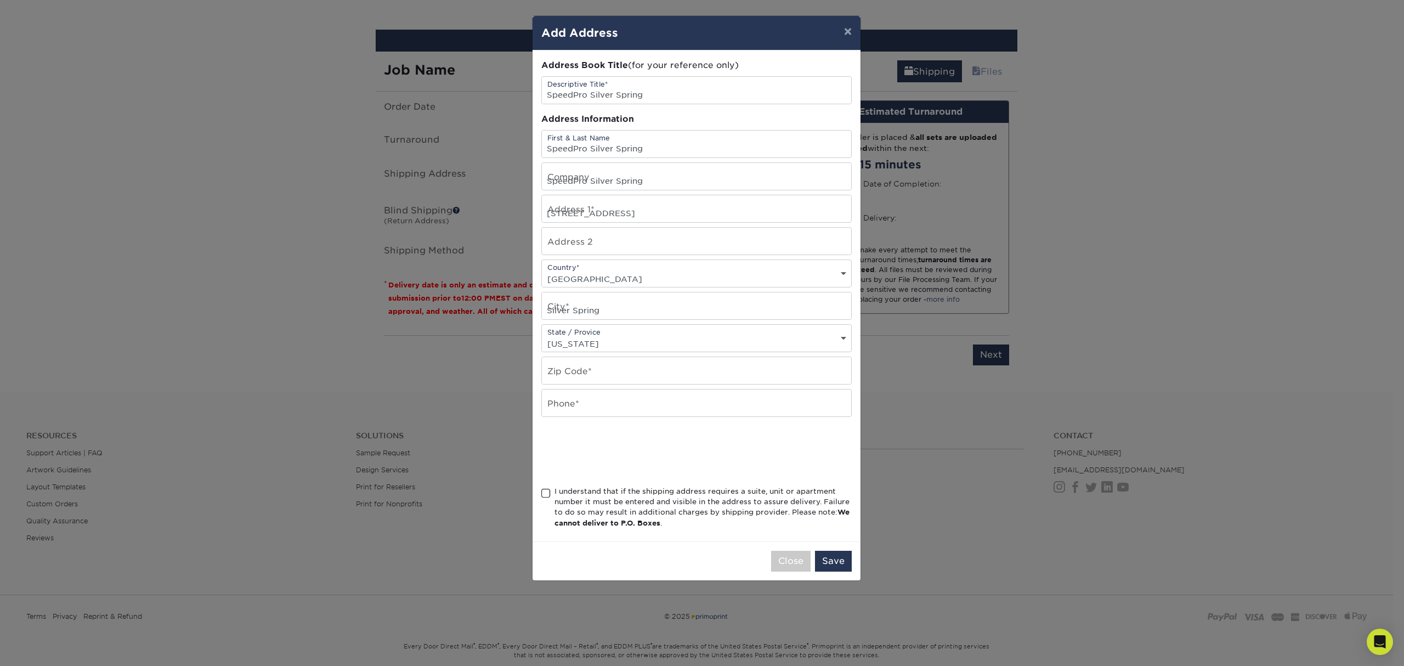
type input "3015887733"
click at [548, 497] on span at bounding box center [545, 493] width 9 height 10
click at [0, 0] on input "I understand that if the shipping address requires a suite, unit or apartment n…" at bounding box center [0, 0] width 0 height 0
click at [843, 569] on button "Save" at bounding box center [833, 561] width 37 height 21
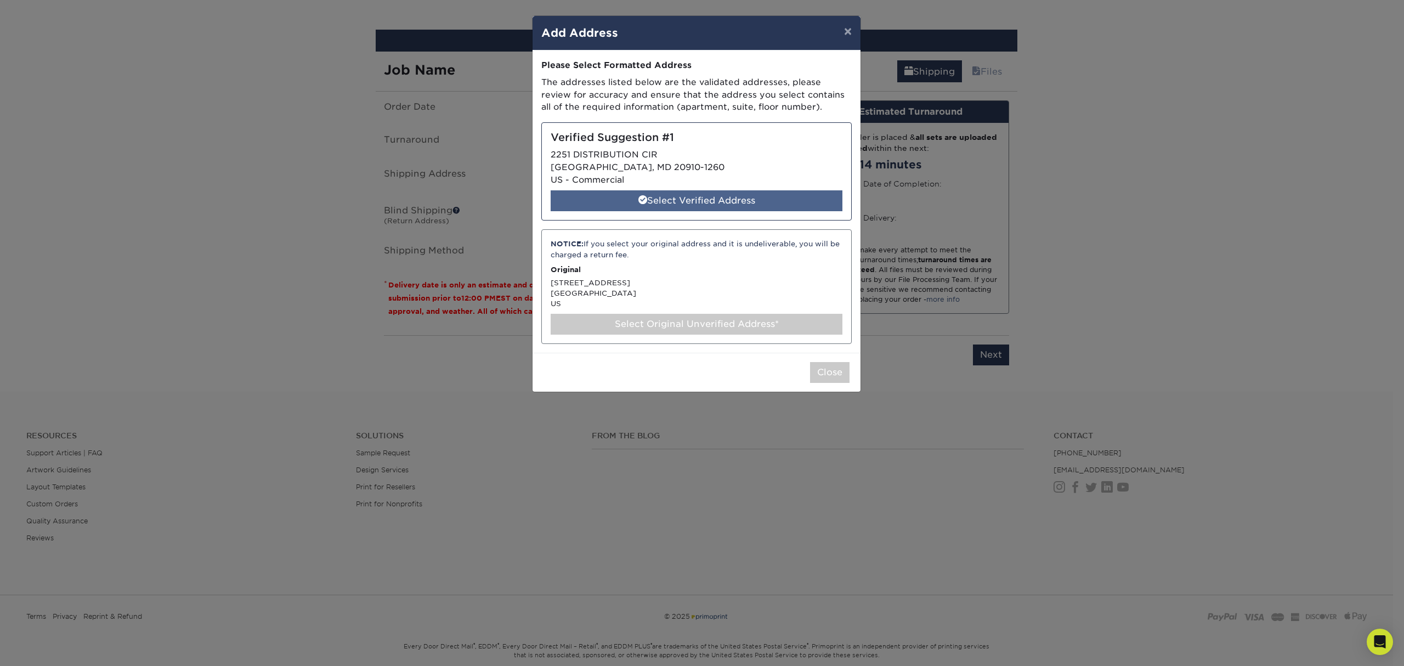
click at [764, 200] on div "Select Verified Address" at bounding box center [697, 200] width 292 height 21
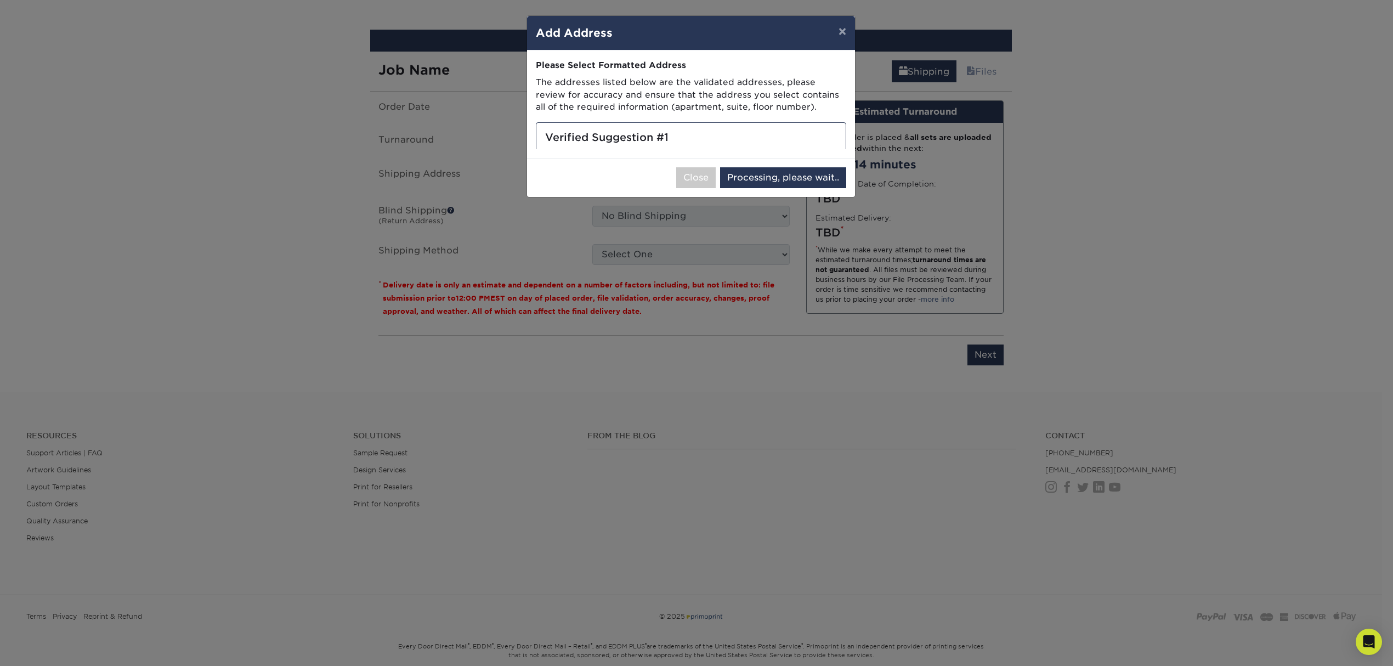
select select "286385"
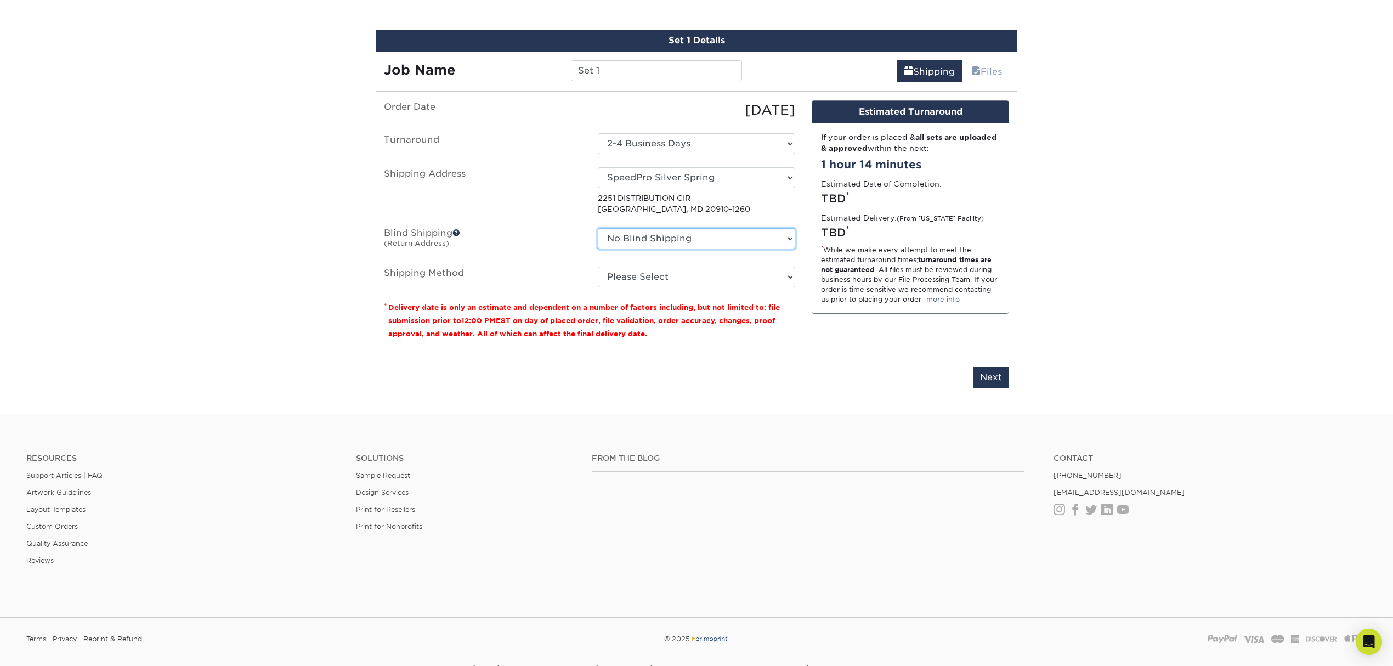
click at [759, 228] on select "No Blind Shipping Business Cards - 16pt Raised UV + Add New Address" at bounding box center [696, 238] width 197 height 21
select select "285614"
click at [598, 228] on select "No Blind Shipping Business Cards - 16pt Raised UV + Add New Address" at bounding box center [696, 238] width 197 height 21
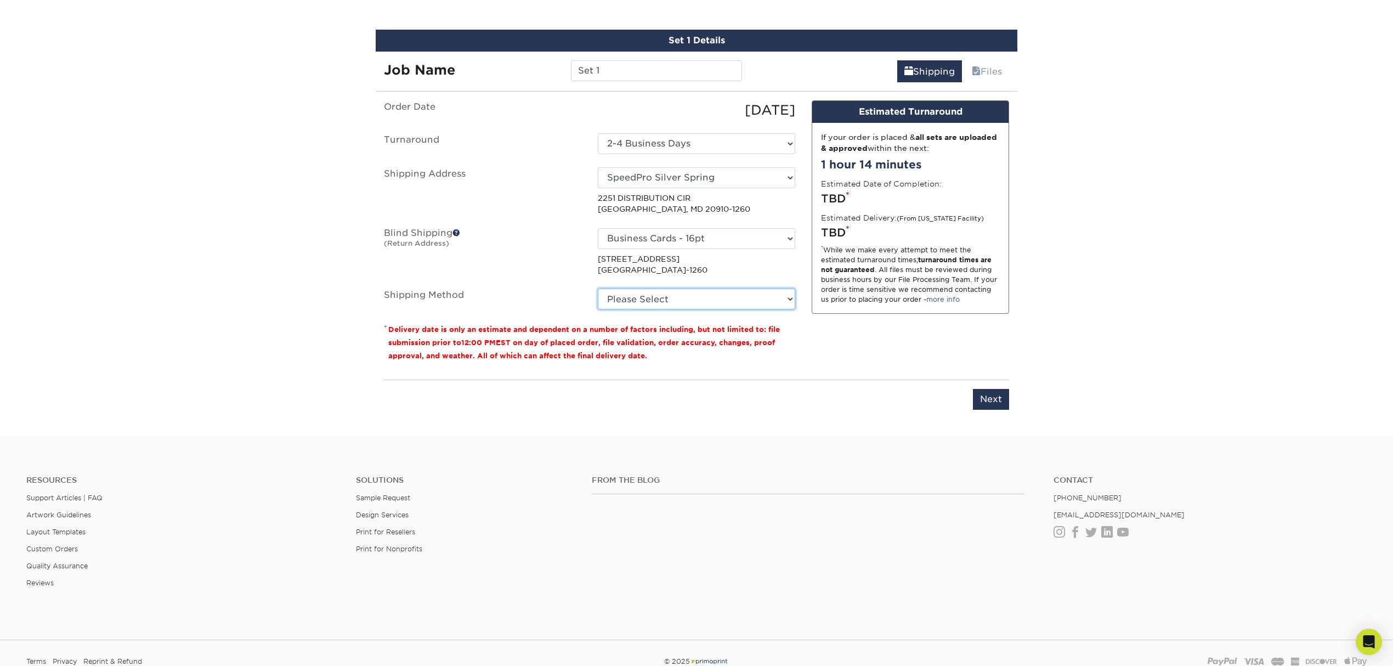
click at [742, 288] on select "Please Select Ground Shipping (+$15.09) 3 Day Shipping Service (+$18.83) 2 Day …" at bounding box center [696, 298] width 197 height 21
select select "03"
click at [598, 288] on select "Please Select Ground Shipping (+$15.09) 3 Day Shipping Service (+$18.83) 2 Day …" at bounding box center [696, 298] width 197 height 21
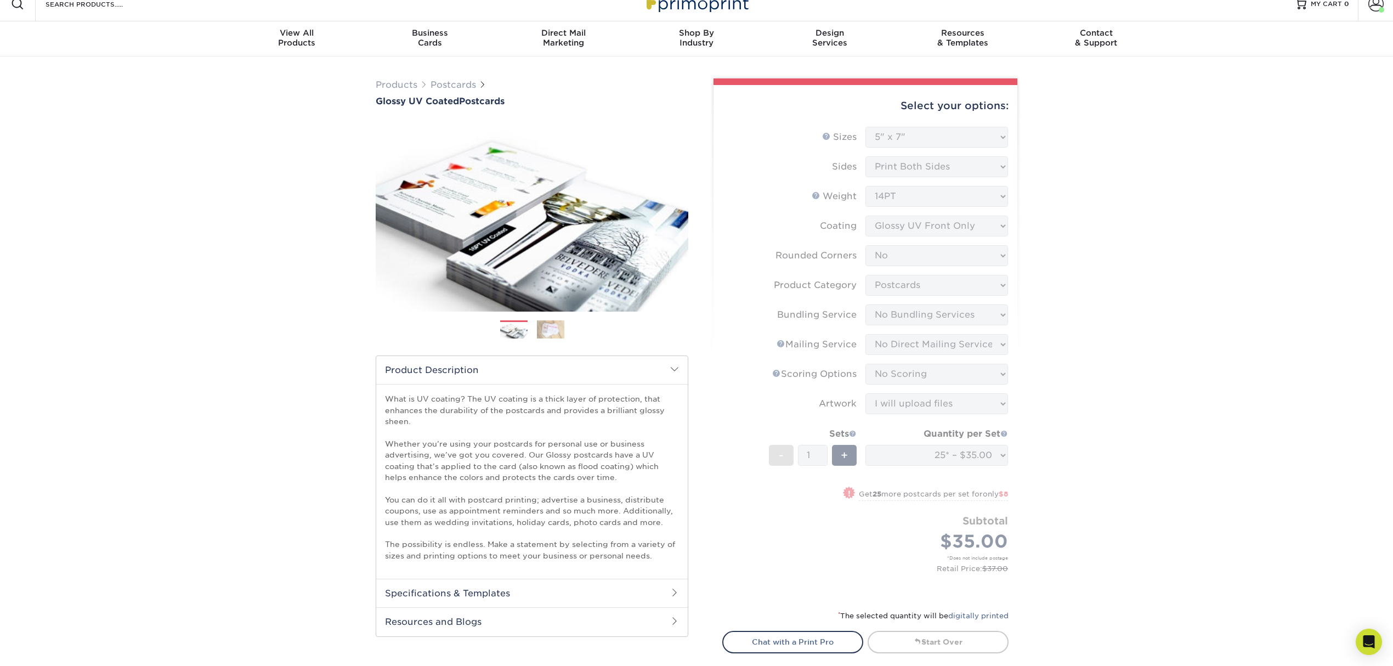
scroll to position [0, 0]
